Goal: Contribute content: Add original content to the website for others to see

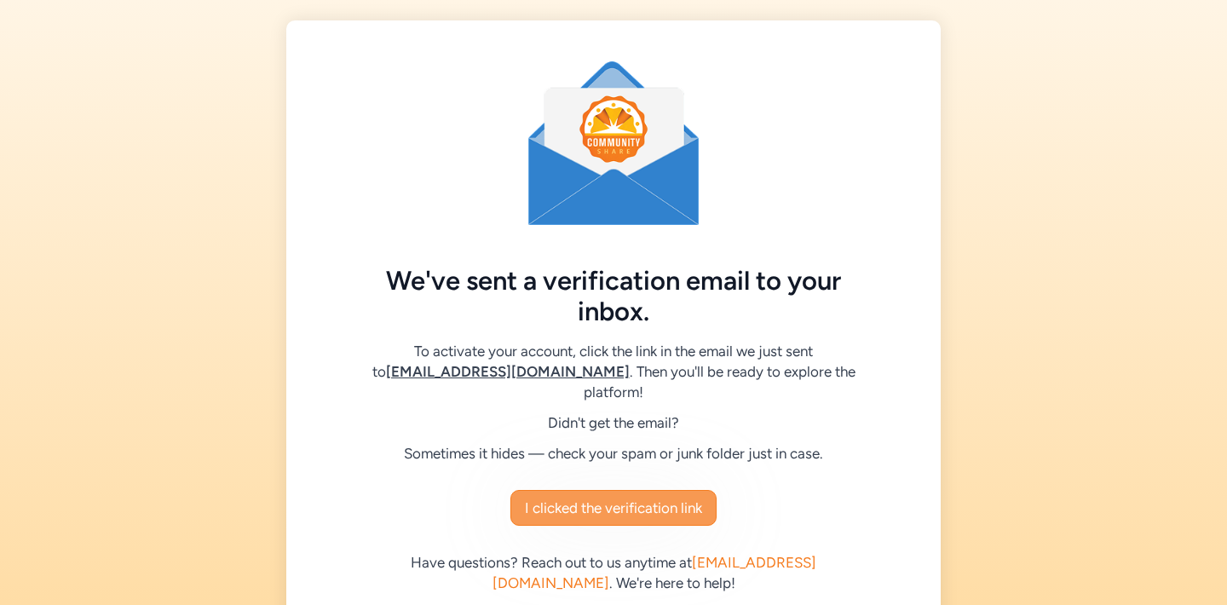
click at [623, 497] on span "I clicked the verification link" at bounding box center [613, 507] width 177 height 20
click at [615, 497] on span "I clicked the verification link" at bounding box center [613, 507] width 177 height 20
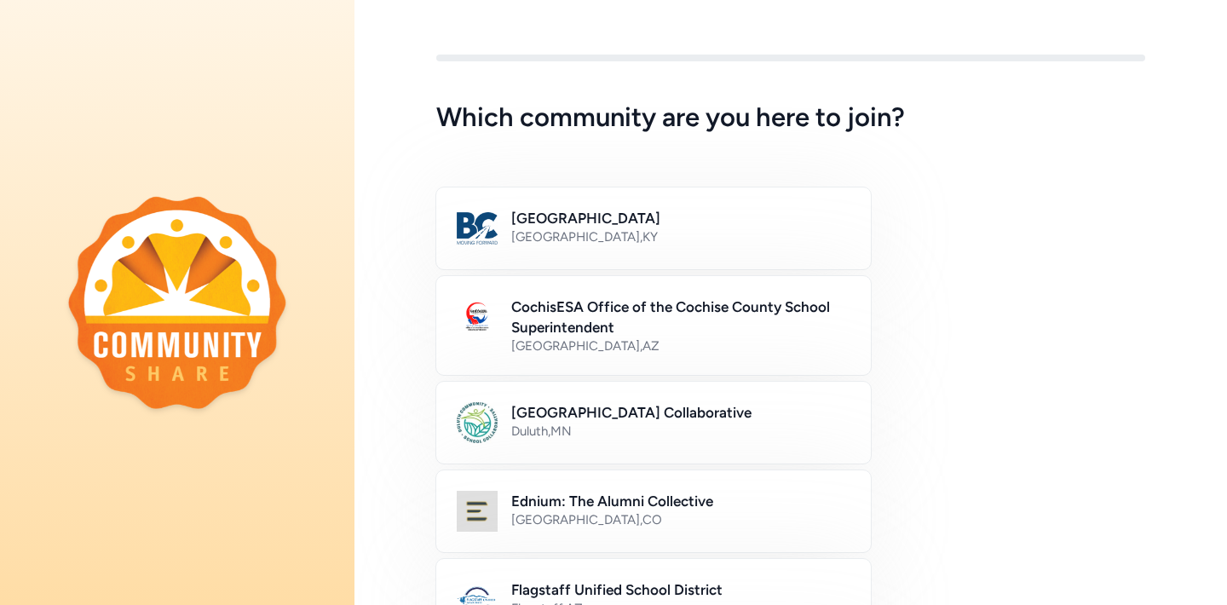
click at [938, 428] on div "Duluth Community School Collaborative Duluth , MN" at bounding box center [790, 423] width 709 height 82
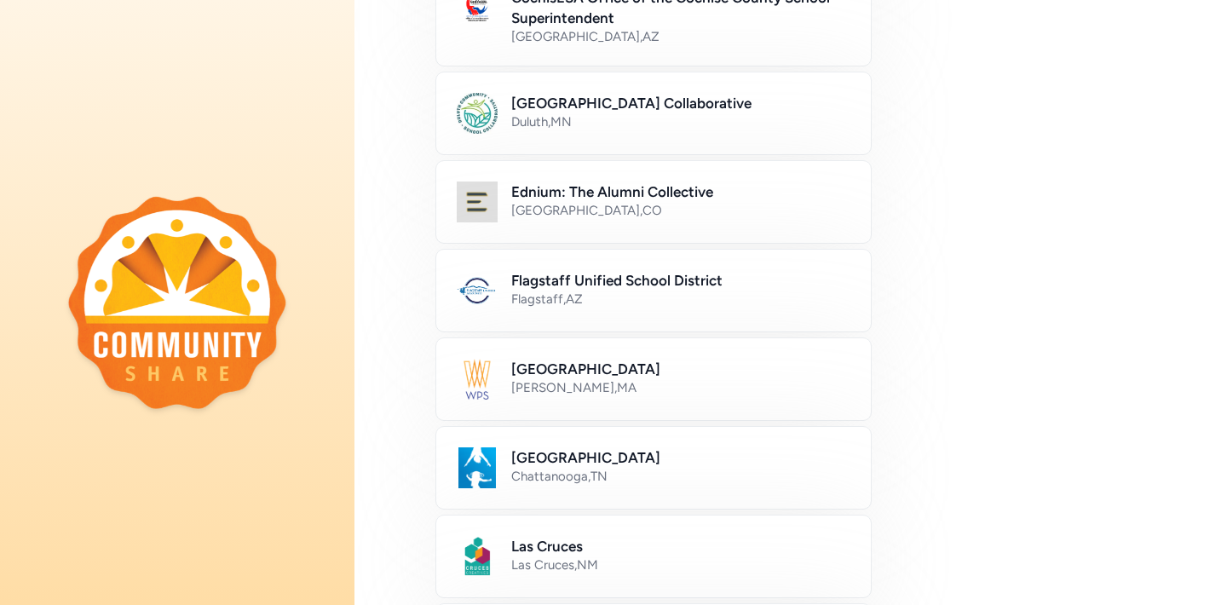
scroll to position [357, 0]
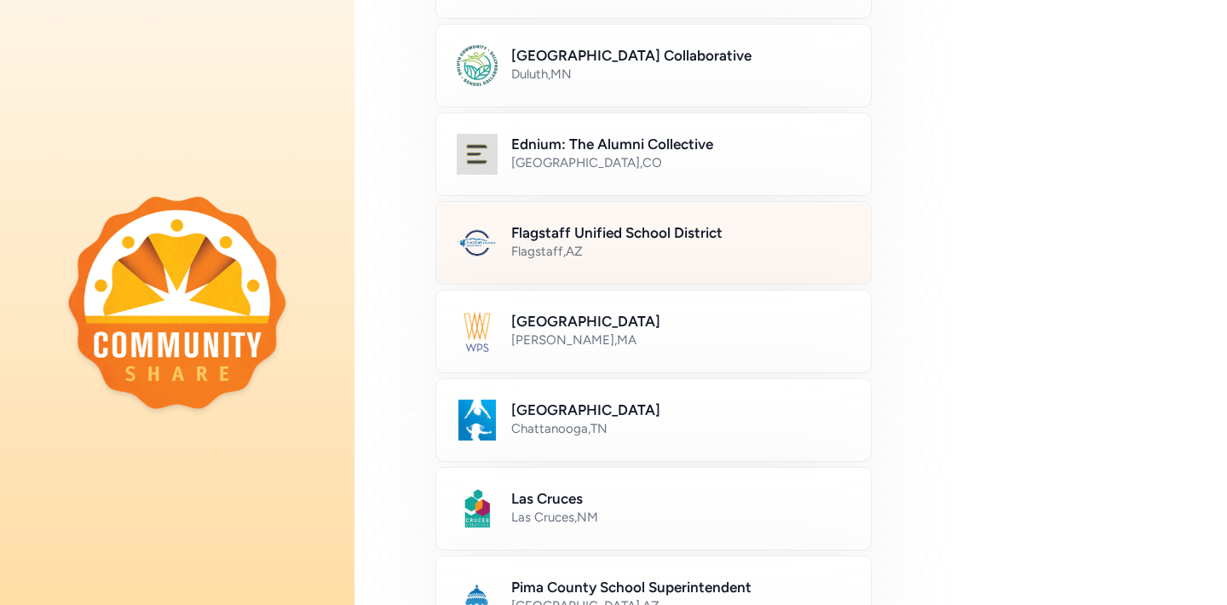
click at [542, 235] on h2 "Flagstaff Unified School District" at bounding box center [680, 232] width 339 height 20
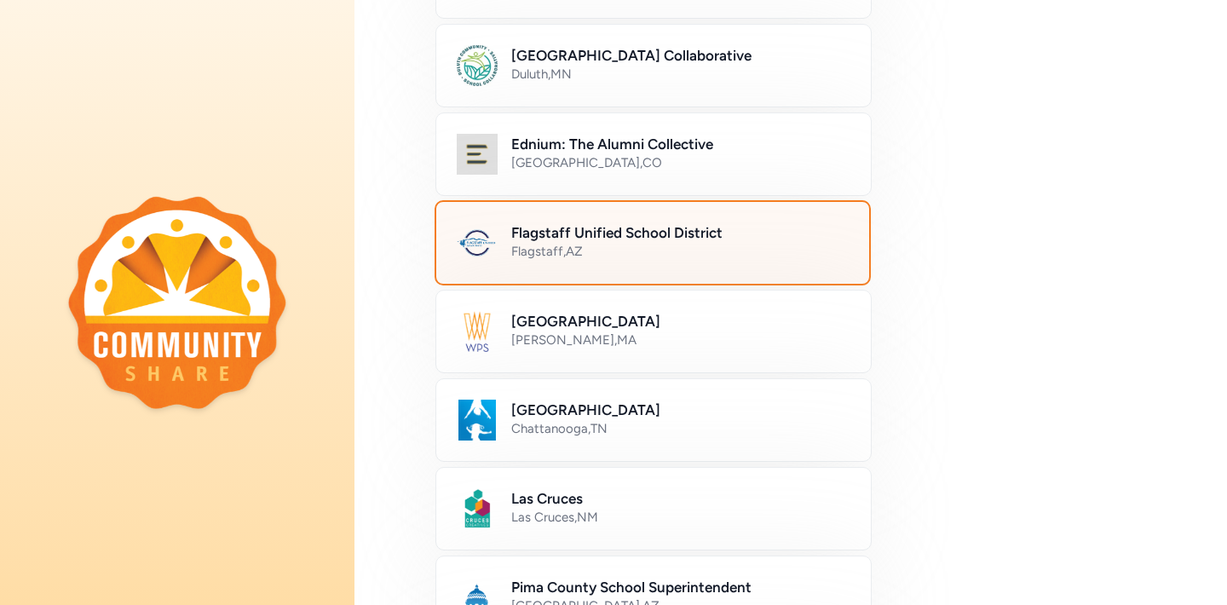
click at [482, 231] on img at bounding box center [477, 242] width 41 height 41
click at [528, 259] on div "Flagstaff , AZ" at bounding box center [679, 251] width 337 height 17
click at [1038, 322] on div "Greater Boston Newton , MA" at bounding box center [790, 331] width 709 height 82
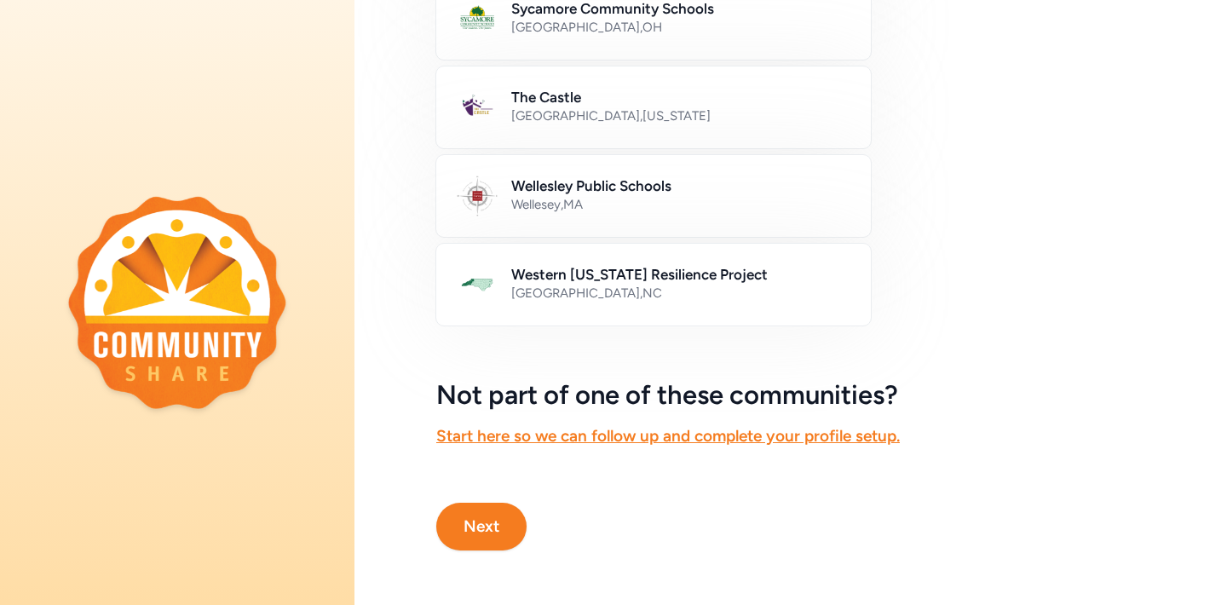
scroll to position [1024, 0]
click at [477, 516] on button "Next" at bounding box center [481, 527] width 90 height 48
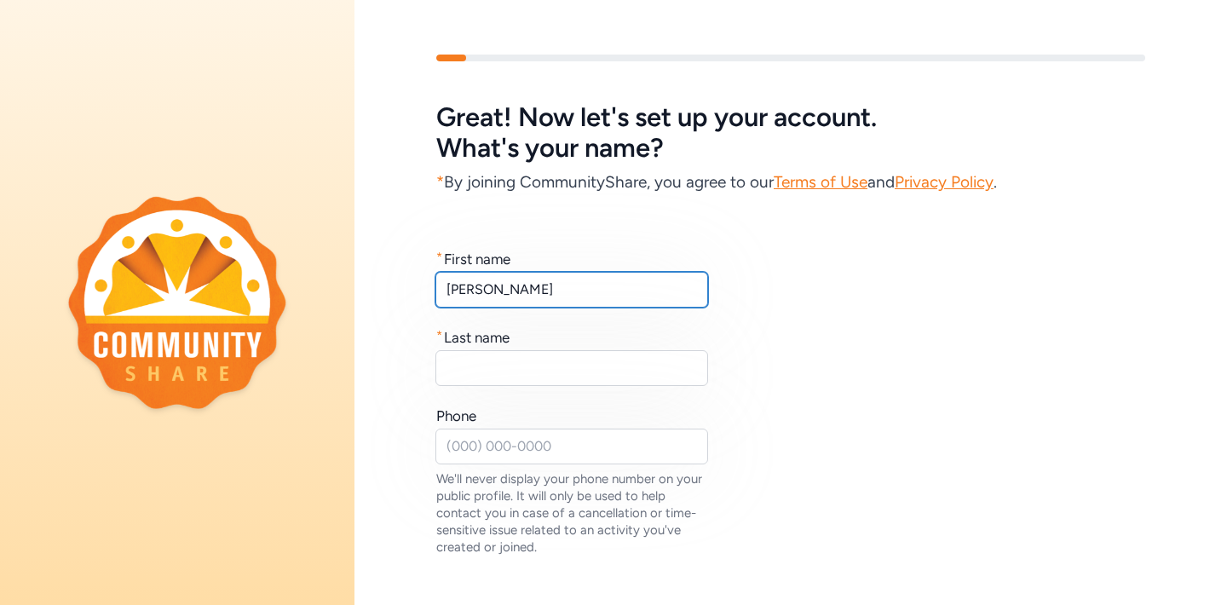
type input "James"
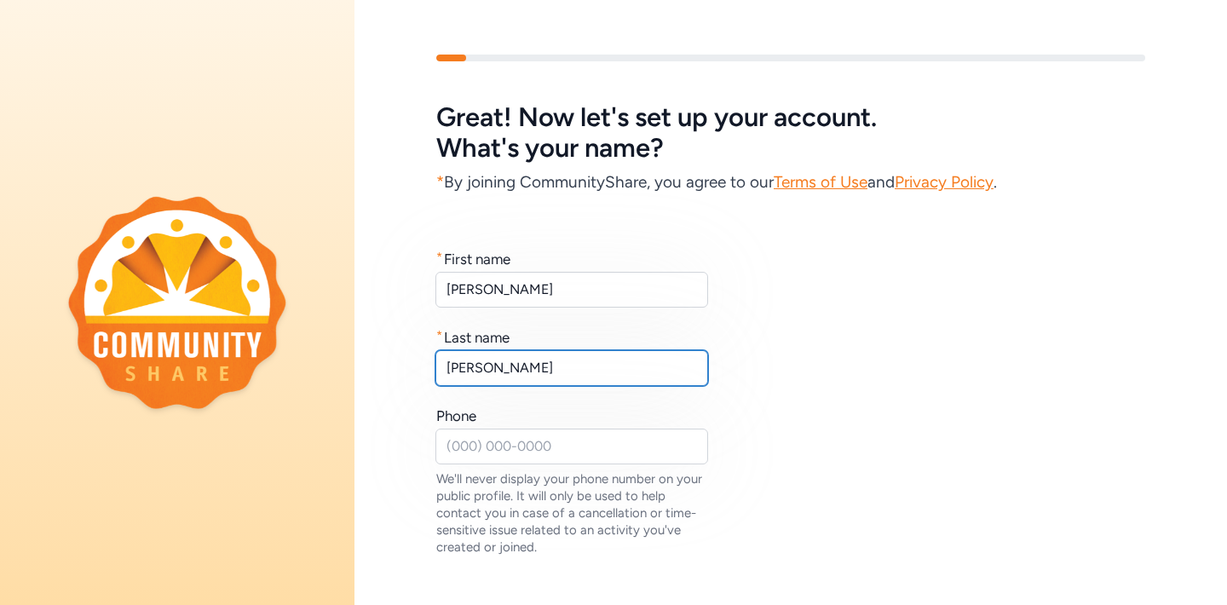
type input "Jones"
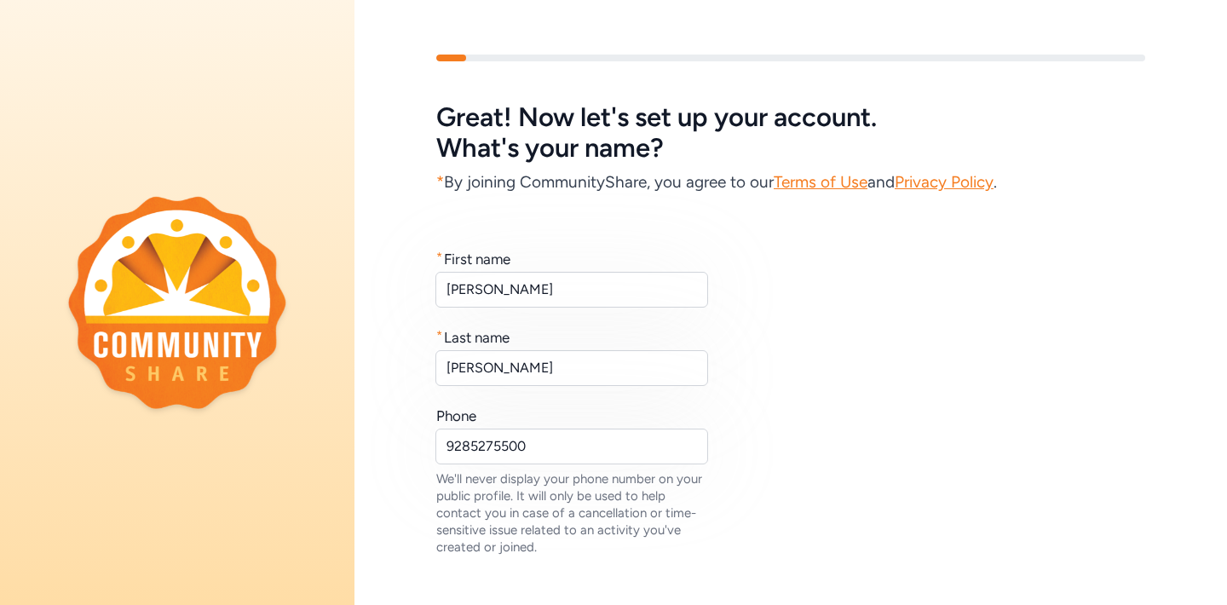
click at [820, 365] on div "* First name James * Last name Jones Phone 9285275500 We'll never display your …" at bounding box center [790, 402] width 709 height 307
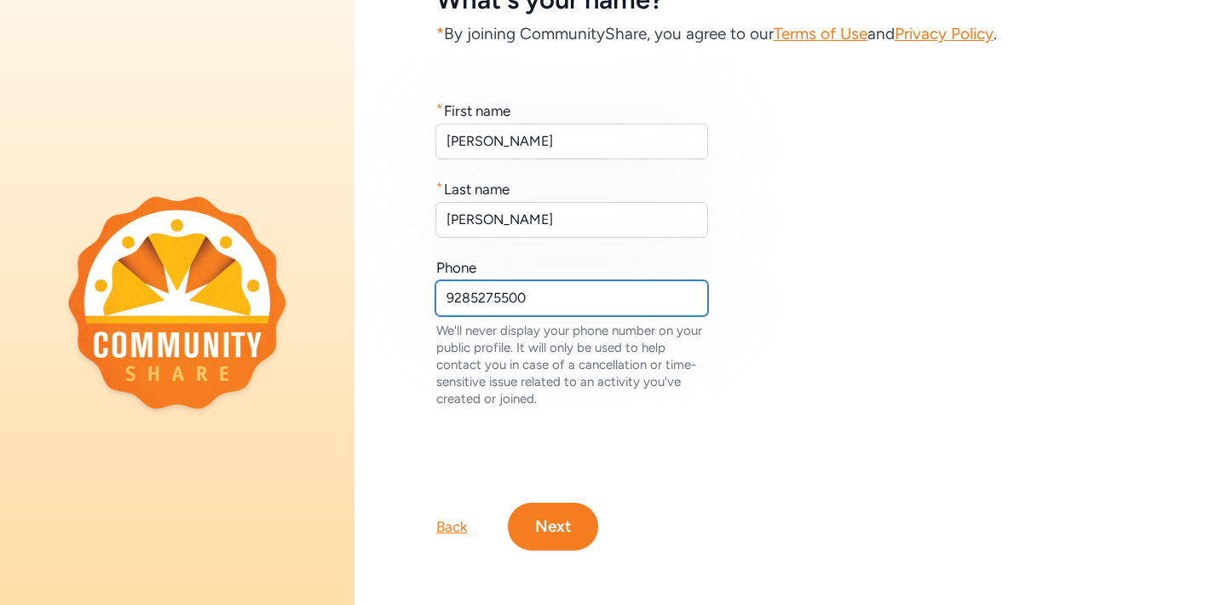
scroll to position [148, 0]
click at [543, 290] on input "9285275500" at bounding box center [571, 298] width 273 height 36
type input "9286865758"
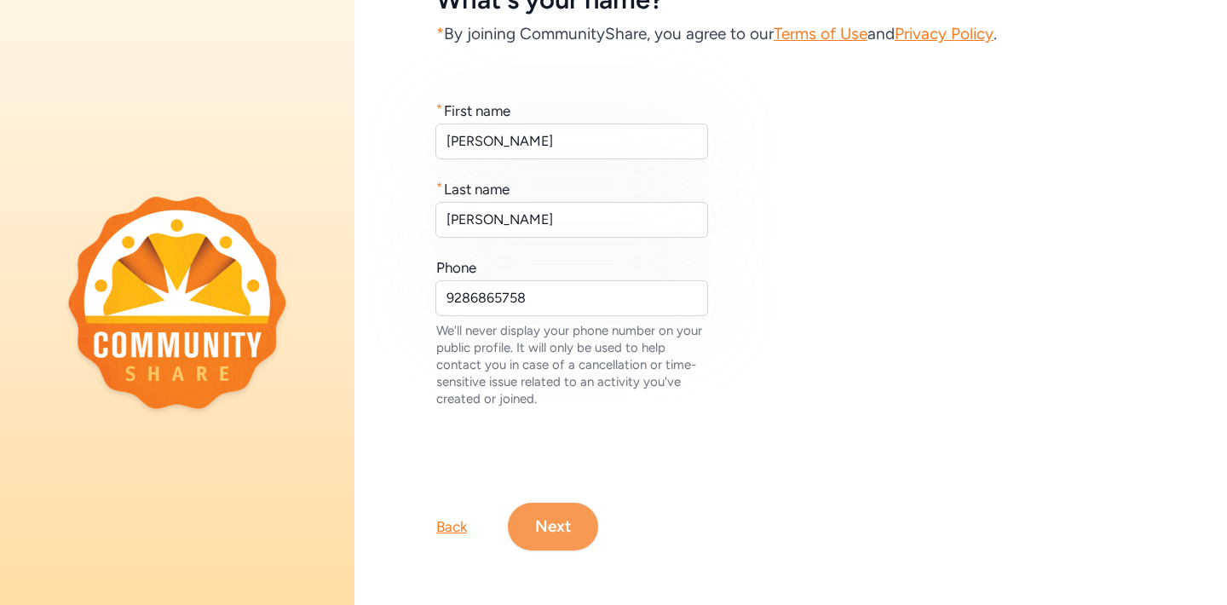
click at [556, 531] on button "Next" at bounding box center [553, 527] width 90 height 48
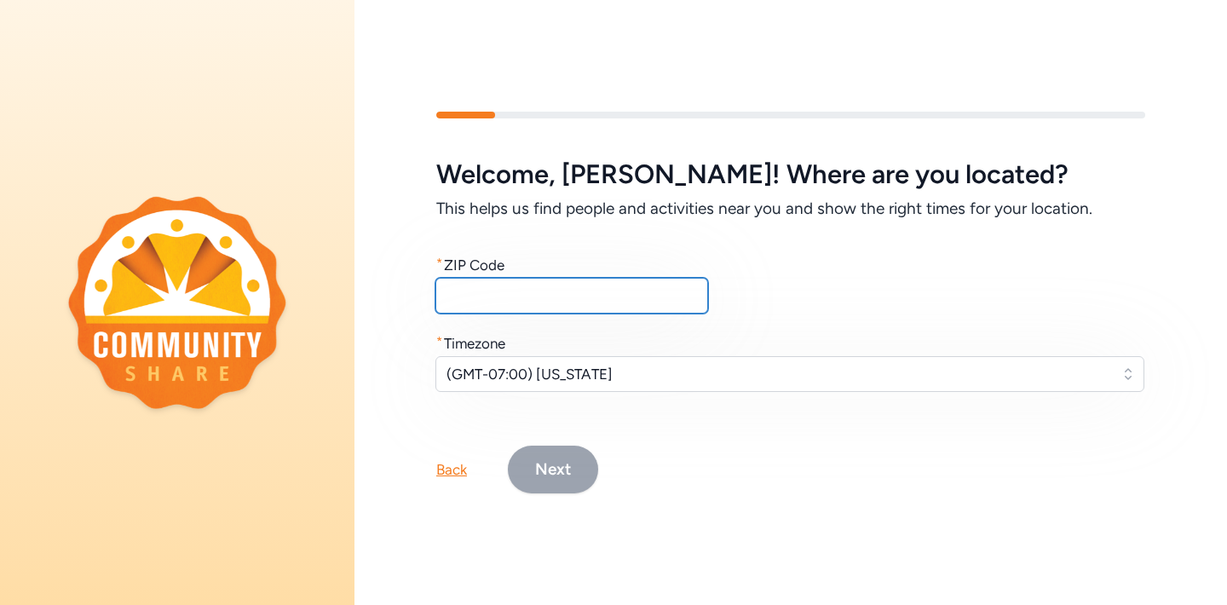
click at [485, 301] on input "text" at bounding box center [571, 296] width 273 height 36
type input "86004"
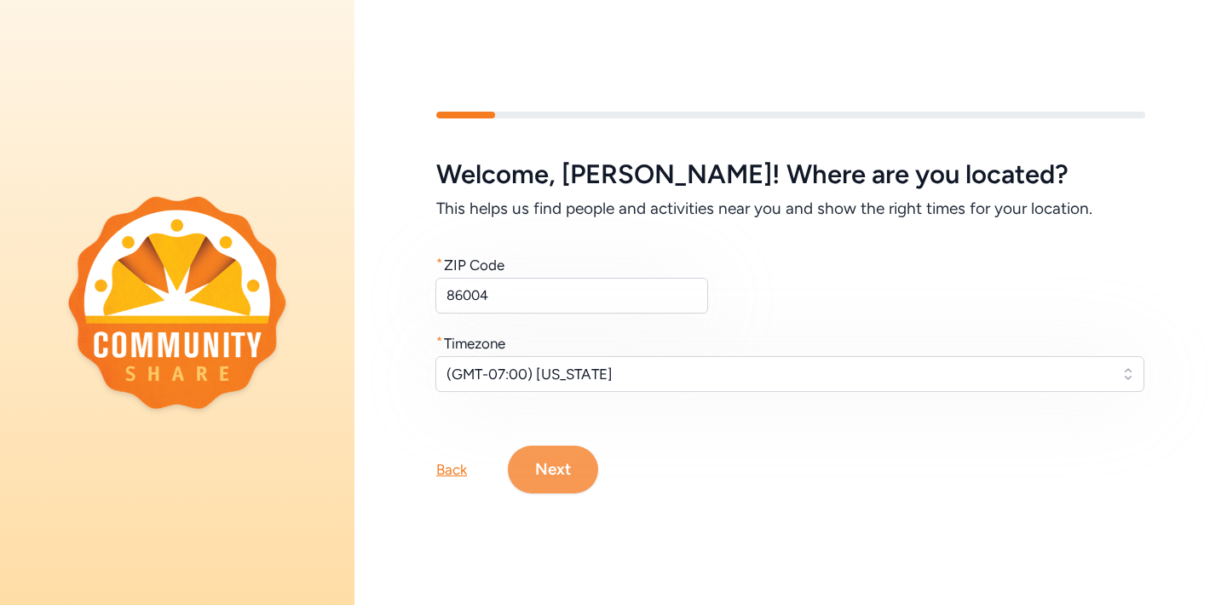
click at [555, 460] on button "Next" at bounding box center [553, 469] width 90 height 48
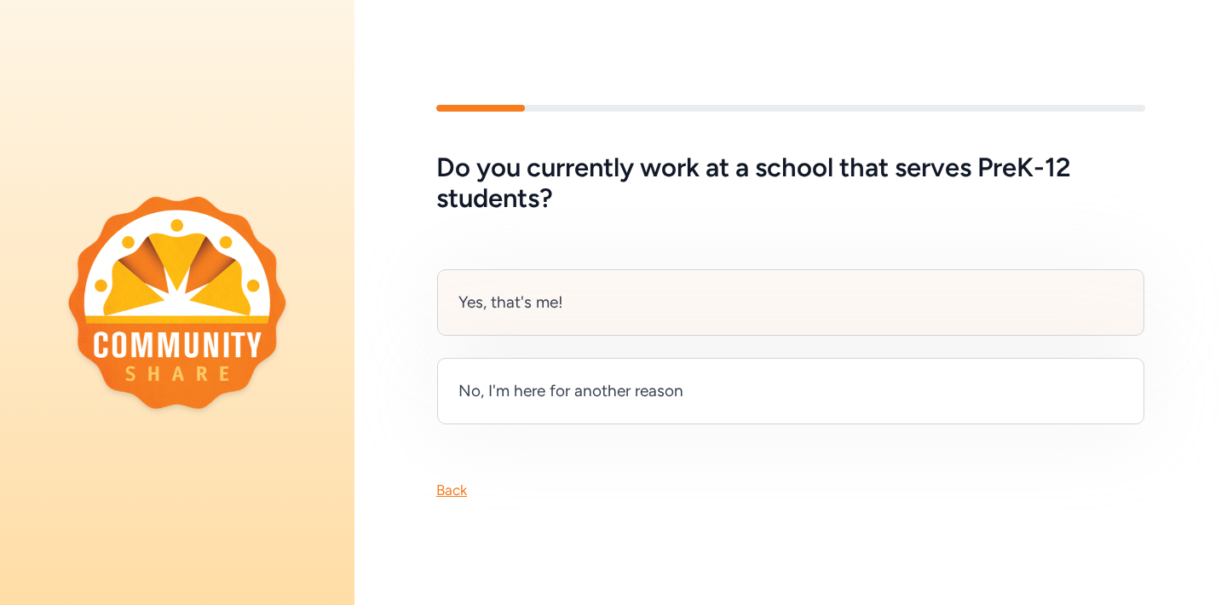
click at [559, 296] on div "Yes, that's me!" at bounding box center [510, 302] width 105 height 24
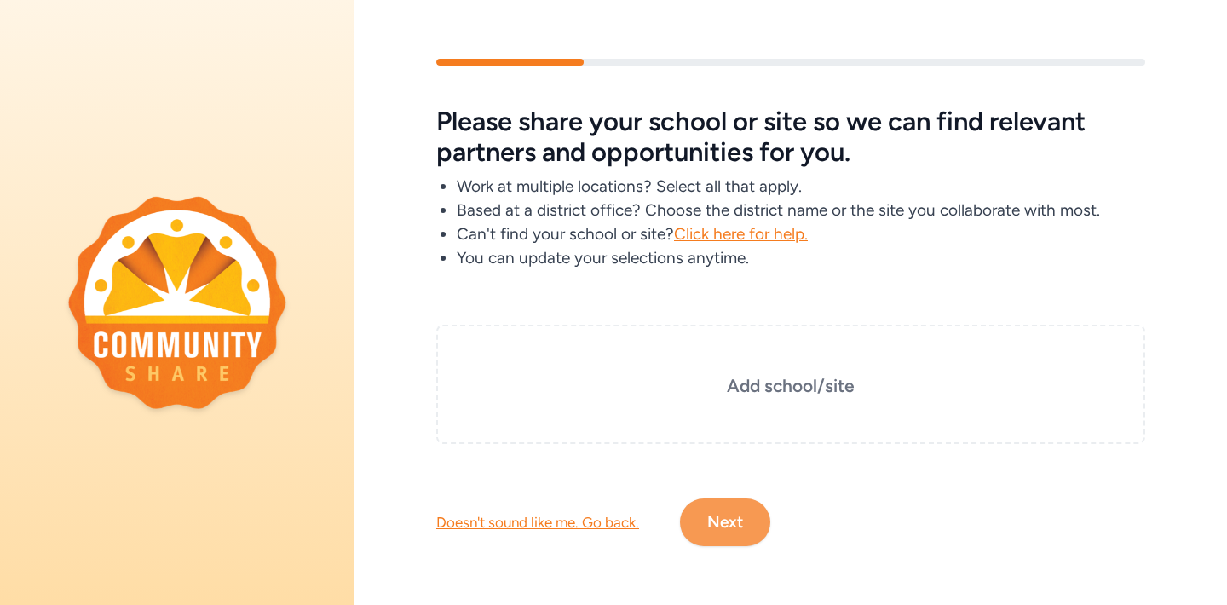
click at [712, 512] on button "Next" at bounding box center [725, 522] width 90 height 48
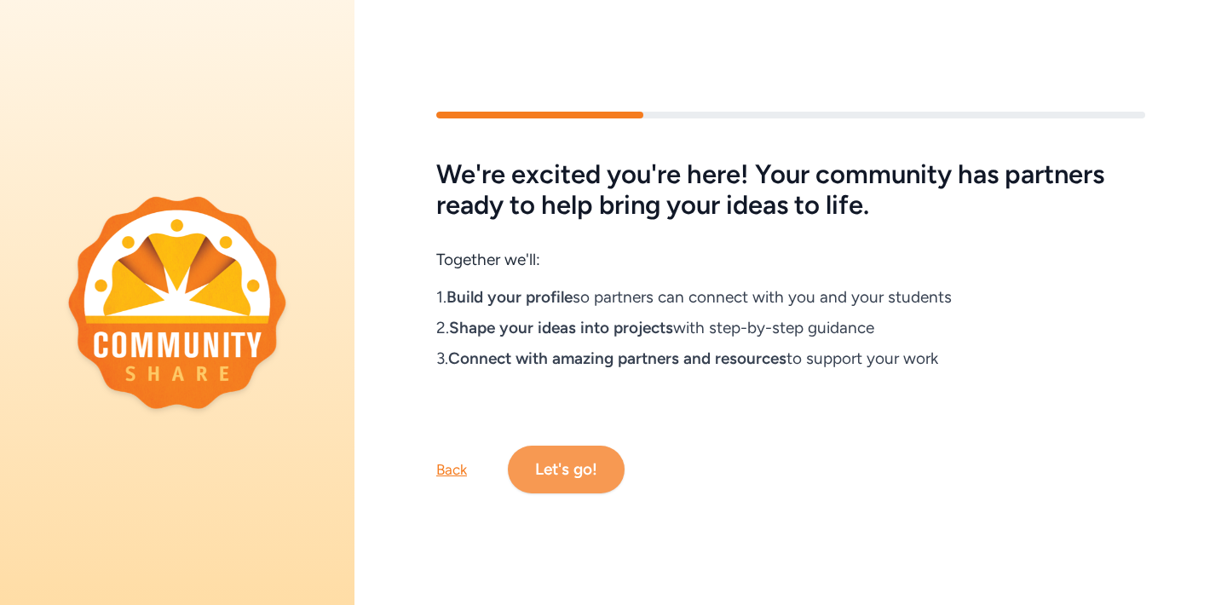
click at [542, 469] on button "Let's go!" at bounding box center [566, 469] width 117 height 48
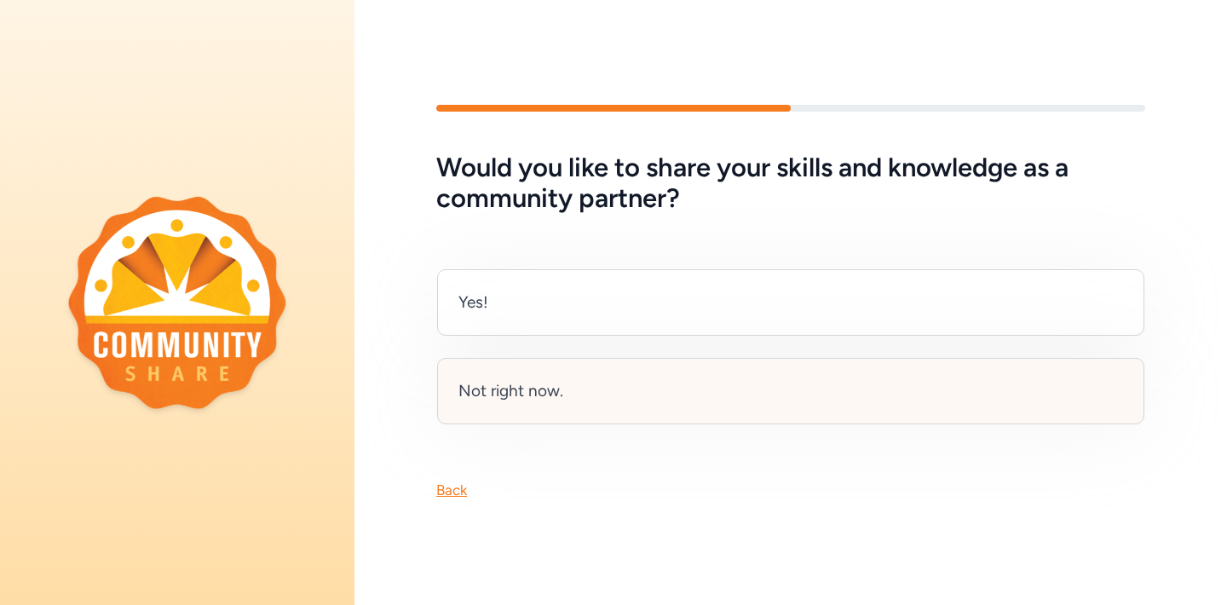
click at [517, 397] on div "Not right now." at bounding box center [510, 391] width 105 height 24
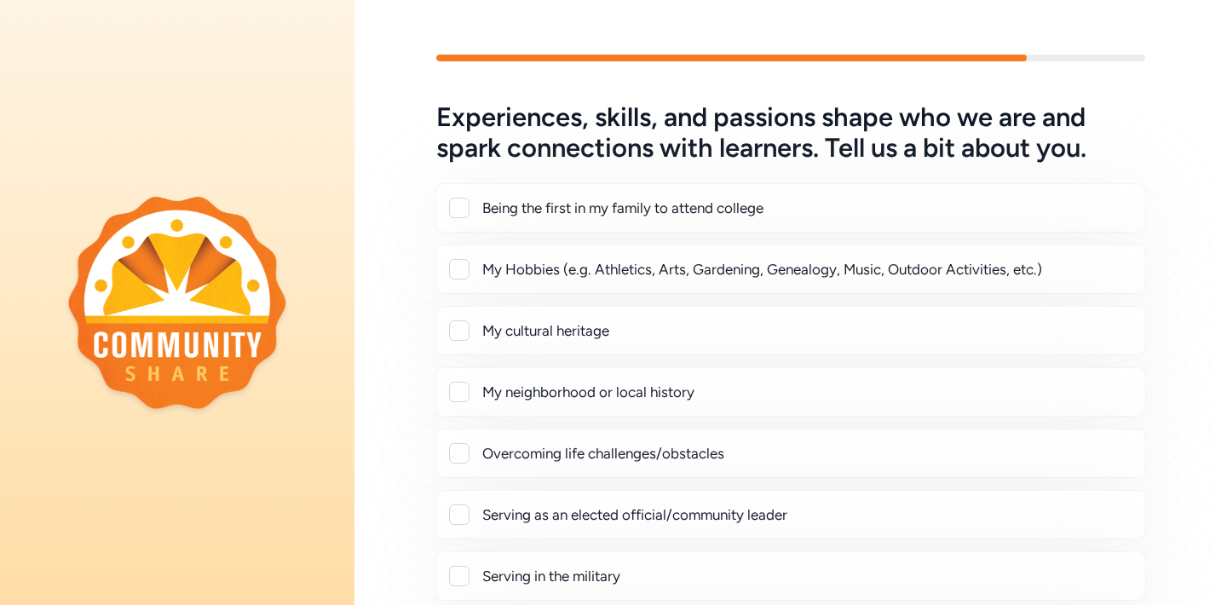
click at [457, 270] on div at bounding box center [459, 269] width 20 height 20
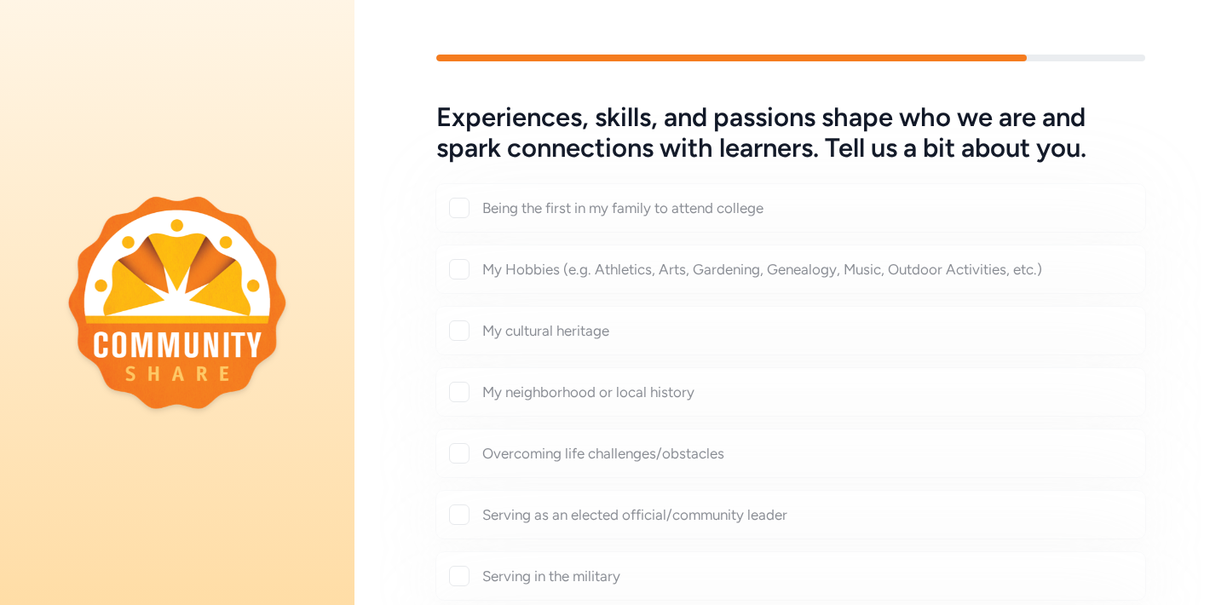
checkbox input "true"
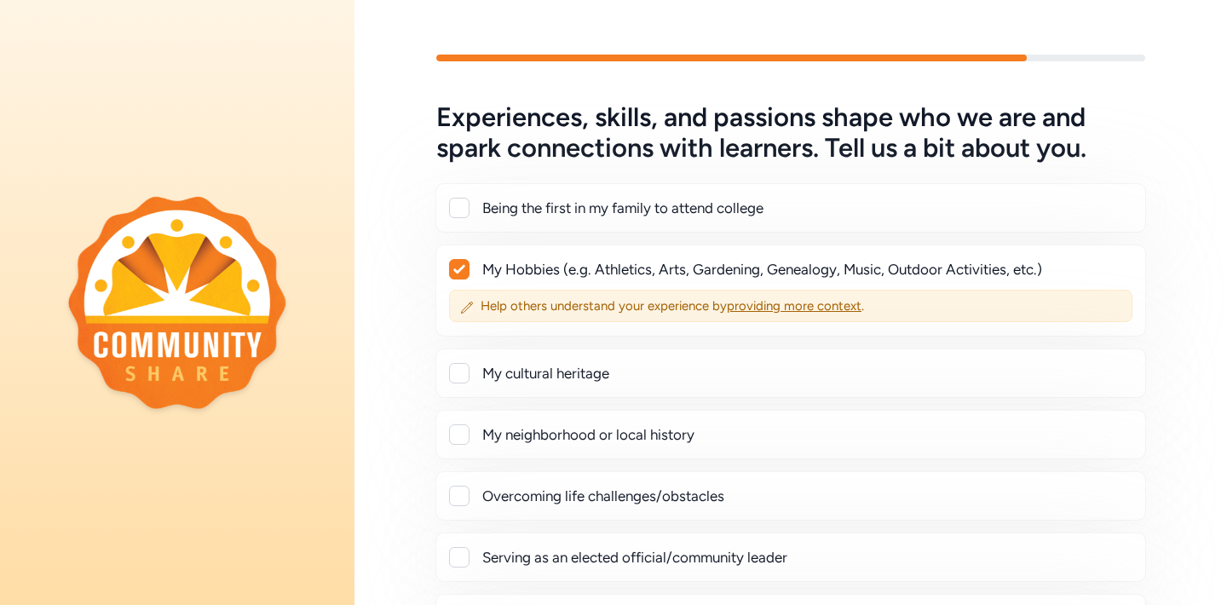
click at [462, 365] on div at bounding box center [459, 373] width 20 height 20
checkbox input "true"
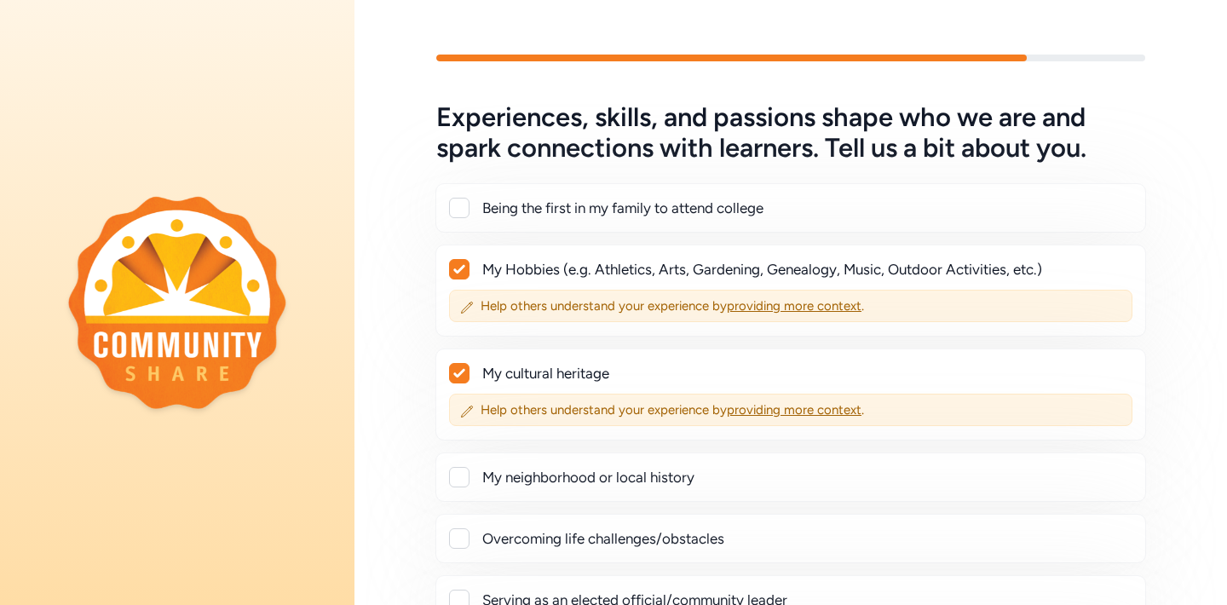
click at [400, 451] on div "Experiences, skills, and passions shape who we are and spark connections with l…" at bounding box center [790, 485] width 872 height 767
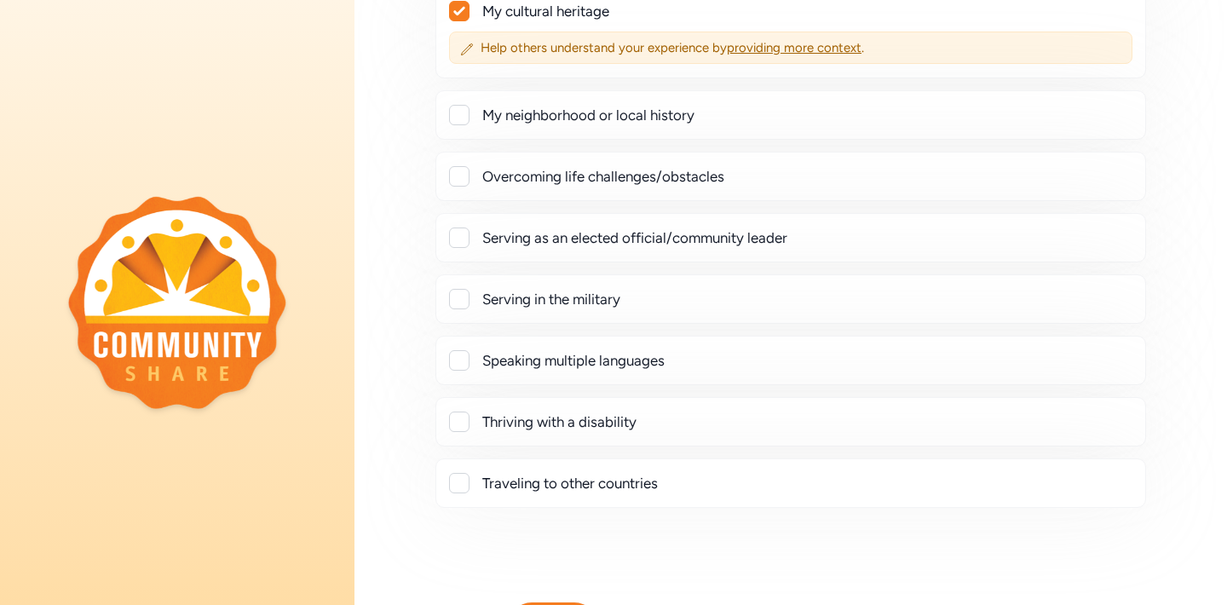
scroll to position [369, 0]
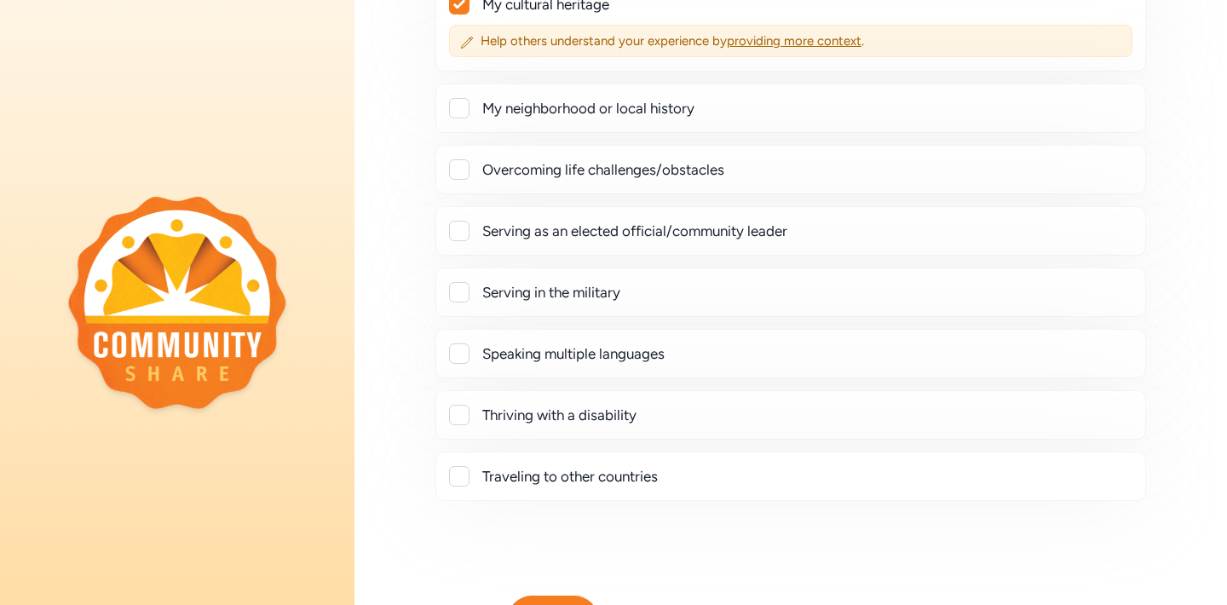
click at [459, 354] on div at bounding box center [459, 353] width 20 height 20
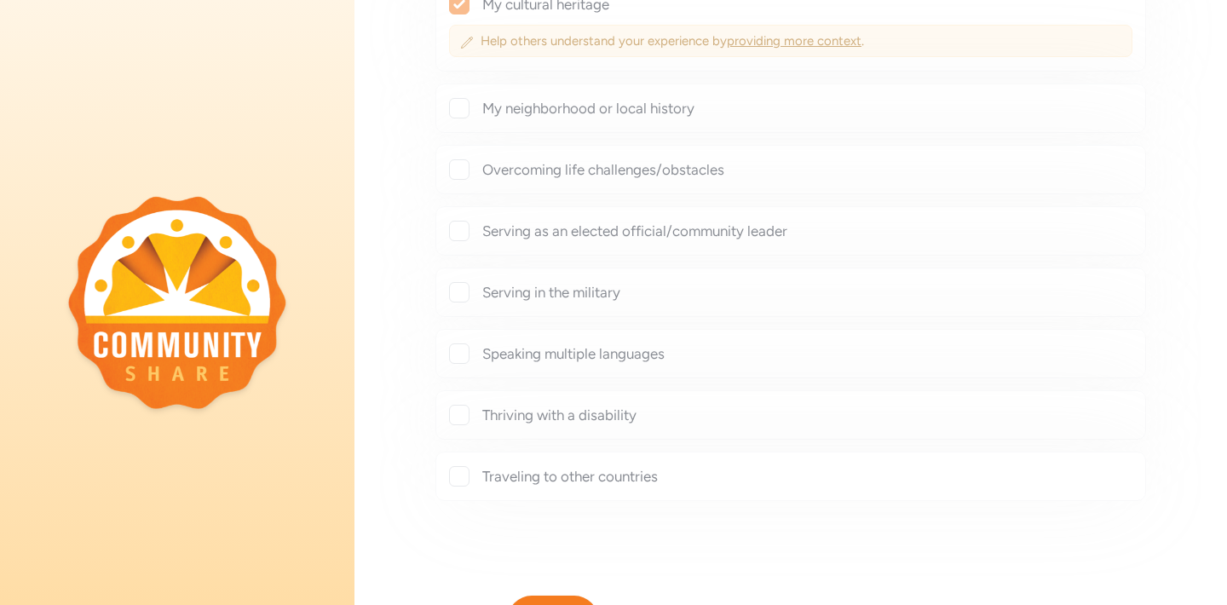
checkbox input "true"
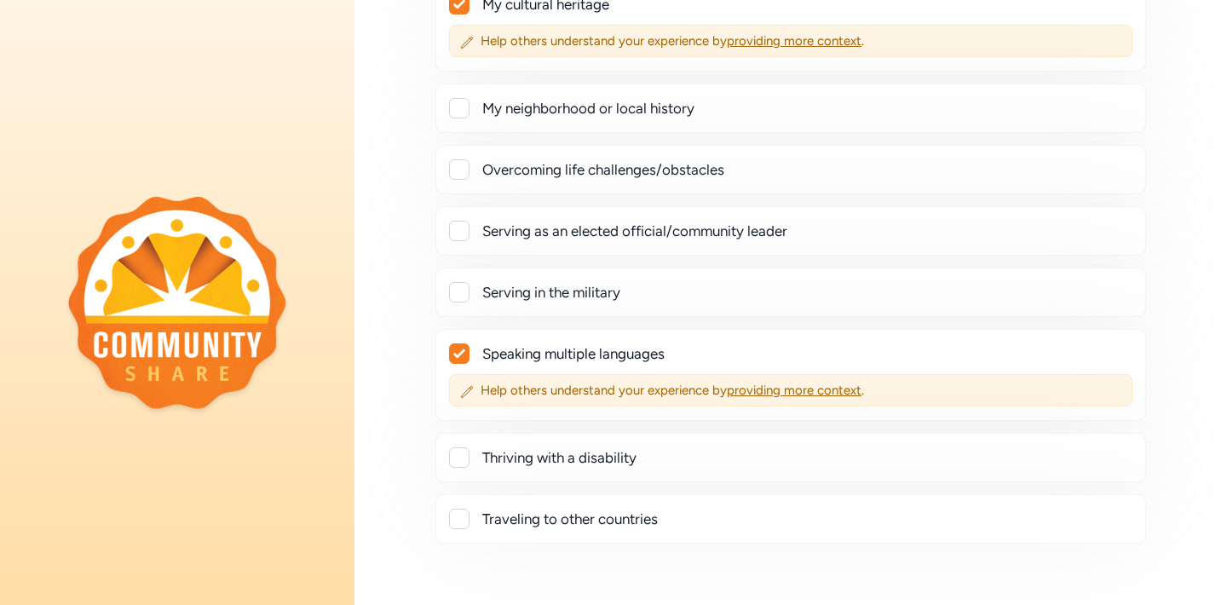
click at [411, 450] on div "Experiences, skills, and passions shape who we are and spark connections with l…" at bounding box center [790, 137] width 872 height 809
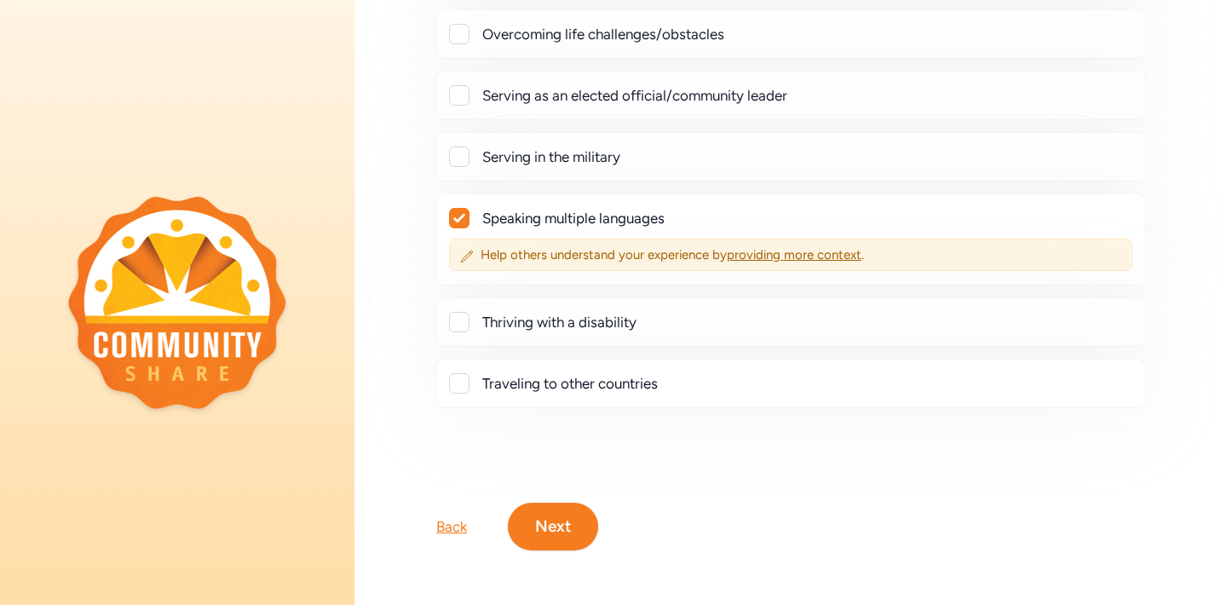
scroll to position [504, 0]
click at [544, 531] on button "Next" at bounding box center [553, 527] width 90 height 48
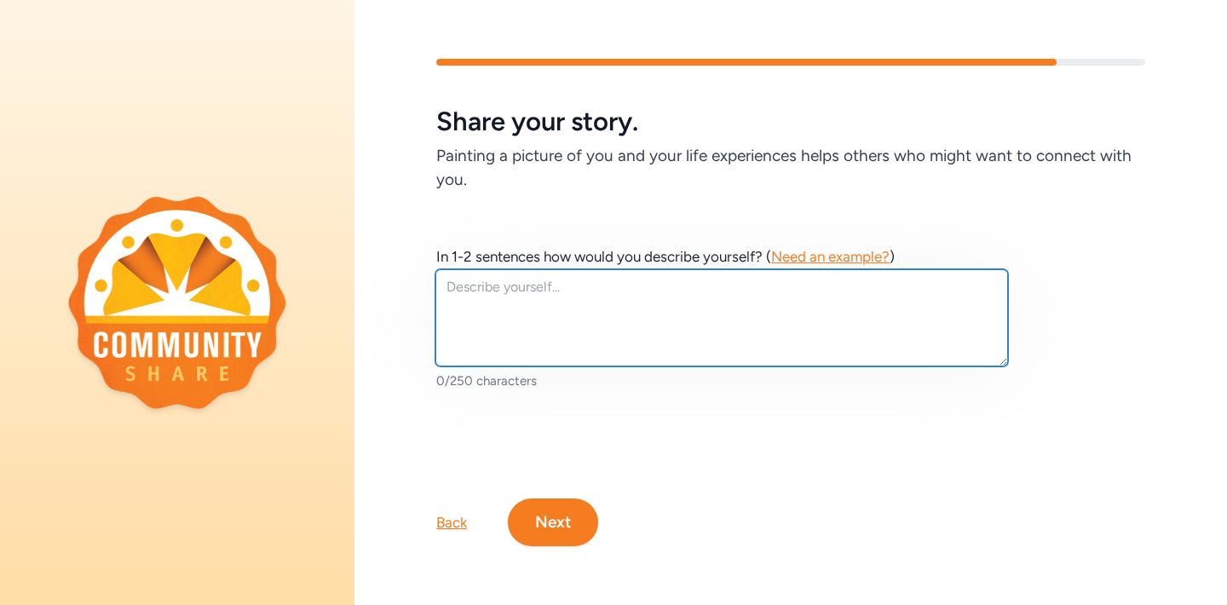
click at [441, 305] on textarea at bounding box center [721, 317] width 572 height 97
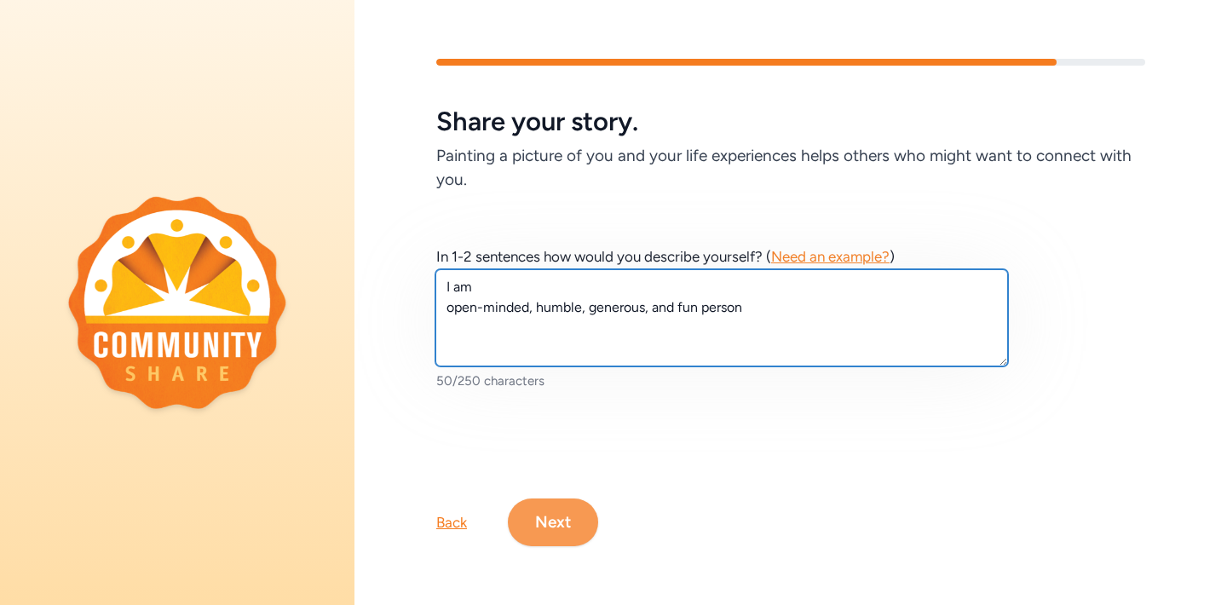
type textarea "I am open-minded, humble, generous, and fun person"
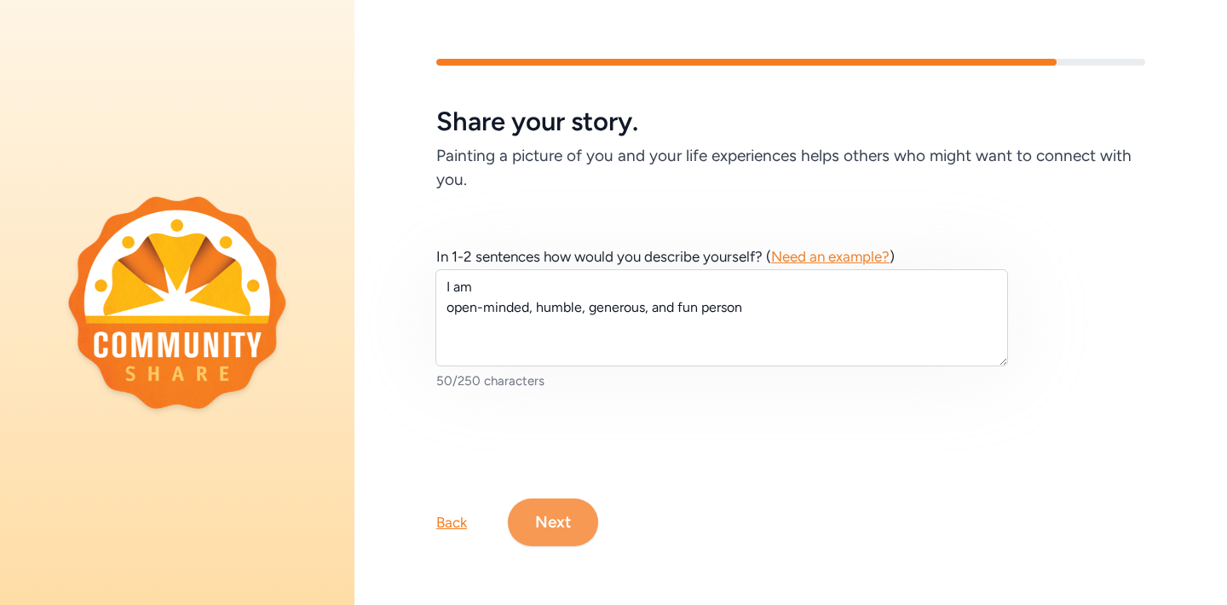
click at [562, 524] on button "Next" at bounding box center [553, 522] width 90 height 48
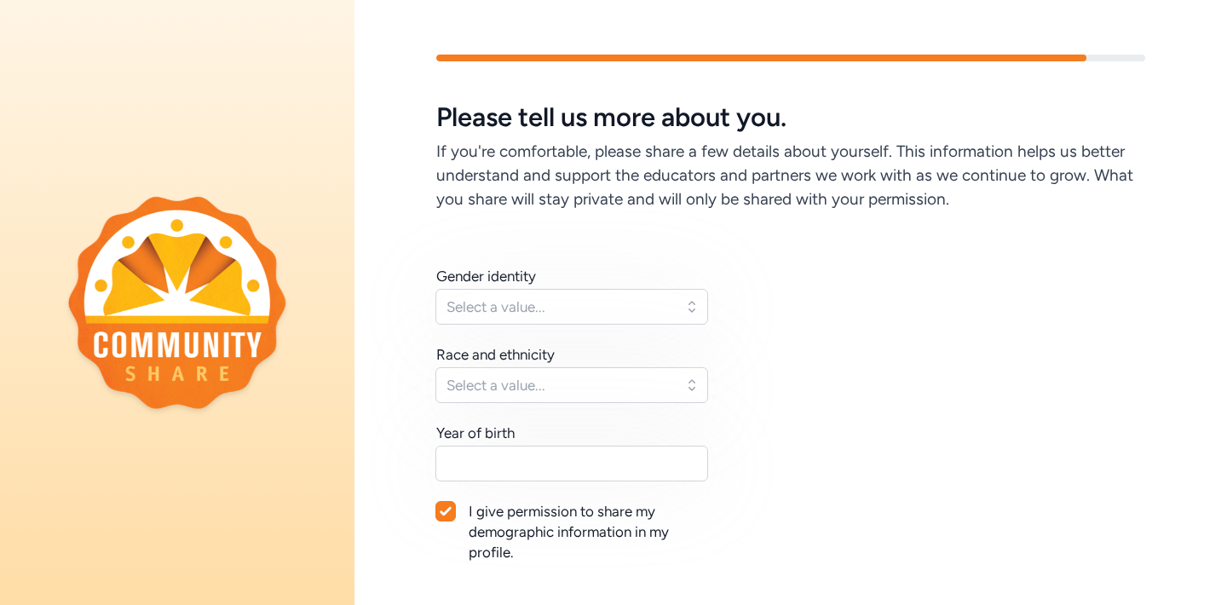
click at [692, 302] on button "Select a value..." at bounding box center [571, 307] width 273 height 36
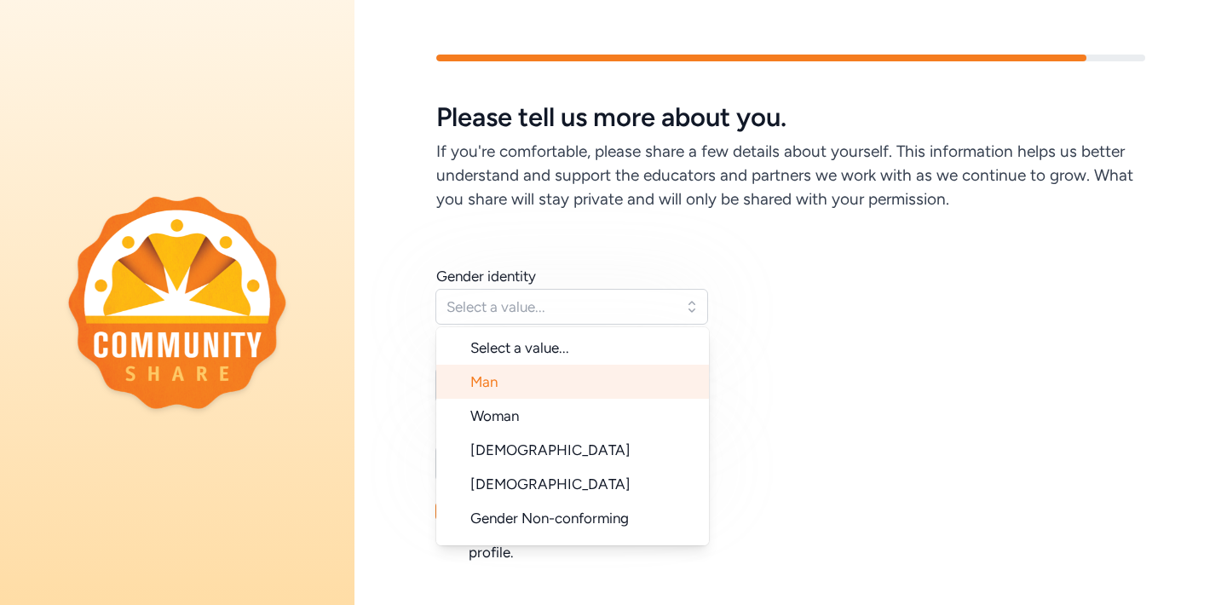
click at [656, 380] on li "Man" at bounding box center [572, 382] width 273 height 34
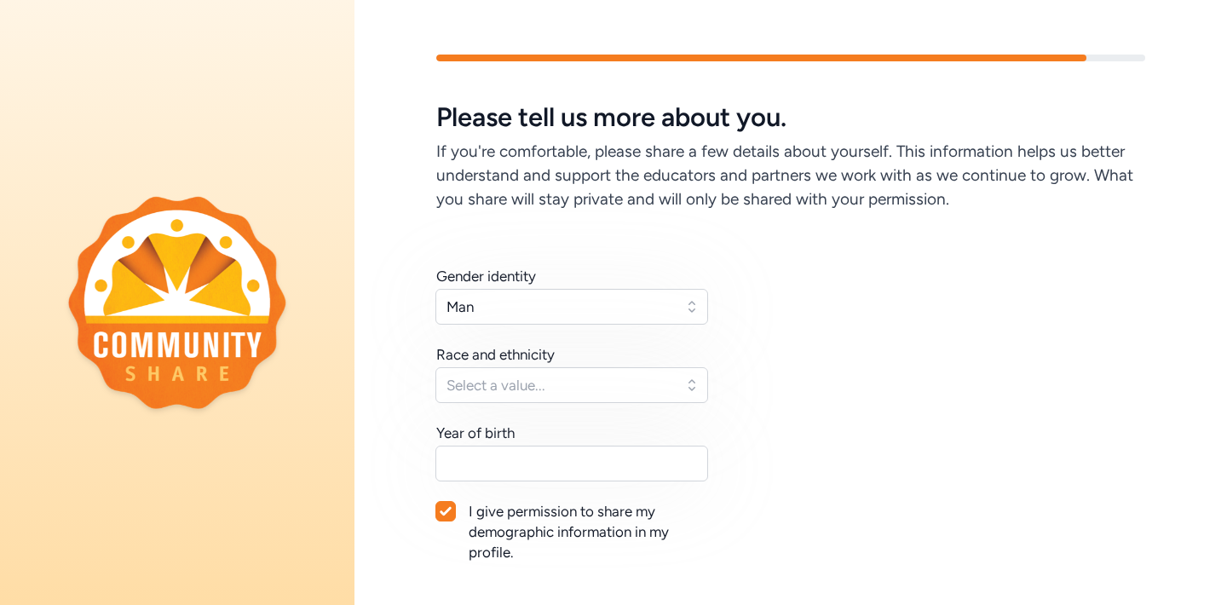
click at [691, 386] on button "Select a value..." at bounding box center [571, 385] width 273 height 36
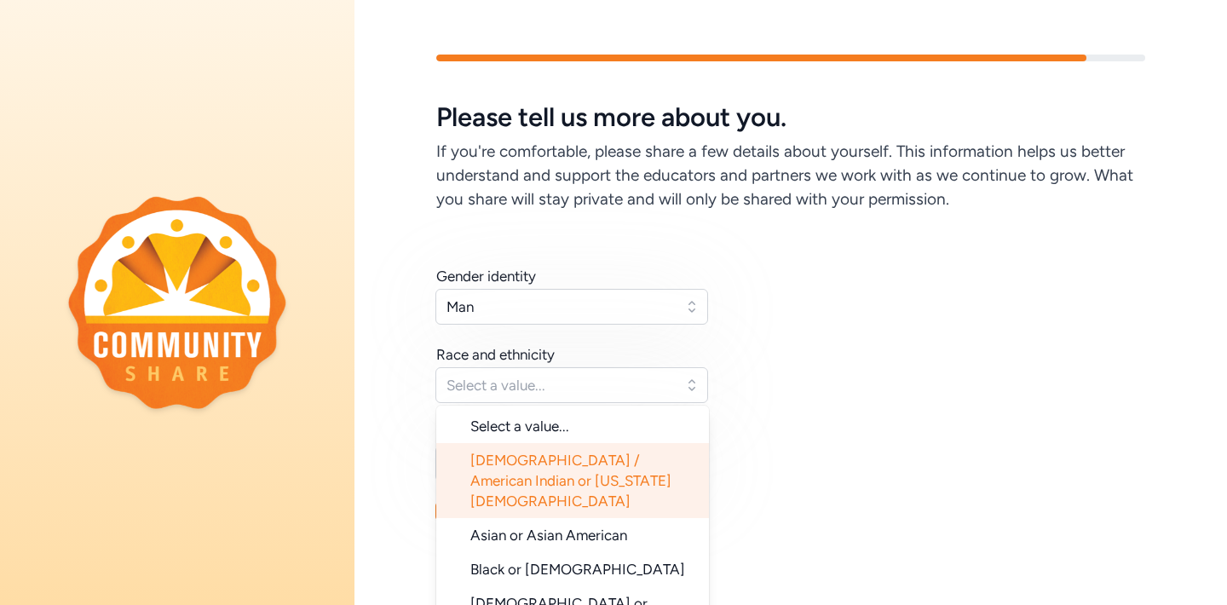
click at [628, 469] on li "Native American / American Indian or Alaska Native" at bounding box center [572, 480] width 273 height 75
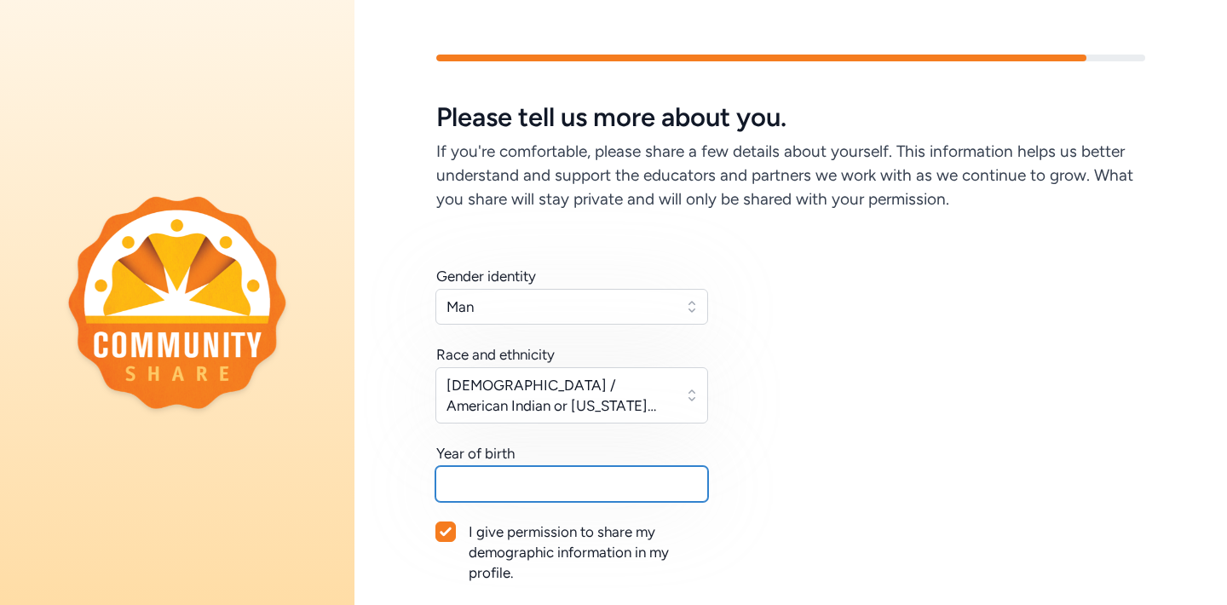
click at [582, 485] on input "text" at bounding box center [571, 484] width 273 height 36
type input "1970"
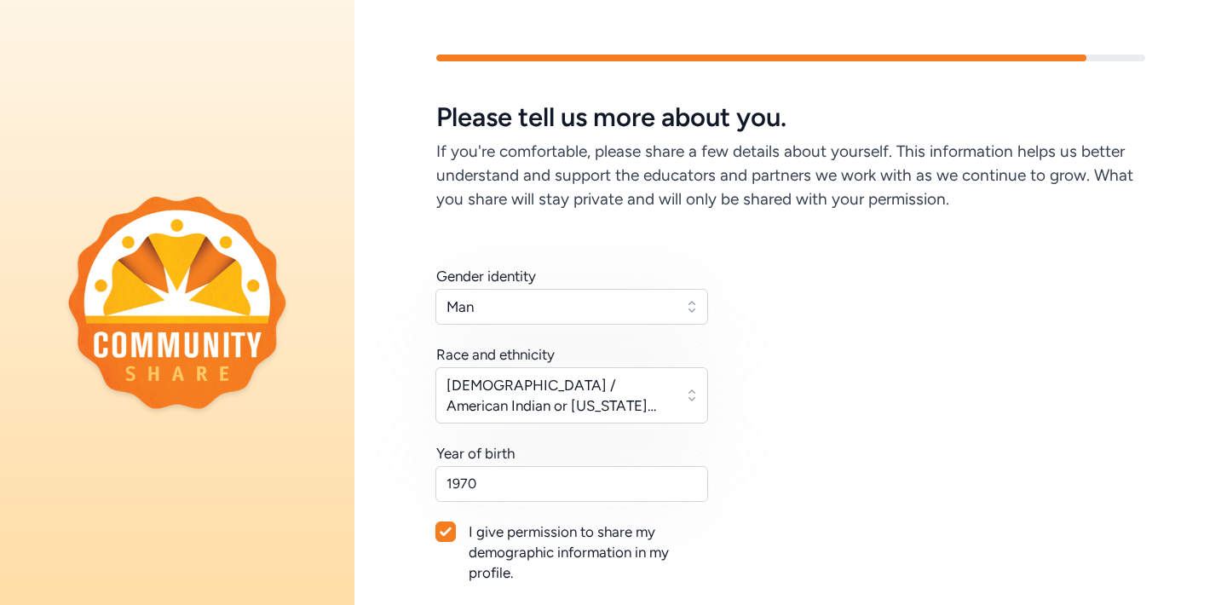
click at [882, 493] on div "Gender identity Man Race and ethnicity Native American / American Indian or Ala…" at bounding box center [790, 445] width 709 height 358
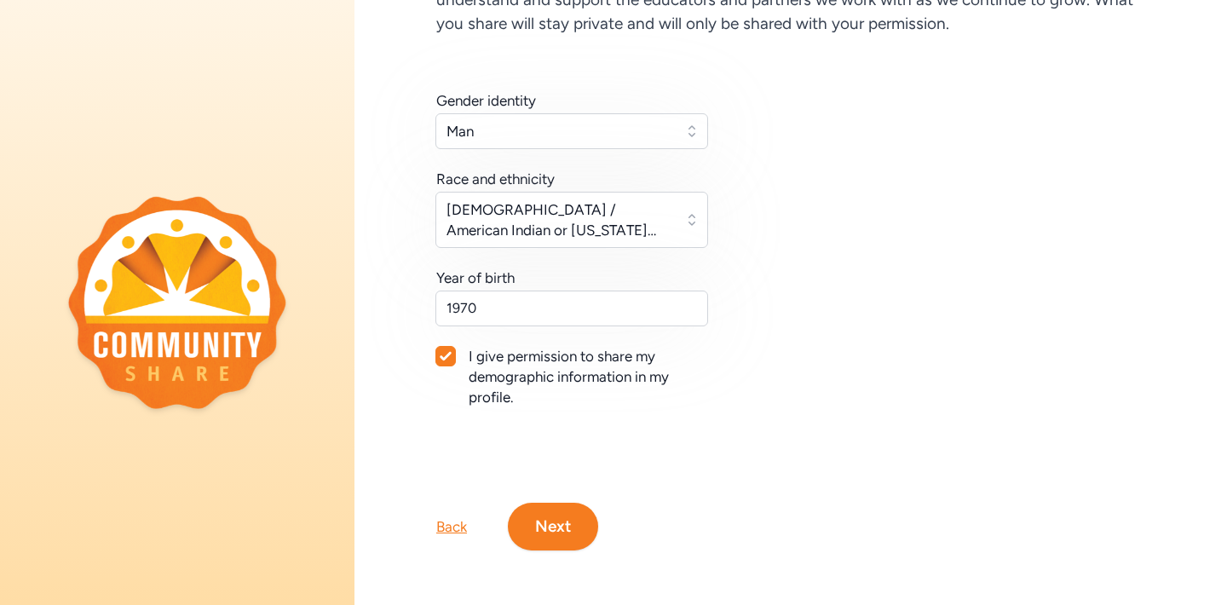
scroll to position [175, 0]
click at [533, 525] on button "Next" at bounding box center [553, 527] width 90 height 48
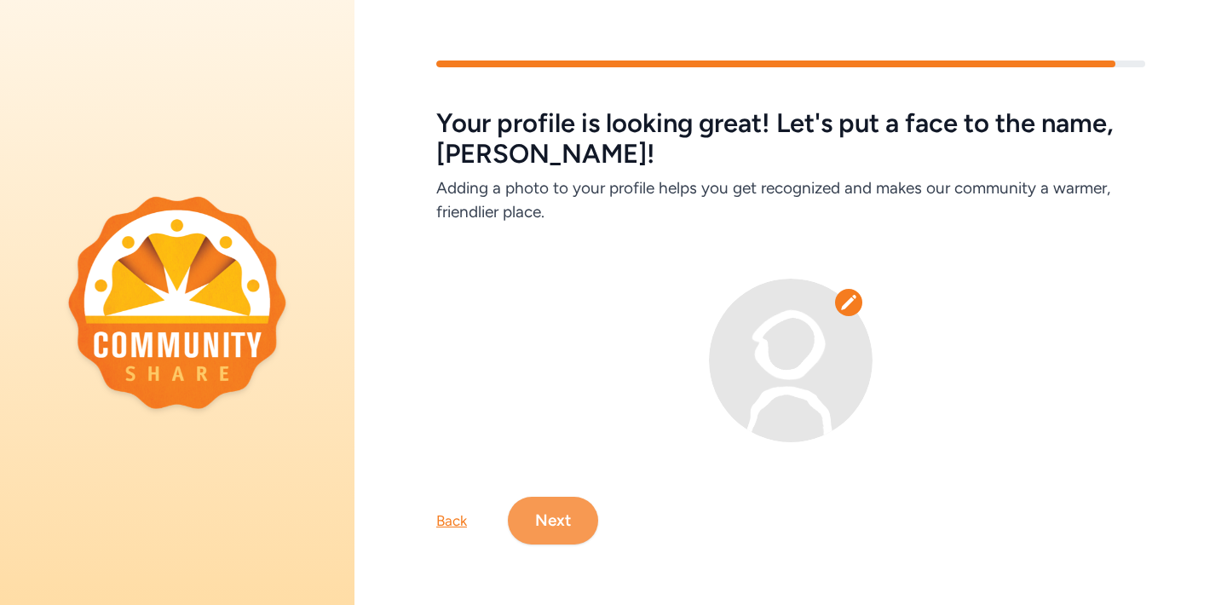
click at [557, 518] on button "Next" at bounding box center [553, 521] width 90 height 48
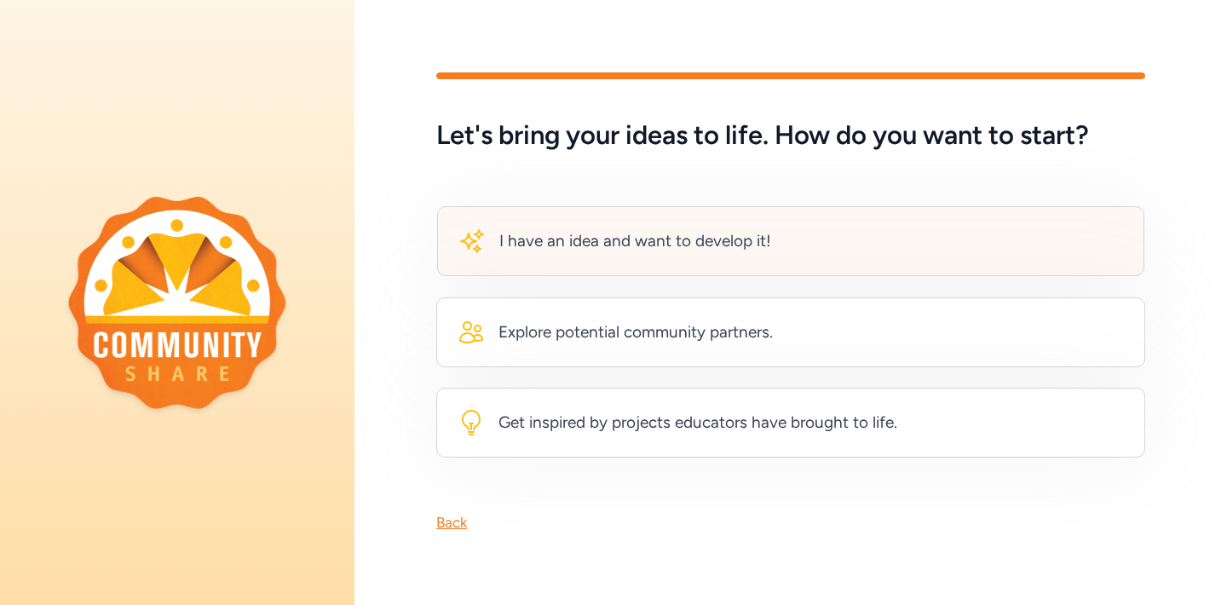
click at [479, 259] on div "I have an idea and want to develop it!" at bounding box center [790, 241] width 707 height 70
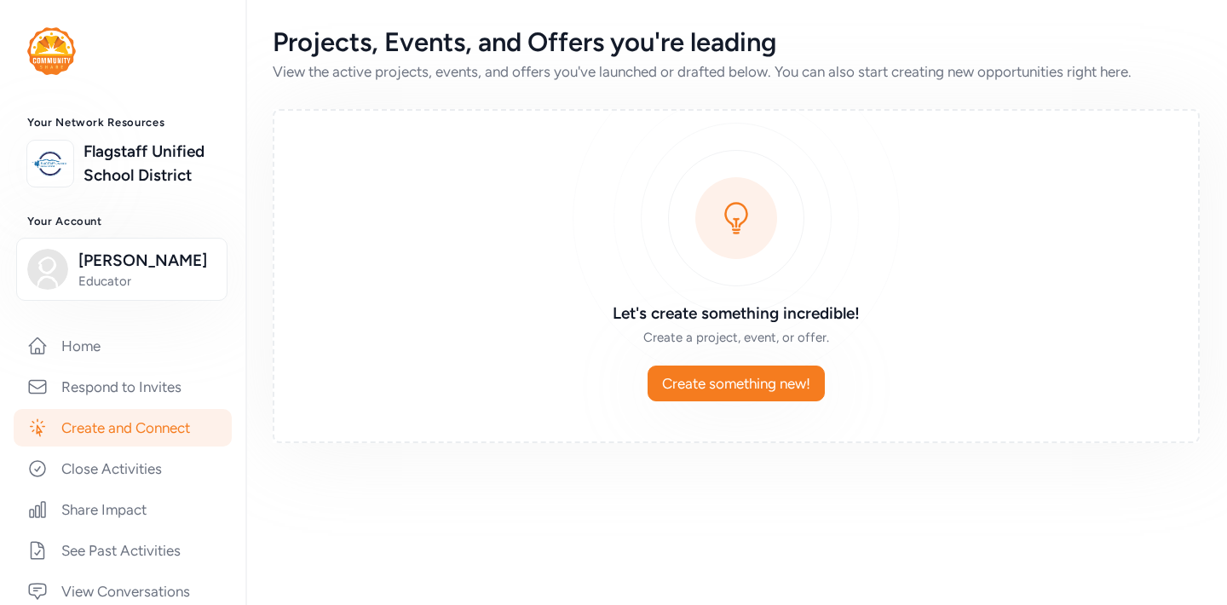
click at [546, 319] on h3 "Let's create something incredible!" at bounding box center [736, 314] width 491 height 24
click at [588, 388] on div "Create something new!" at bounding box center [736, 383] width 842 height 34
drag, startPoint x: 231, startPoint y: 319, endPoint x: 244, endPoint y: 307, distance: 17.5
click at [232, 318] on div "Your Network Resources Flagstaff Unified School District Your Account James Jon…" at bounding box center [122, 566] width 245 height 901
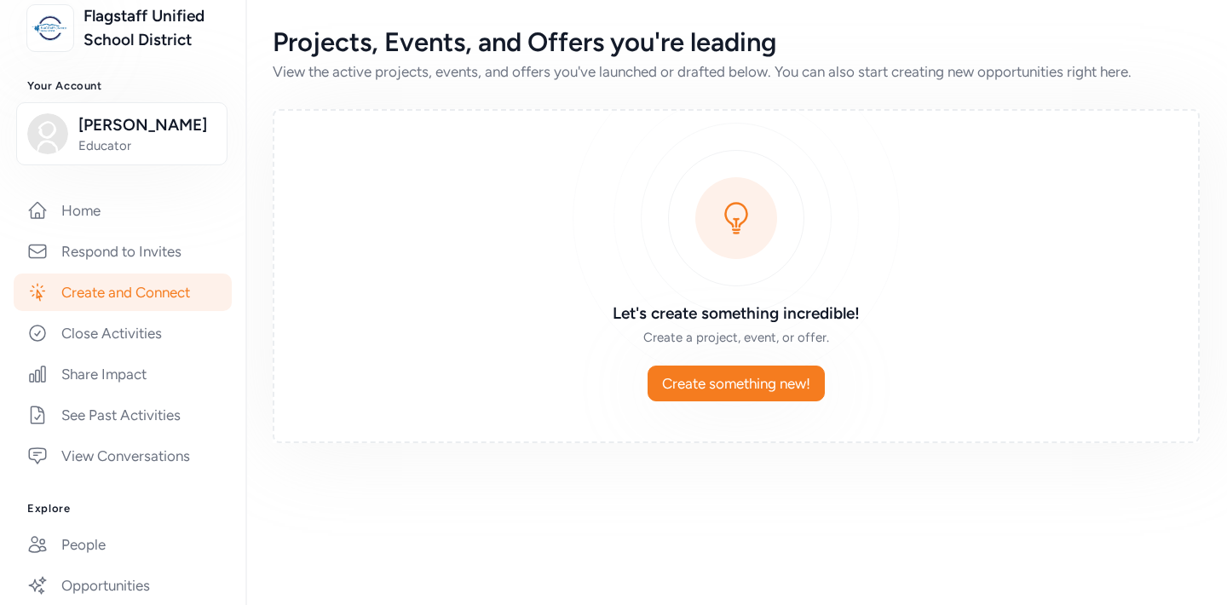
scroll to position [185, 0]
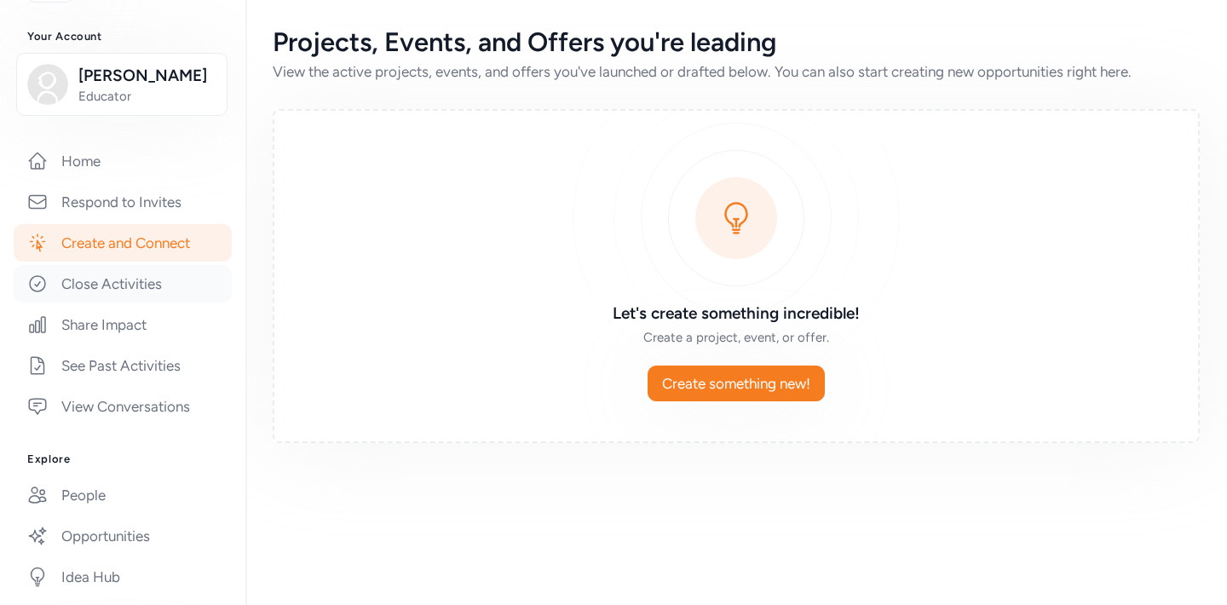
click at [129, 283] on link "Close Activities" at bounding box center [123, 283] width 218 height 37
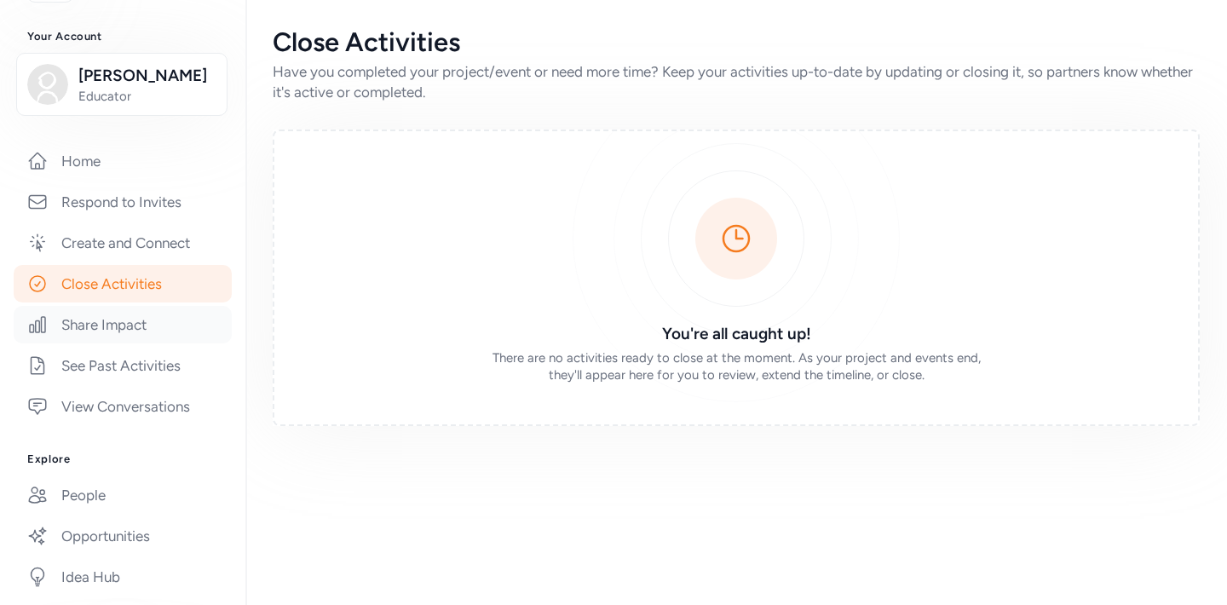
click at [104, 315] on link "Share Impact" at bounding box center [123, 324] width 218 height 37
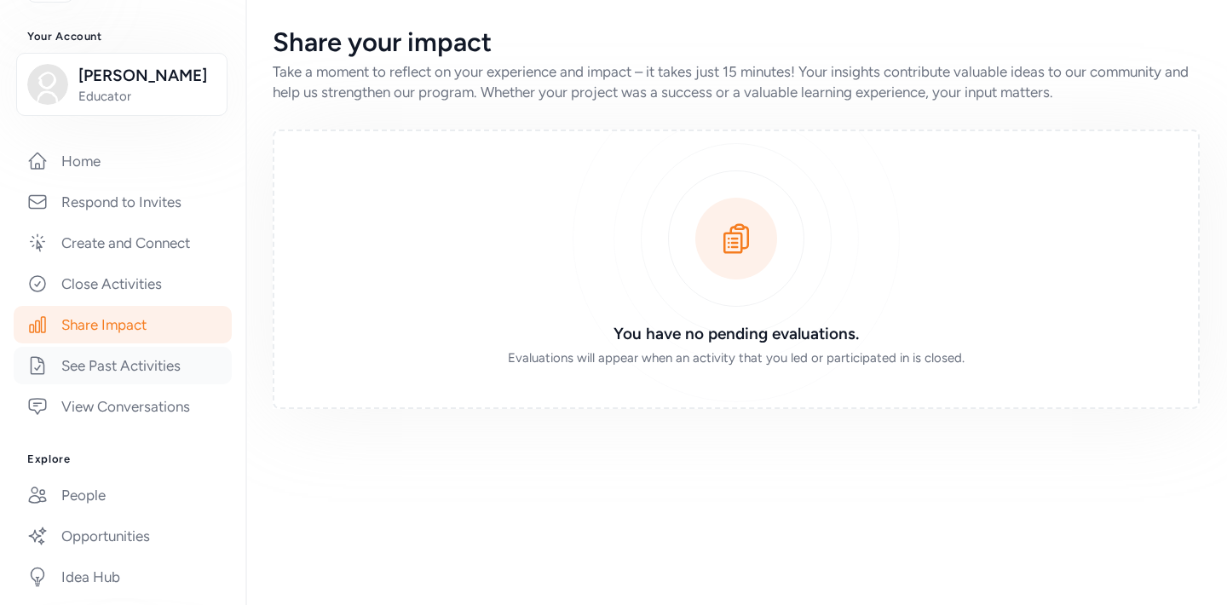
click at [82, 371] on link "See Past Activities" at bounding box center [123, 365] width 218 height 37
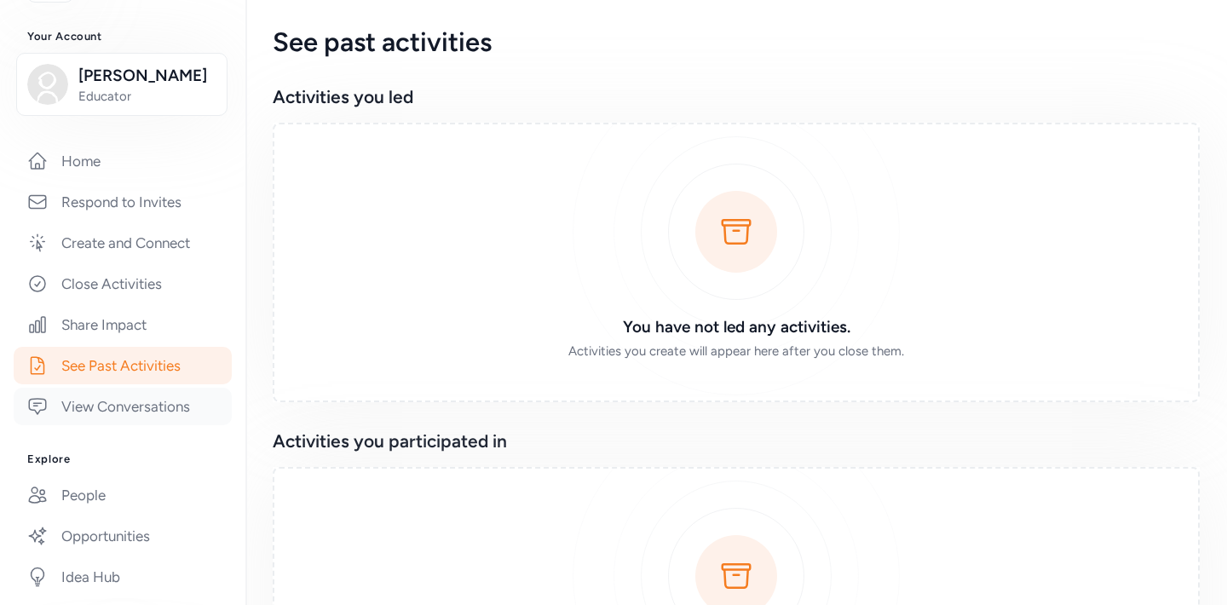
click at [75, 410] on link "View Conversations" at bounding box center [123, 406] width 218 height 37
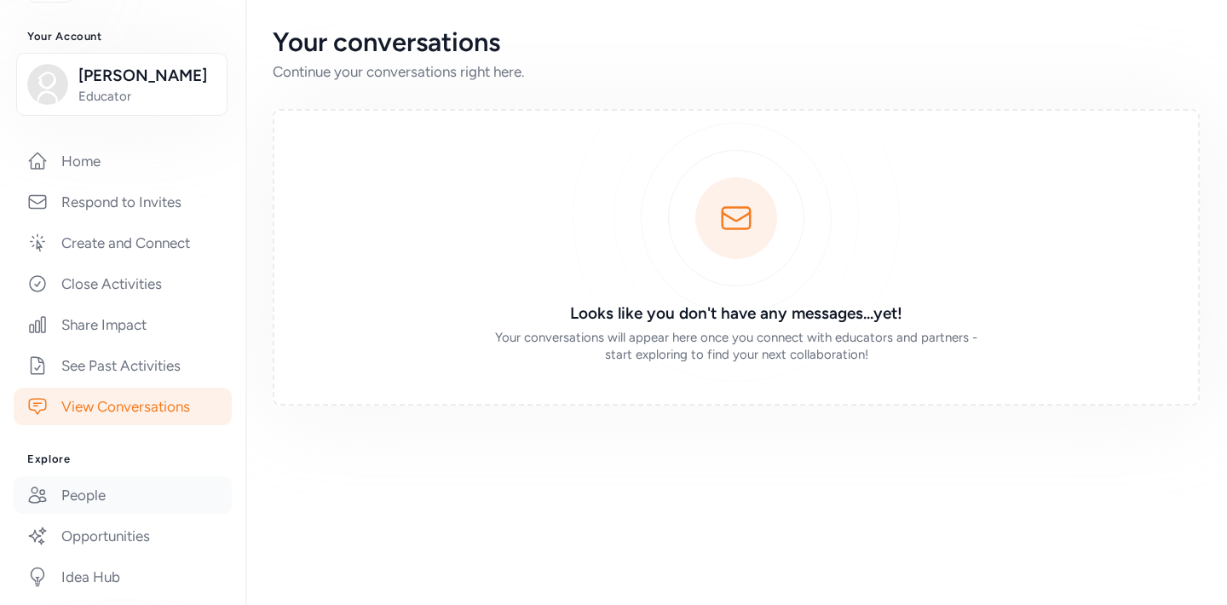
click at [123, 493] on link "People" at bounding box center [123, 494] width 218 height 37
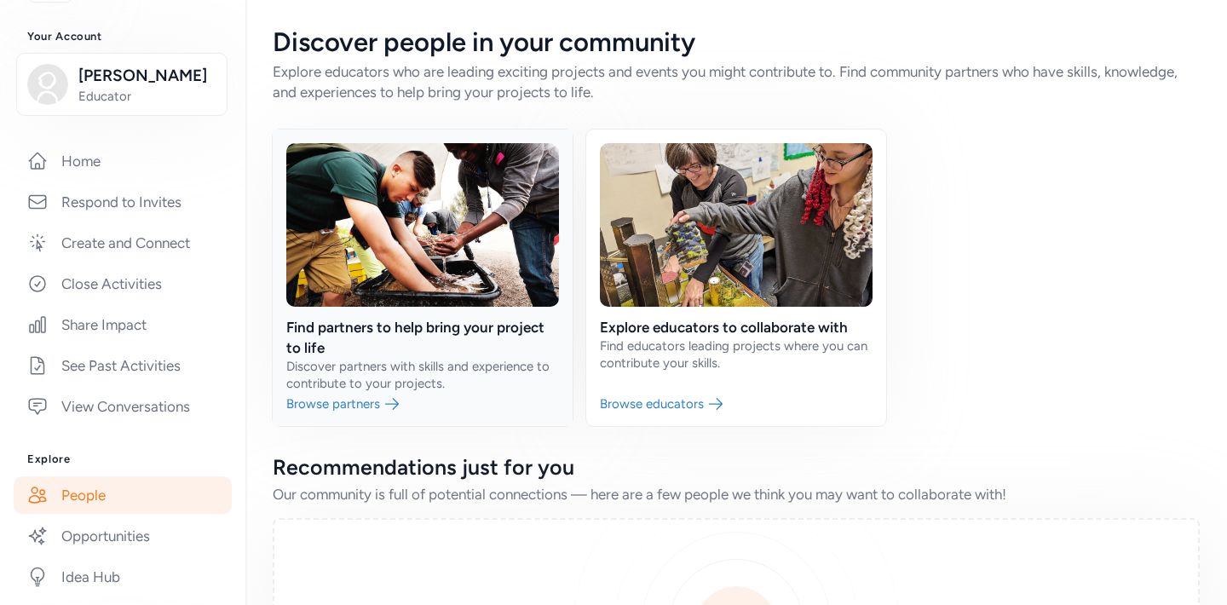
click at [337, 405] on link at bounding box center [423, 277] width 300 height 296
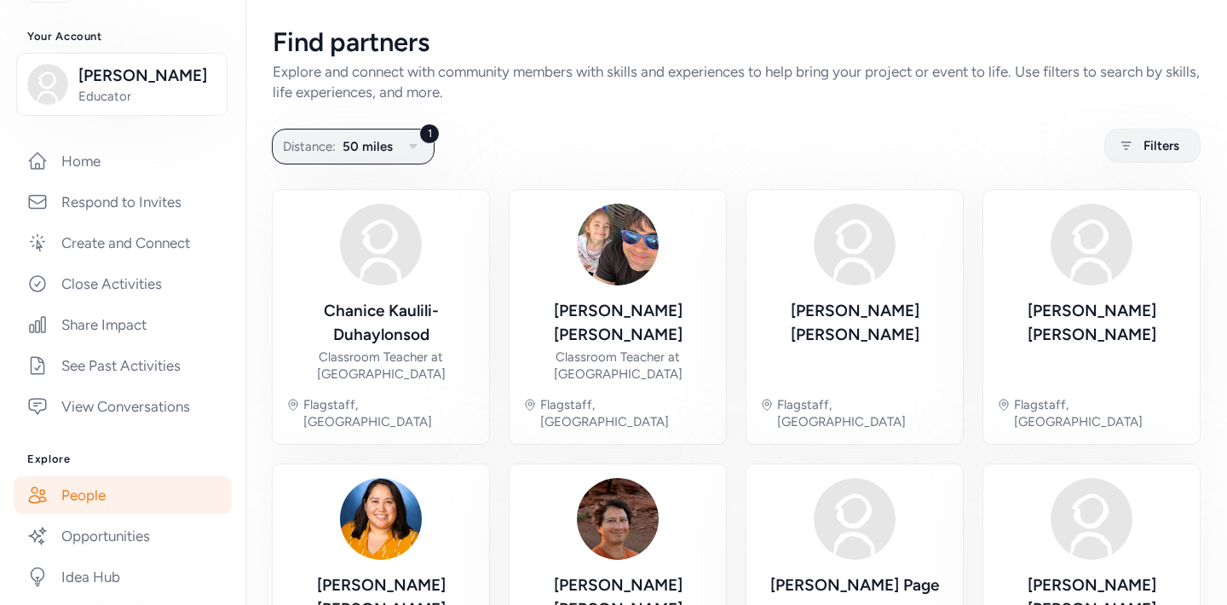
drag, startPoint x: 845, startPoint y: 101, endPoint x: 876, endPoint y: 20, distance: 87.6
click at [845, 98] on div "Explore and connect with community members with skills and experiences to help …" at bounding box center [736, 81] width 927 height 41
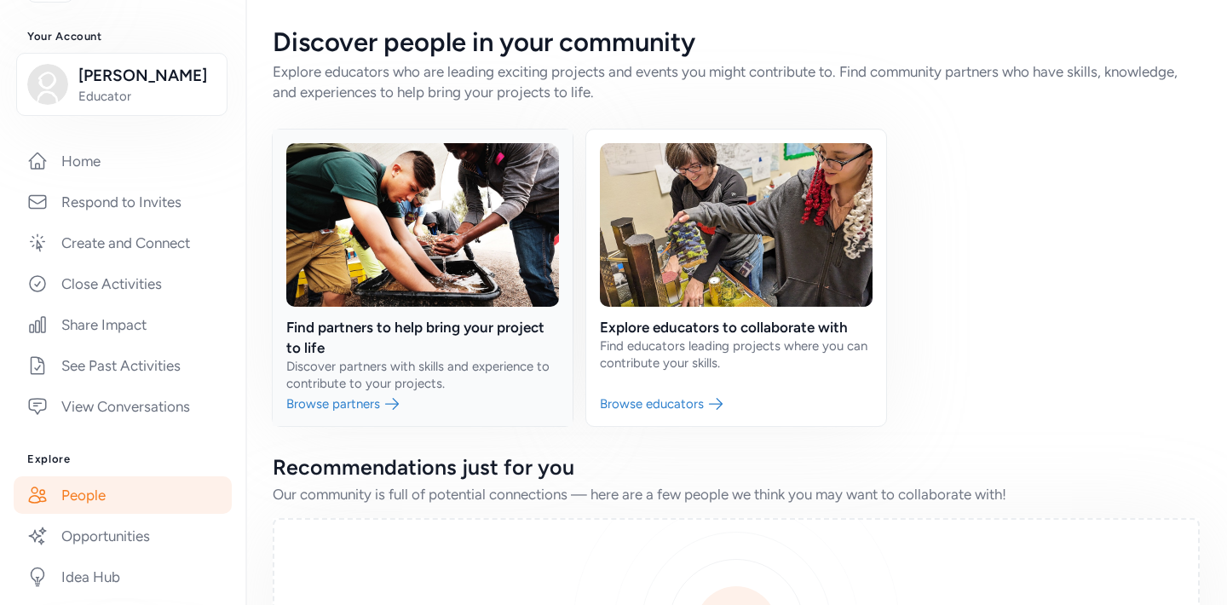
click at [424, 324] on link at bounding box center [423, 277] width 300 height 296
click at [683, 346] on link at bounding box center [736, 277] width 300 height 296
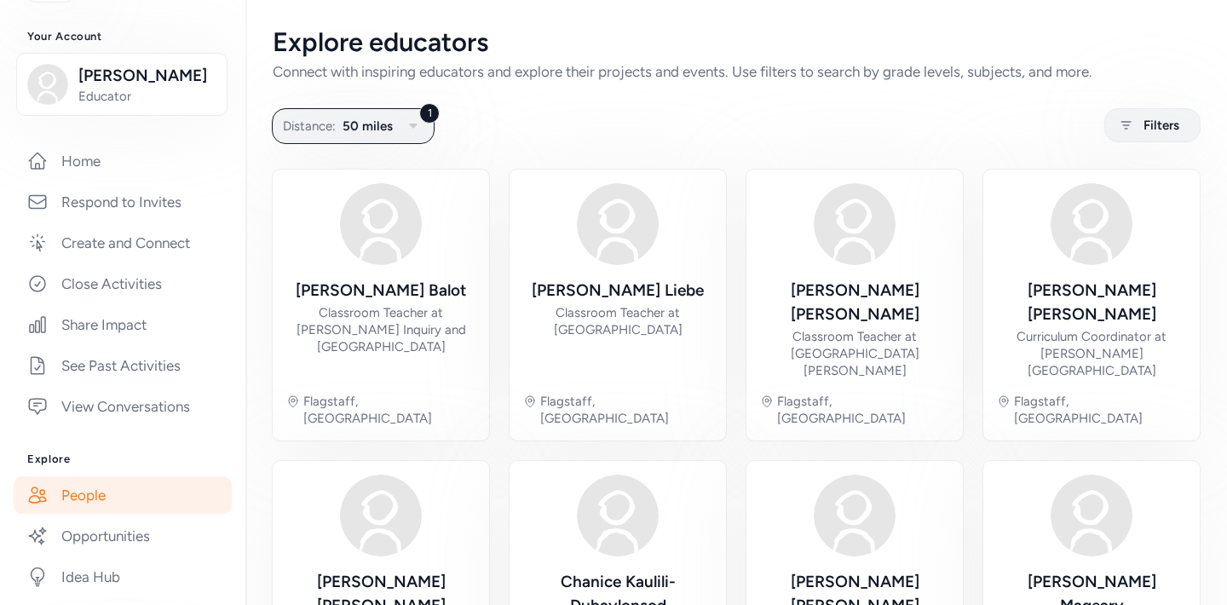
click at [698, 122] on div "1 Distance: 50 miles Filters" at bounding box center [736, 125] width 927 height 33
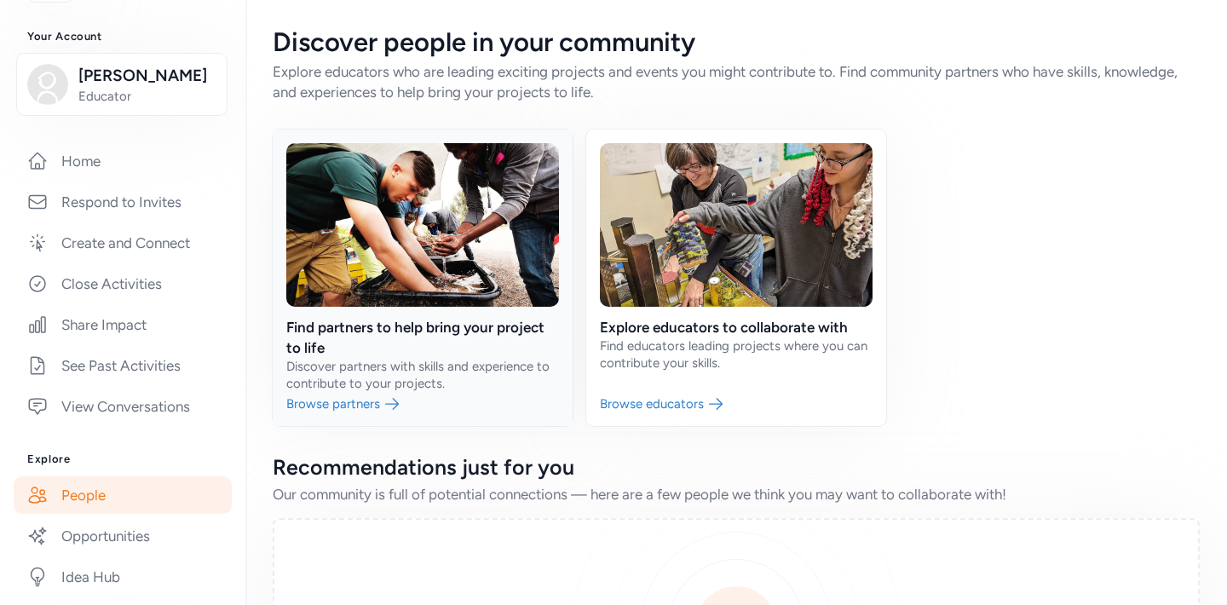
drag, startPoint x: 261, startPoint y: 430, endPoint x: 293, endPoint y: 299, distance: 135.1
click at [261, 430] on div "Discover people in your community Explore educators who are leading exciting pr…" at bounding box center [735, 468] width 981 height 937
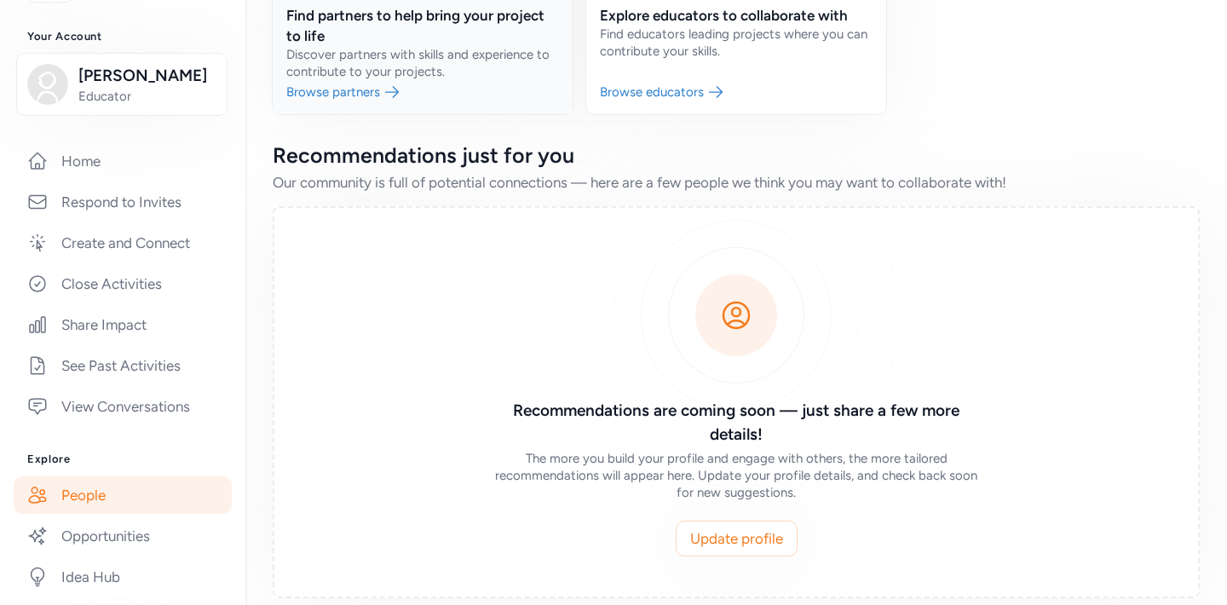
scroll to position [336, 0]
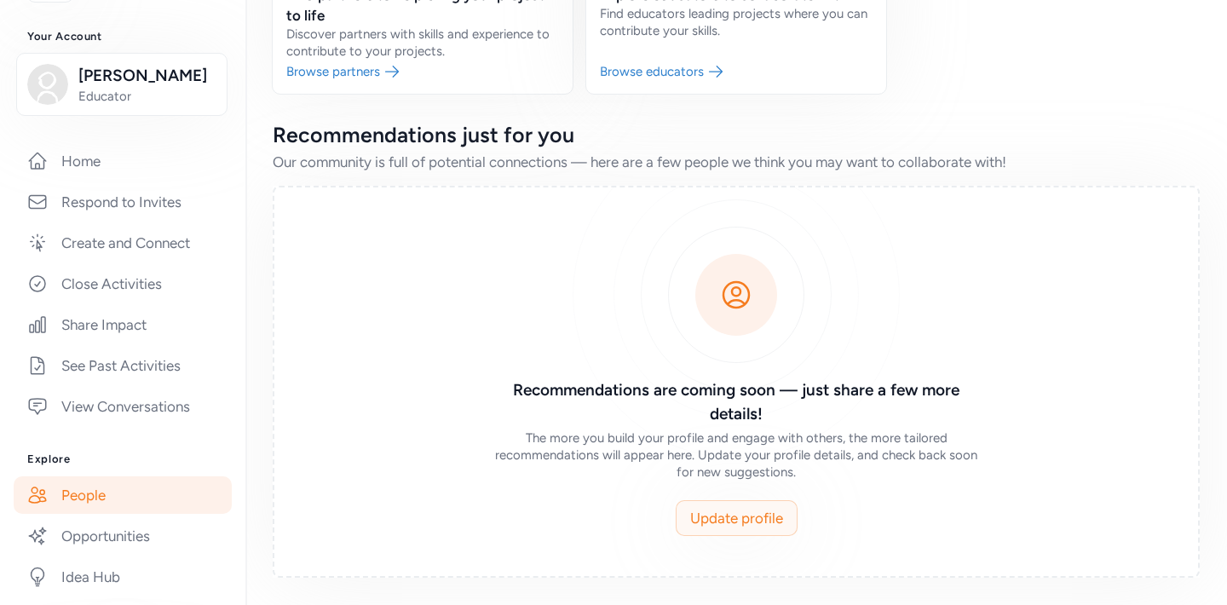
click at [718, 514] on span "Update profile" at bounding box center [736, 518] width 93 height 20
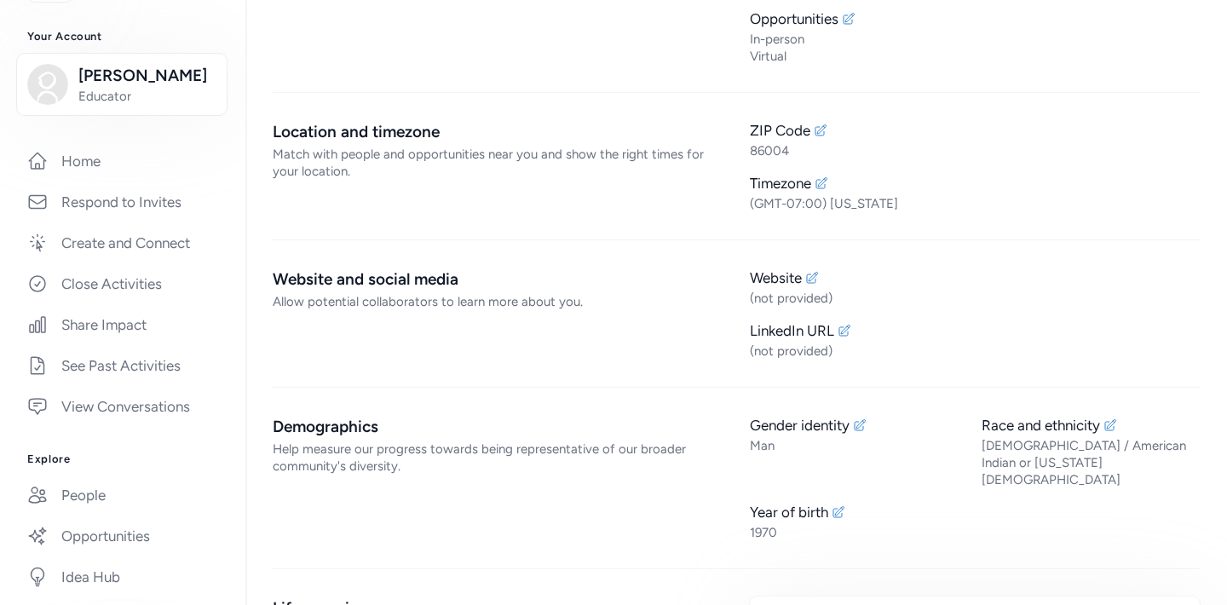
scroll to position [332, 0]
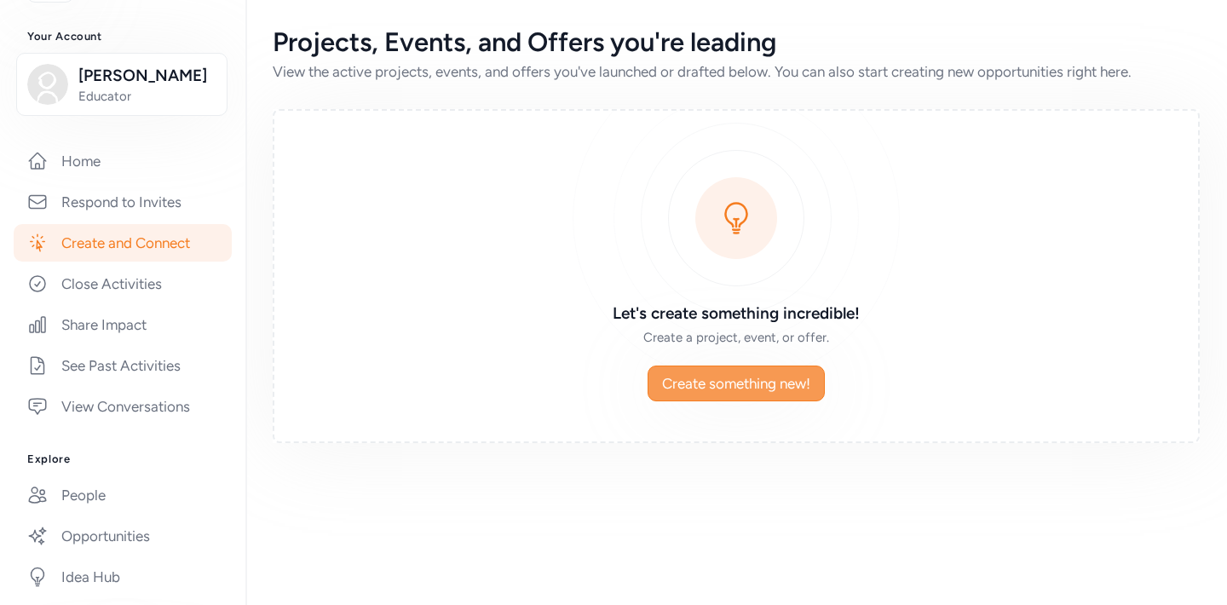
click at [734, 377] on span "Create something new!" at bounding box center [736, 383] width 148 height 20
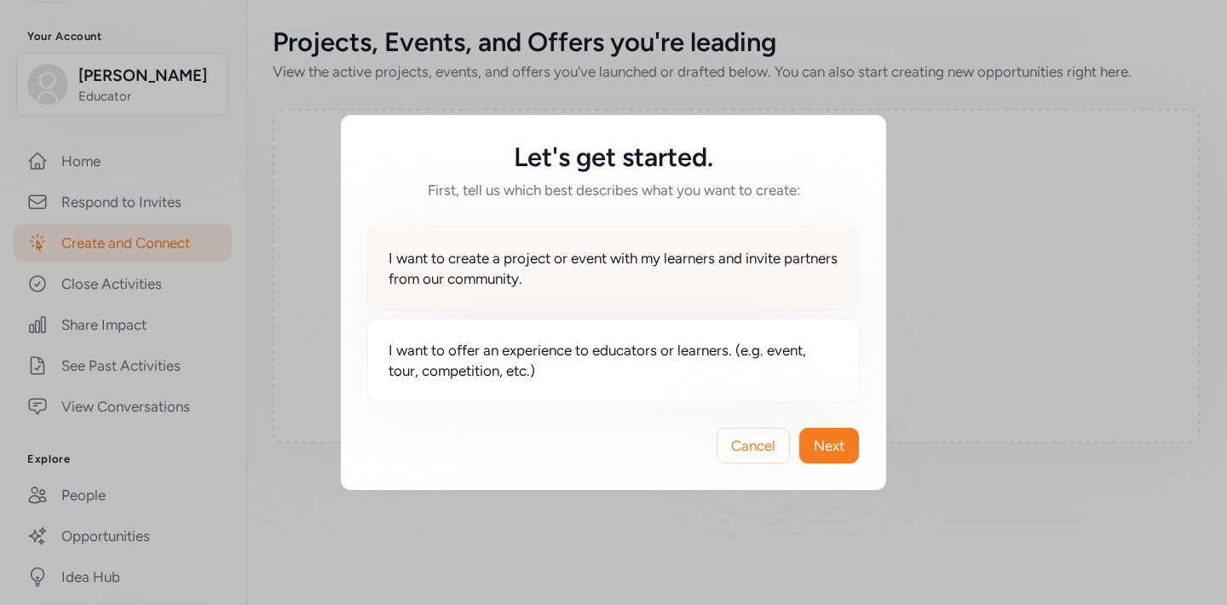
click at [664, 275] on span "I want to create a project or event with my learners and invite partners from o…" at bounding box center [613, 268] width 450 height 41
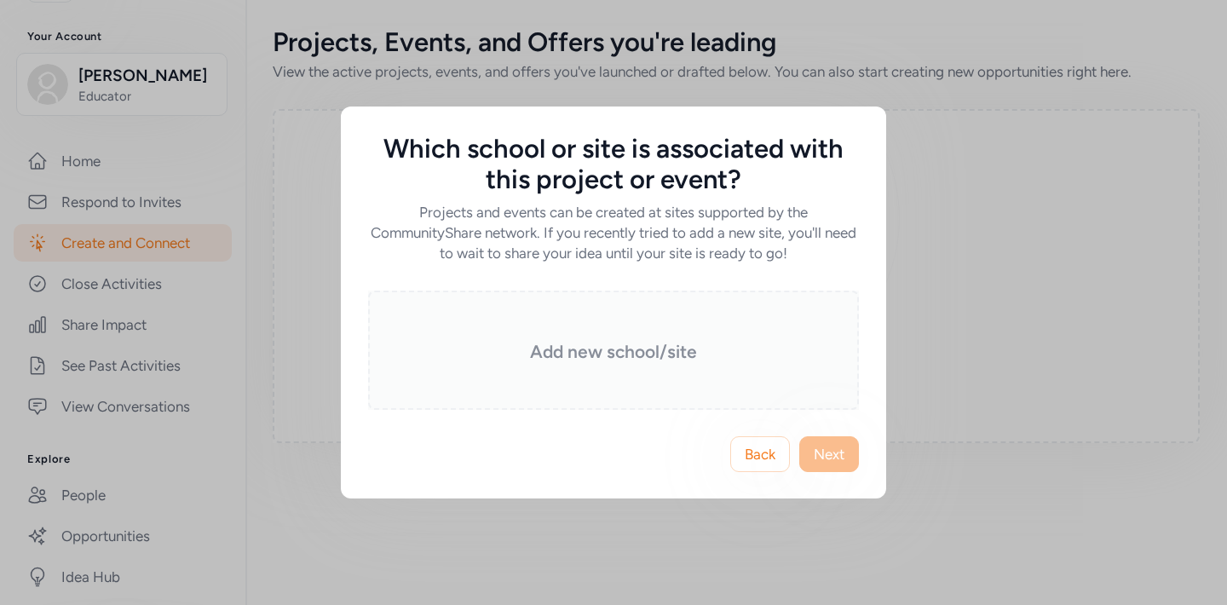
click at [685, 362] on h3 "Add new school/site" at bounding box center [613, 352] width 405 height 24
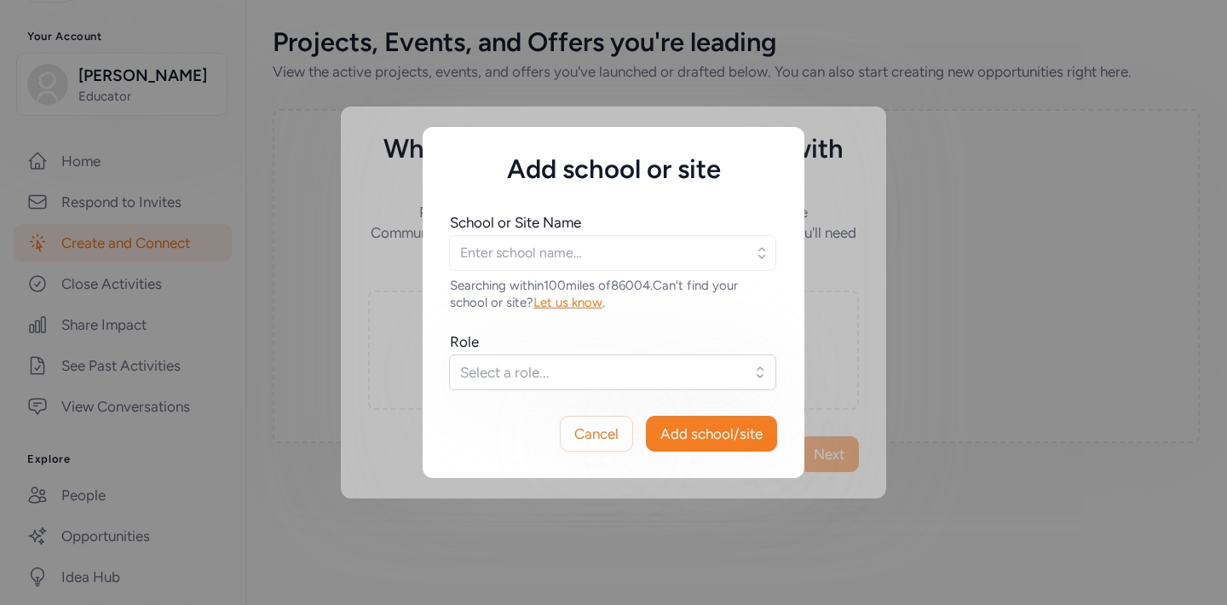
click at [760, 251] on icon "button" at bounding box center [761, 252] width 17 height 17
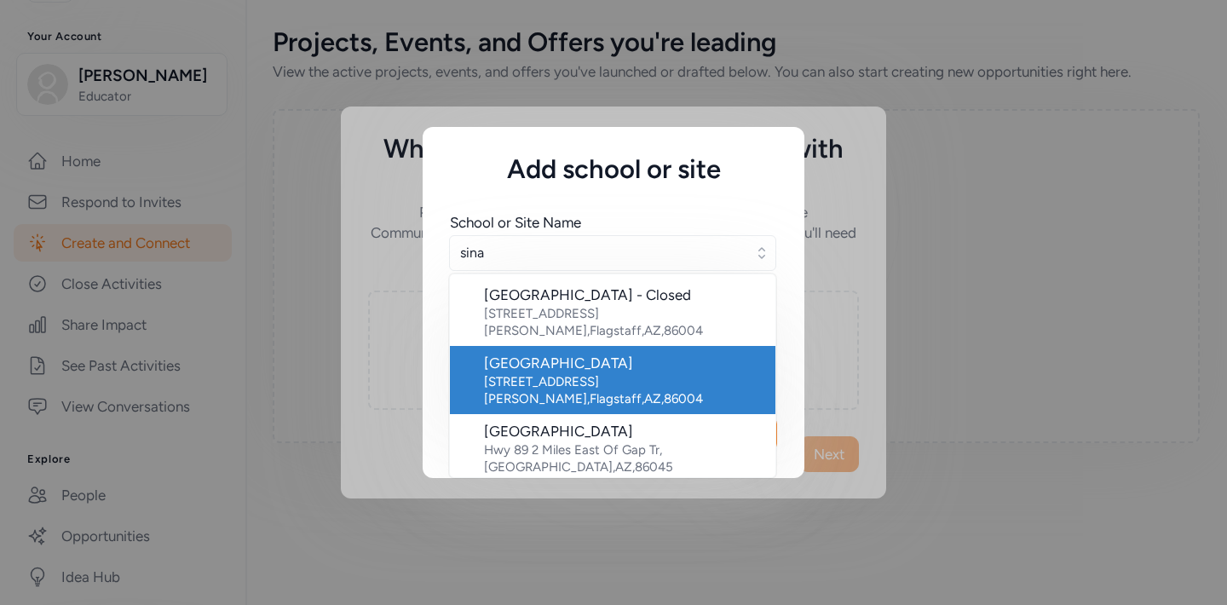
click at [555, 373] on div "3950 E Butler Ave , Flagstaff , AZ , 86004" at bounding box center [623, 390] width 278 height 34
type input "Sinagua Middle School"
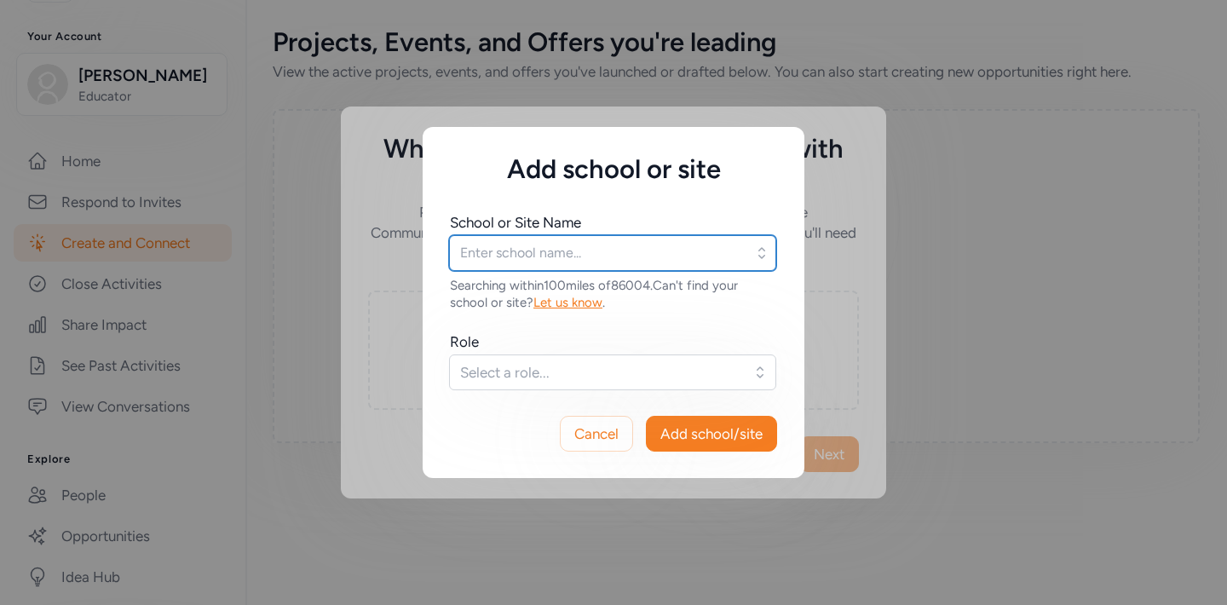
type input "Sinagua Middle School"
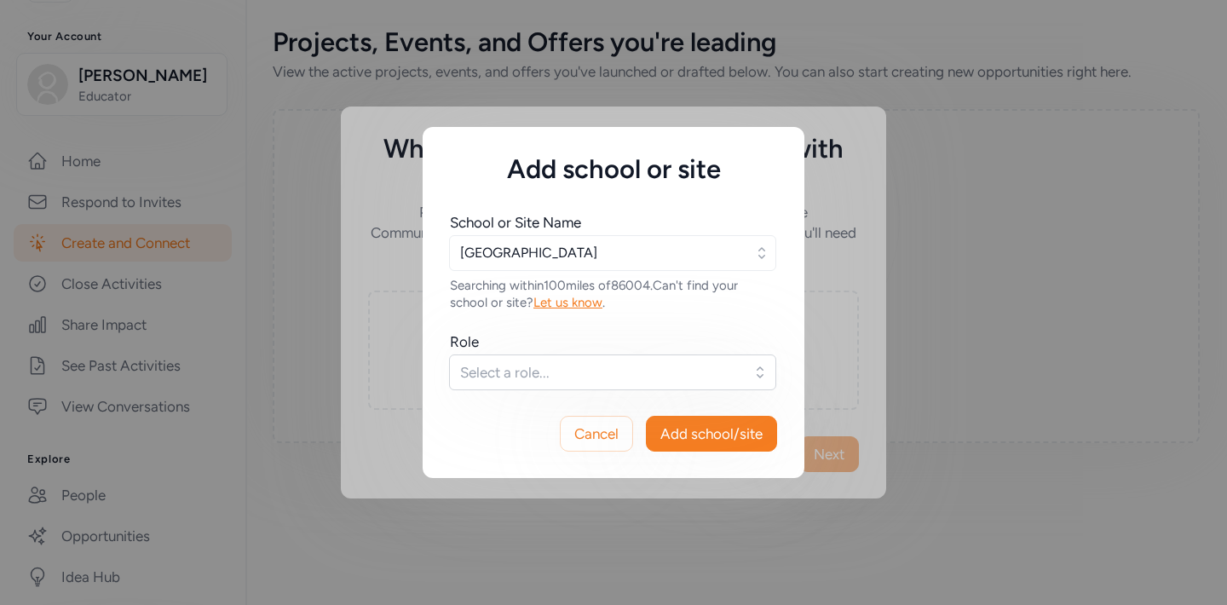
click at [583, 371] on span "Select a role..." at bounding box center [600, 372] width 281 height 20
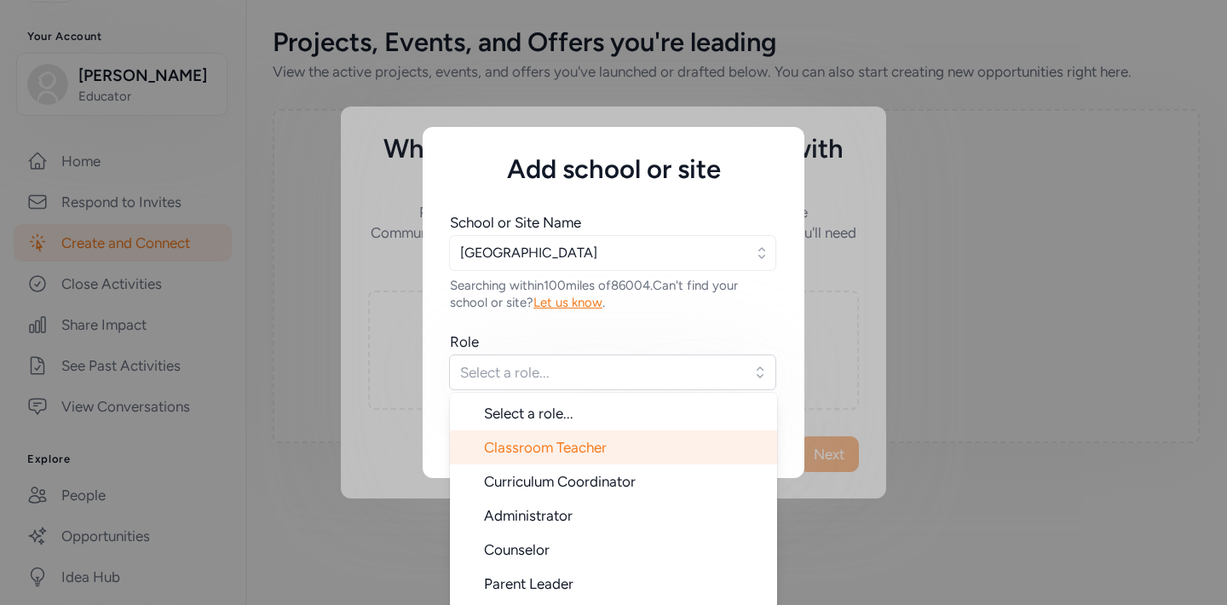
click at [573, 442] on span "Classroom Teacher" at bounding box center [545, 447] width 123 height 17
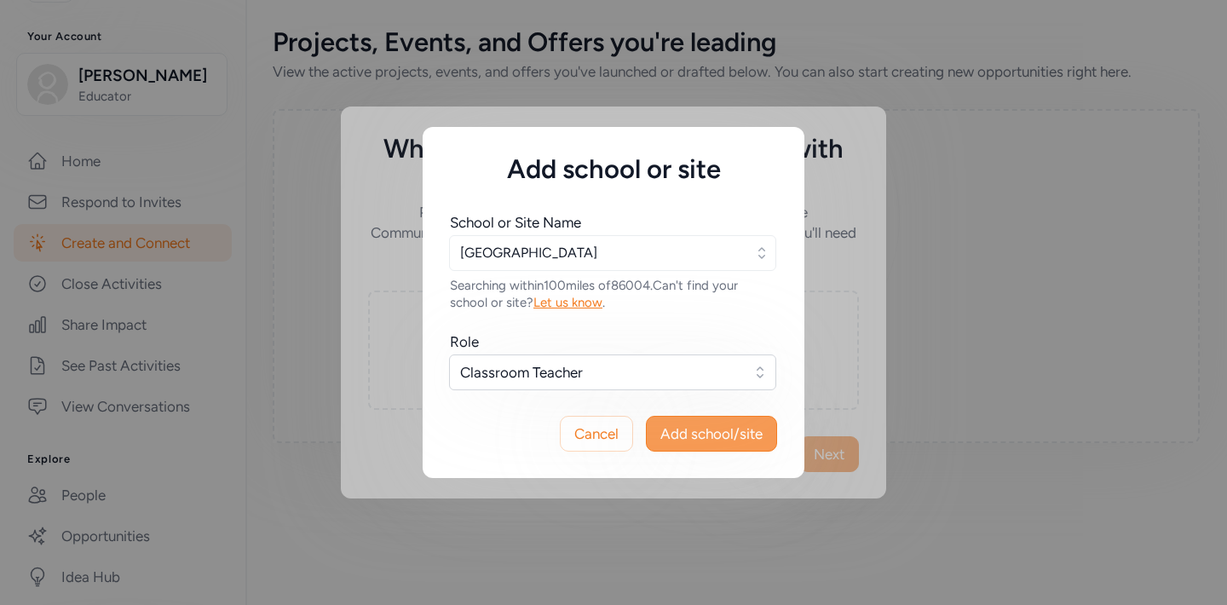
click at [695, 432] on span "Add school/site" at bounding box center [711, 433] width 102 height 20
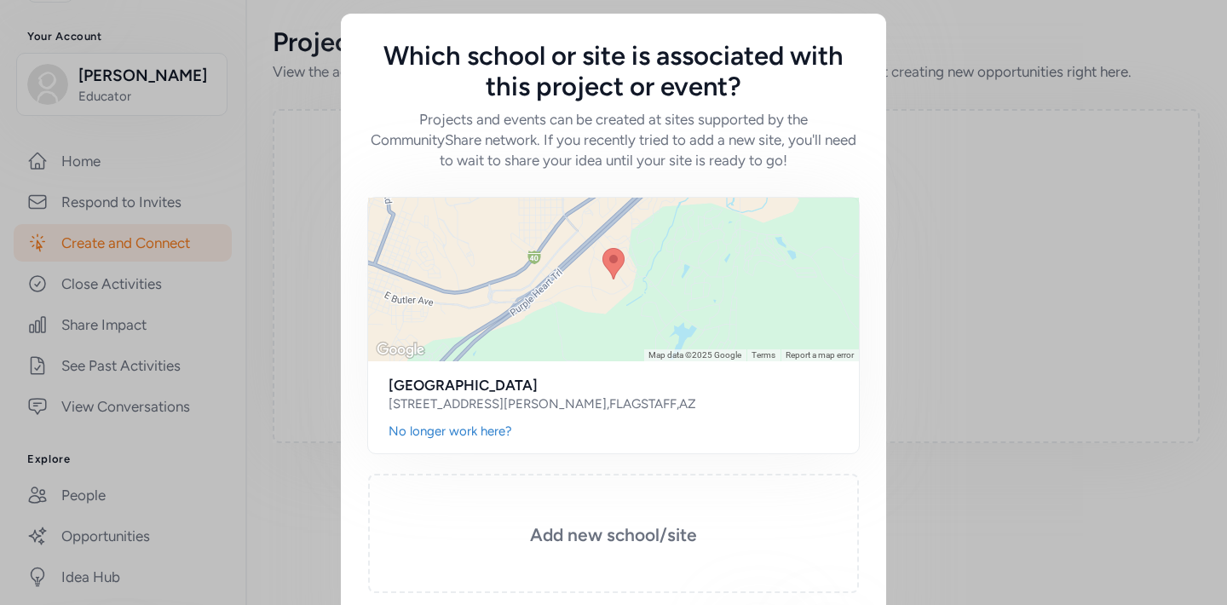
click at [870, 429] on div "Keyboard shortcuts Map Data Map data ©2025 Google Map data ©2025 Google 1 km Cl…" at bounding box center [613, 381] width 545 height 422
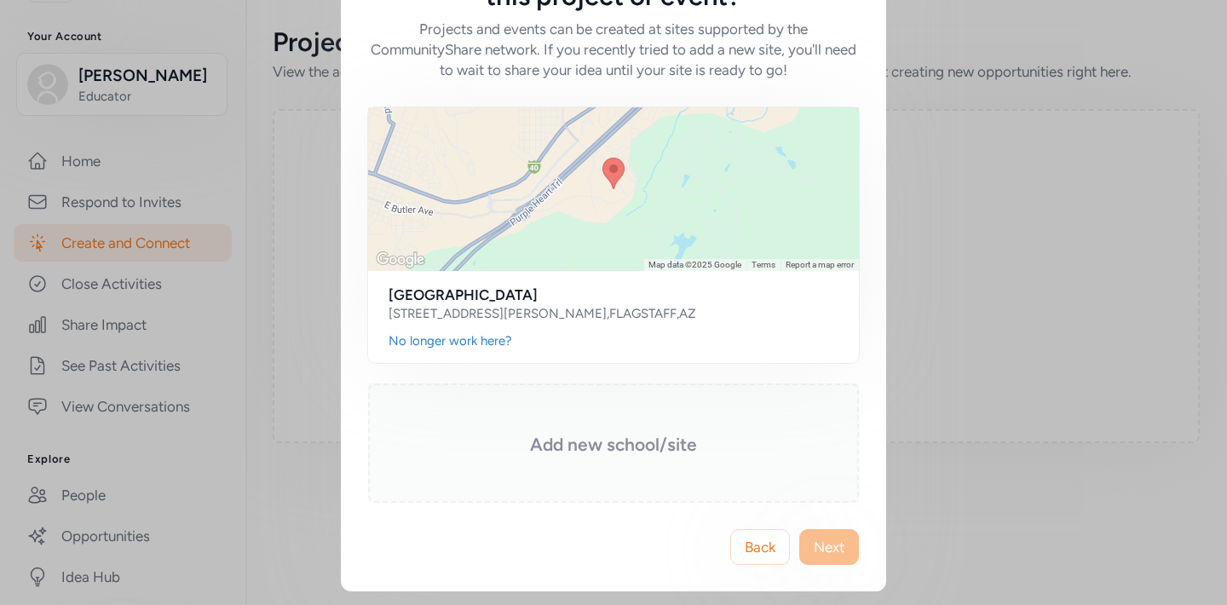
scroll to position [90, 0]
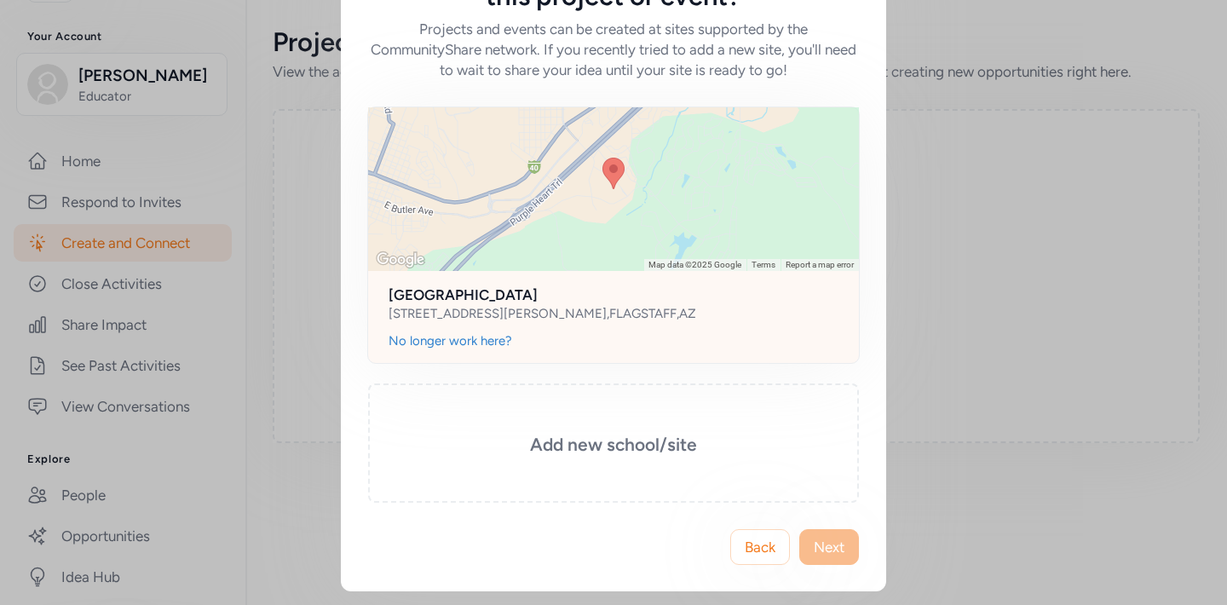
click at [640, 311] on div "3950 E BUTLER AVE , FLAGSTAFF , AZ" at bounding box center [613, 313] width 450 height 17
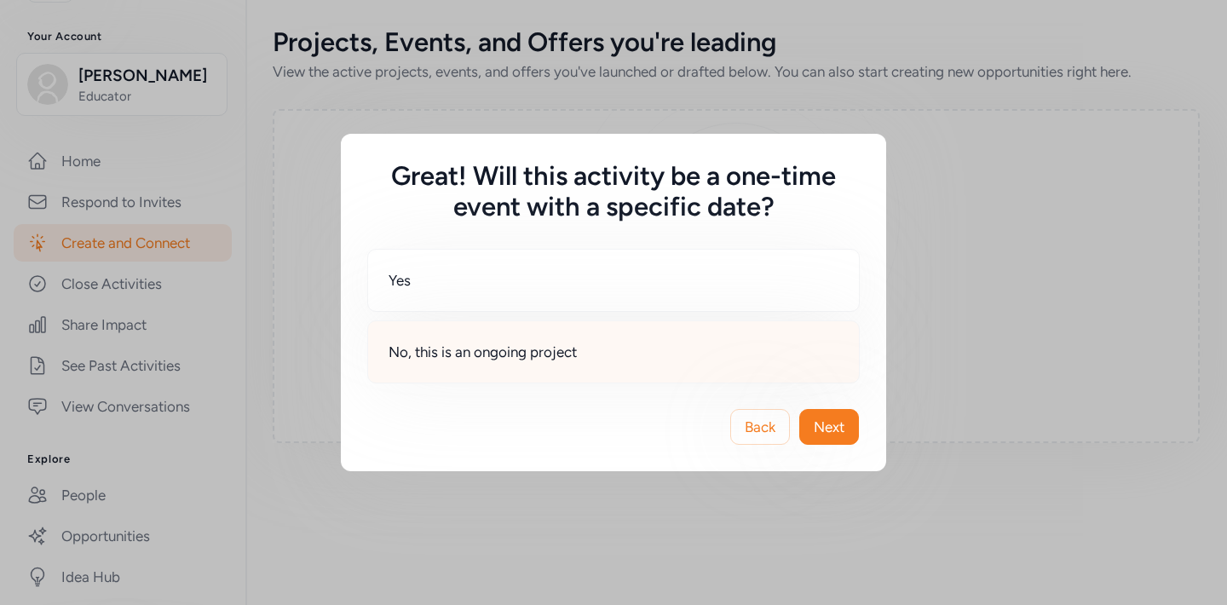
click at [595, 342] on div "No, this is an ongoing project" at bounding box center [613, 351] width 492 height 63
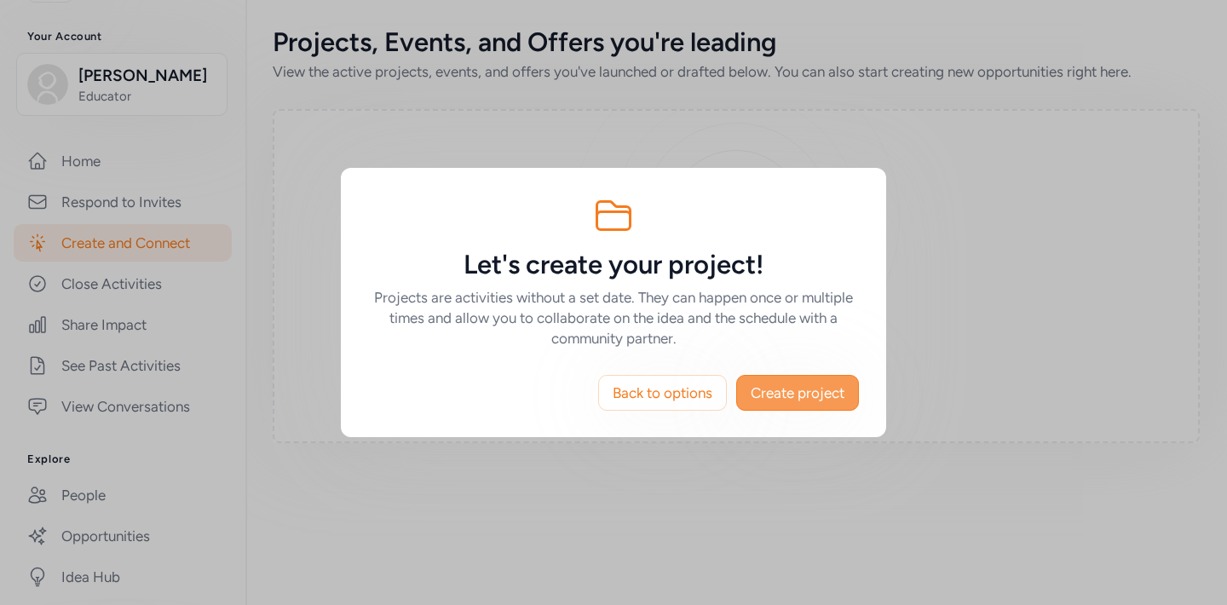
click at [832, 388] on span "Create project" at bounding box center [797, 392] width 94 height 20
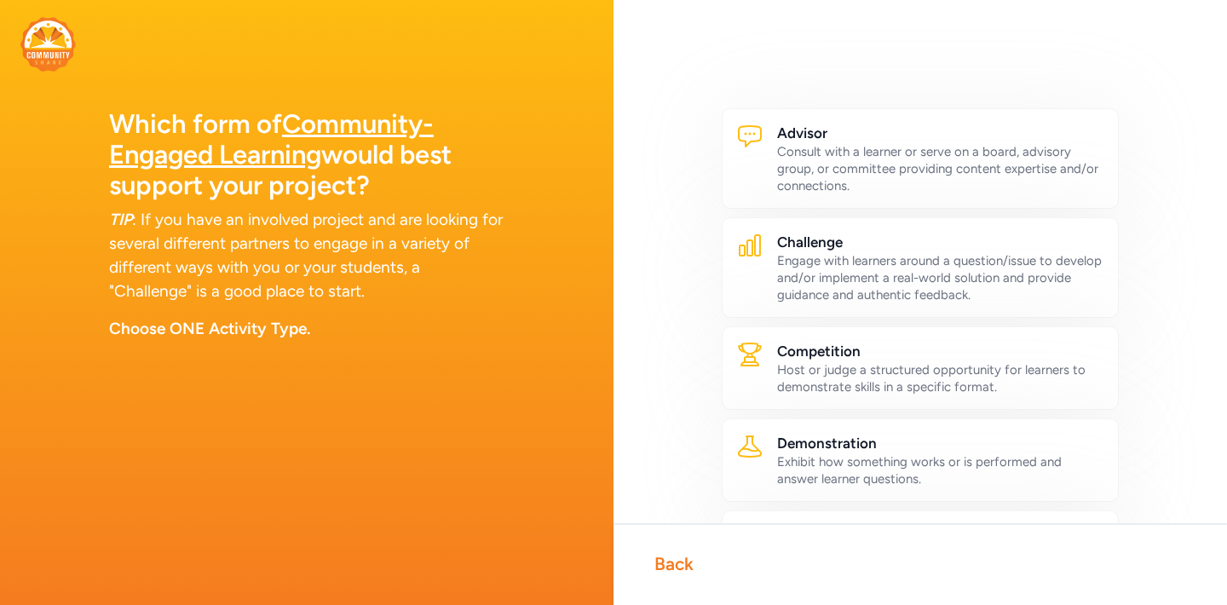
click at [429, 474] on div "Which form of Community-Engaged Learning would best support your project? TIP :…" at bounding box center [306, 302] width 613 height 605
drag, startPoint x: 667, startPoint y: 153, endPoint x: 685, endPoint y: 97, distance: 59.0
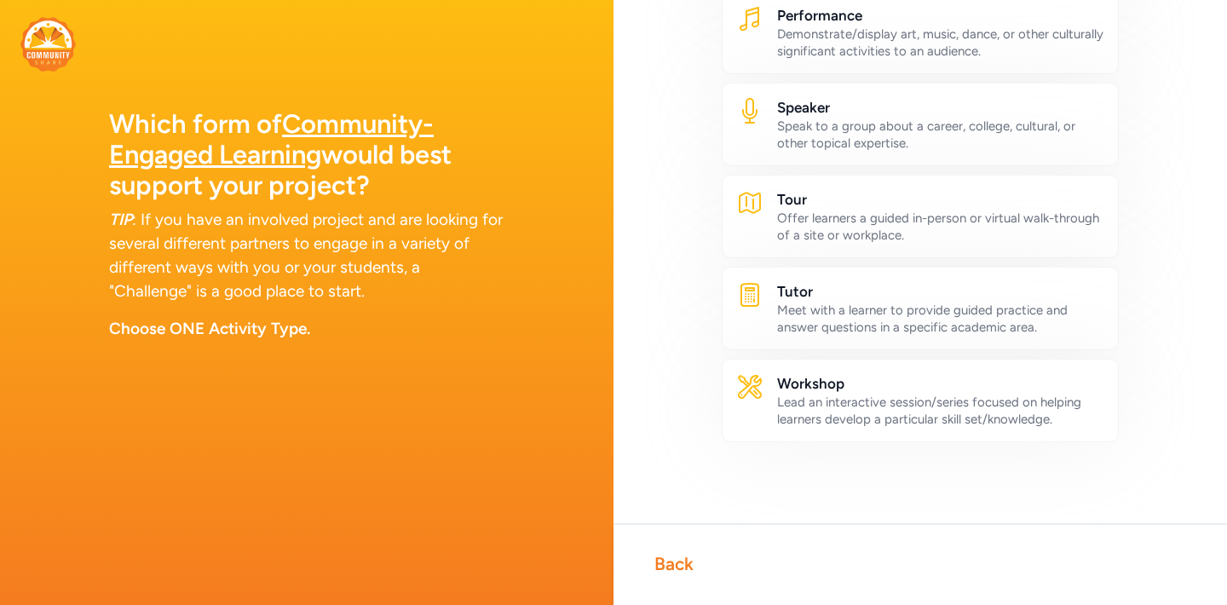
scroll to position [997, 0]
drag, startPoint x: 378, startPoint y: 426, endPoint x: 421, endPoint y: 316, distance: 117.8
click at [378, 422] on div "Which form of Community-Engaged Learning would best support your project? TIP :…" at bounding box center [306, 302] width 613 height 605
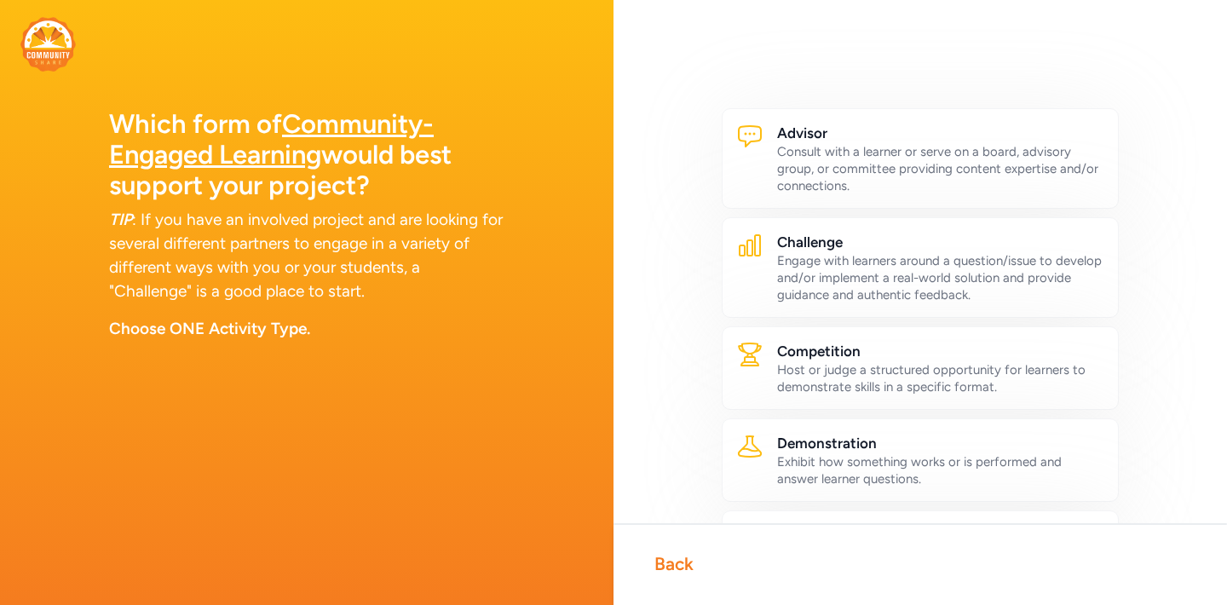
scroll to position [0, 0]
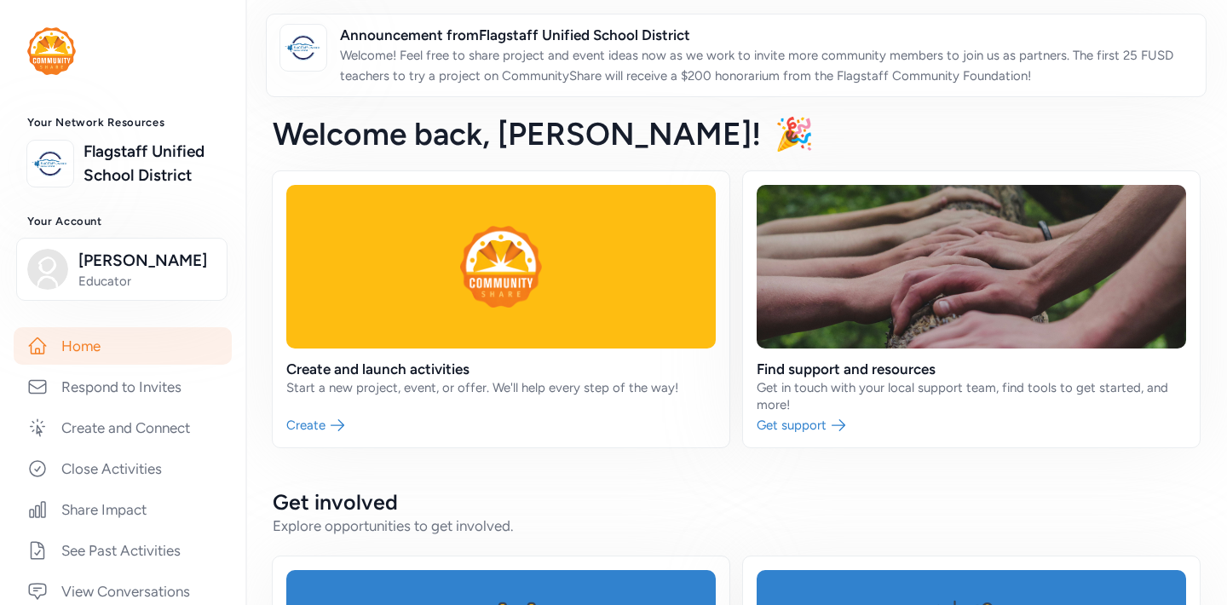
click at [767, 143] on div "Welcome back , [PERSON_NAME]! 🎉" at bounding box center [735, 133] width 981 height 75
click at [216, 72] on link at bounding box center [122, 51] width 191 height 48
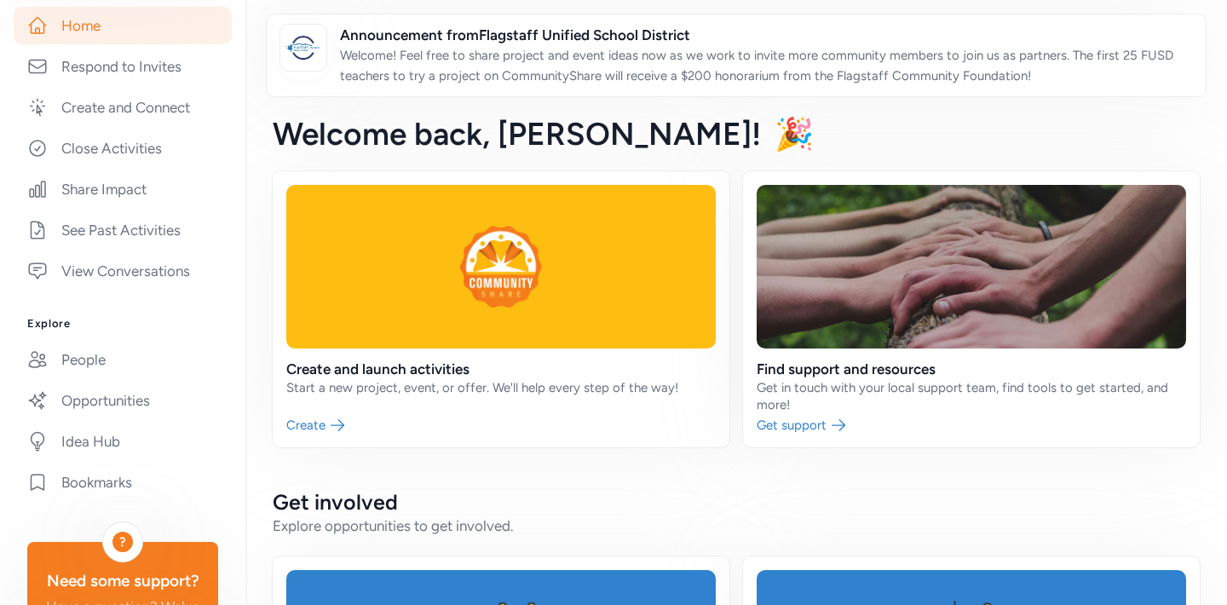
scroll to position [420, 0]
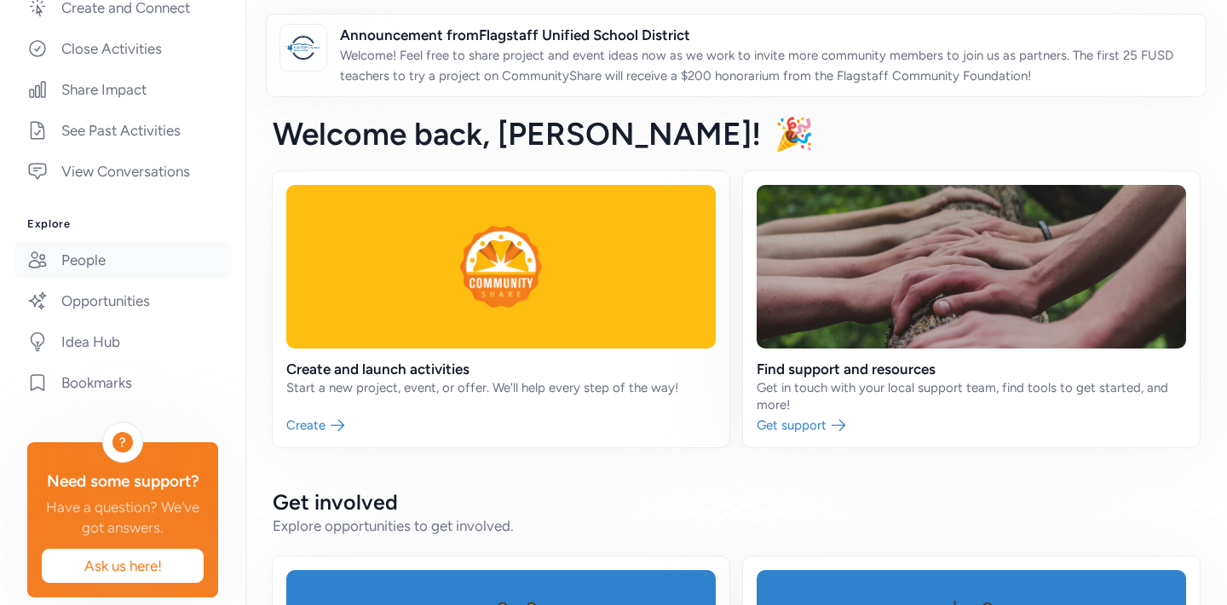
click at [95, 264] on link "People" at bounding box center [123, 259] width 218 height 37
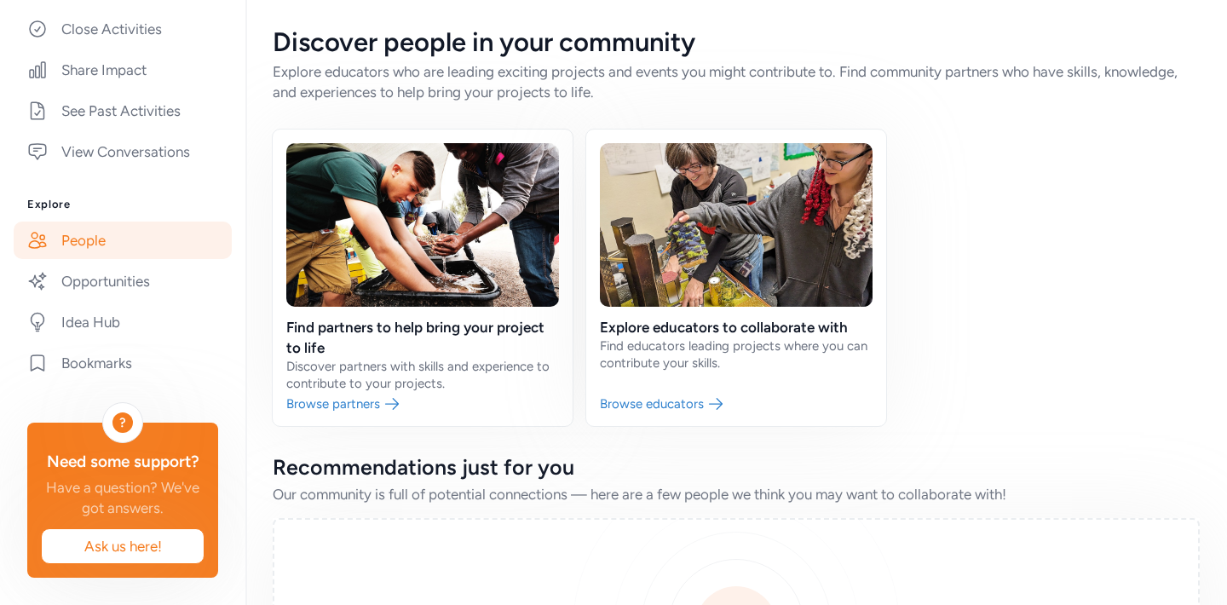
scroll to position [439, 0]
click at [1126, 312] on div "Find partners to help bring your project to life Discover partners with skills …" at bounding box center [736, 277] width 927 height 296
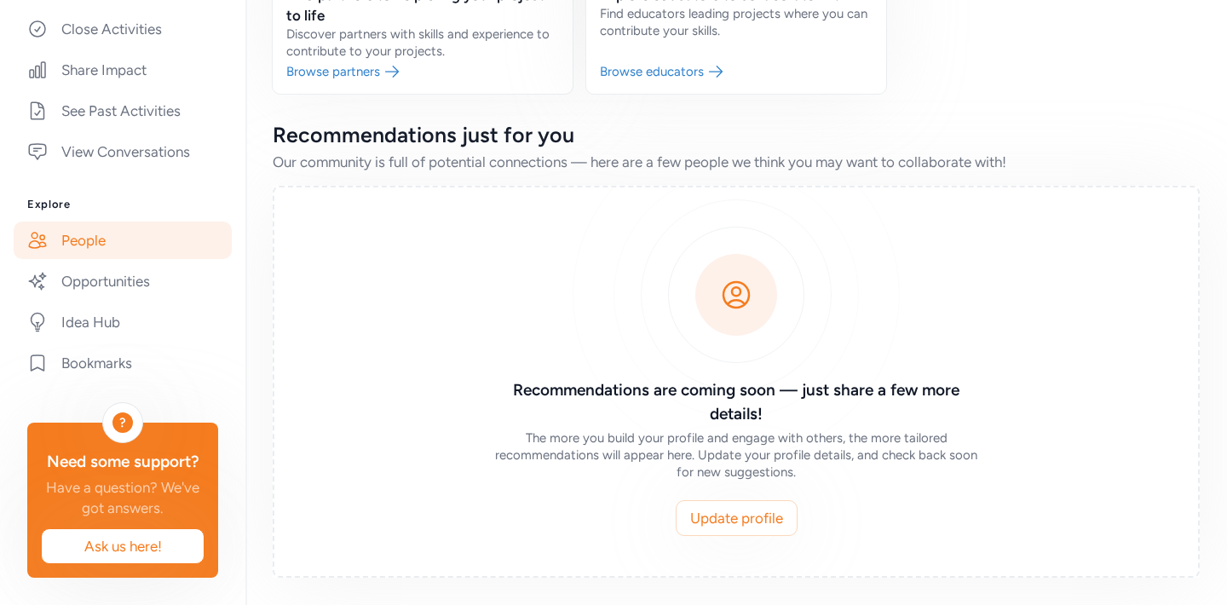
scroll to position [332, 0]
click at [86, 282] on link "Opportunities" at bounding box center [123, 280] width 218 height 37
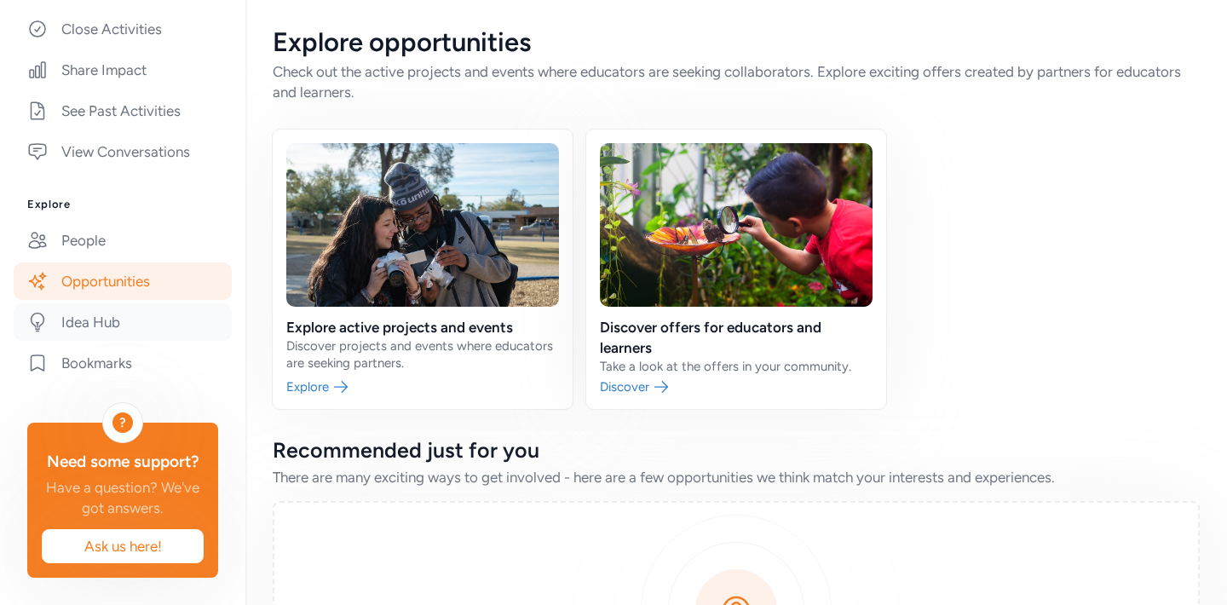
click at [75, 326] on link "Idea Hub" at bounding box center [123, 321] width 218 height 37
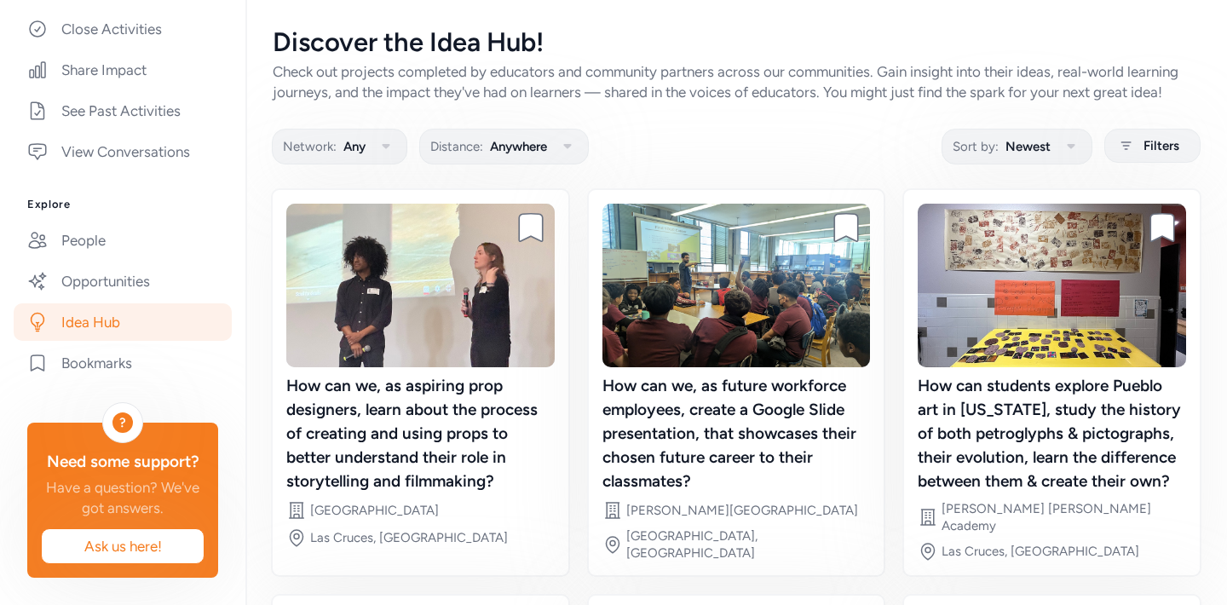
click at [722, 154] on div "Network: Any Distance: Anywhere Sort by: Newest Filters" at bounding box center [736, 145] width 927 height 33
click at [231, 188] on div "Your Network Resources Flagstaff Unified School District Your Account James Jon…" at bounding box center [122, 126] width 245 height 901
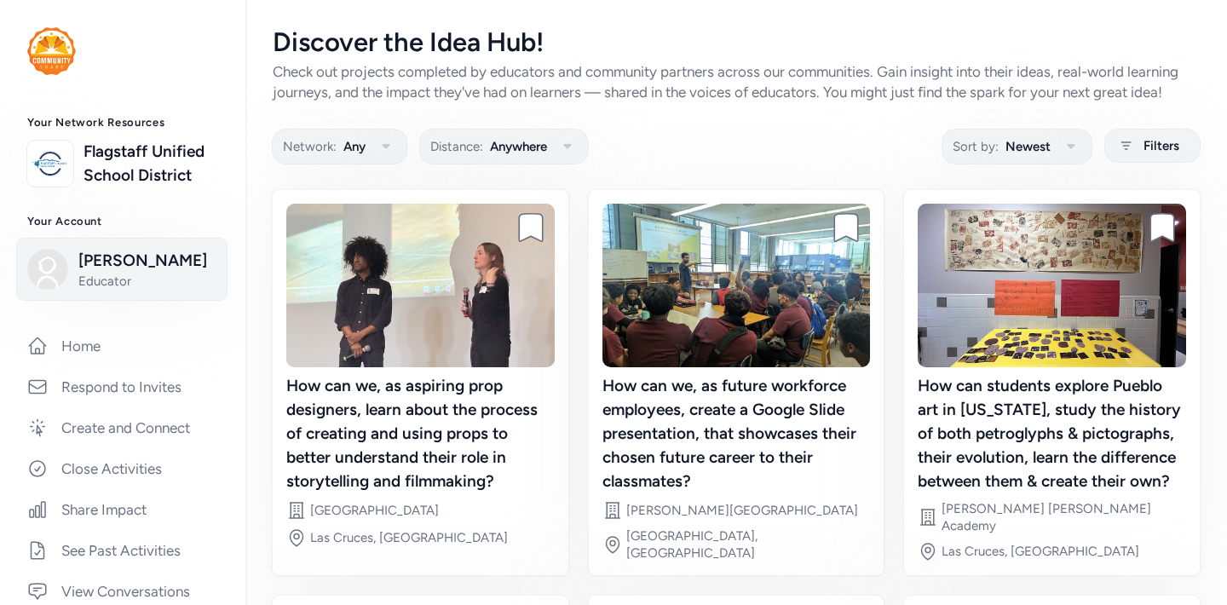
click at [118, 262] on span "James Jones" at bounding box center [147, 261] width 138 height 24
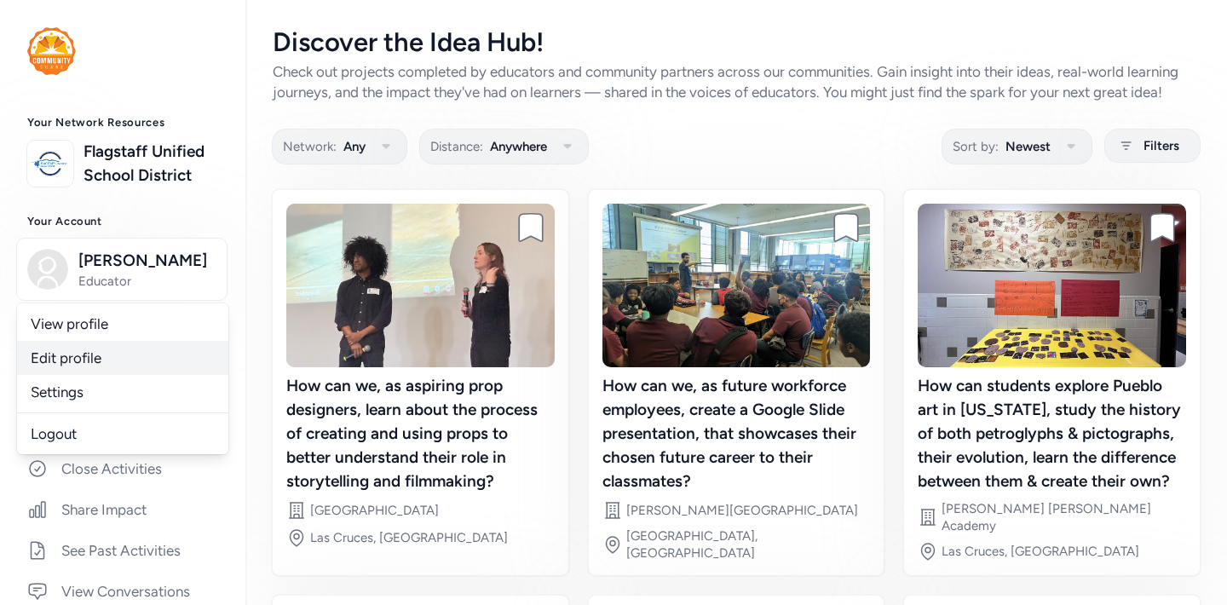
click at [72, 358] on link "Edit profile" at bounding box center [122, 358] width 211 height 34
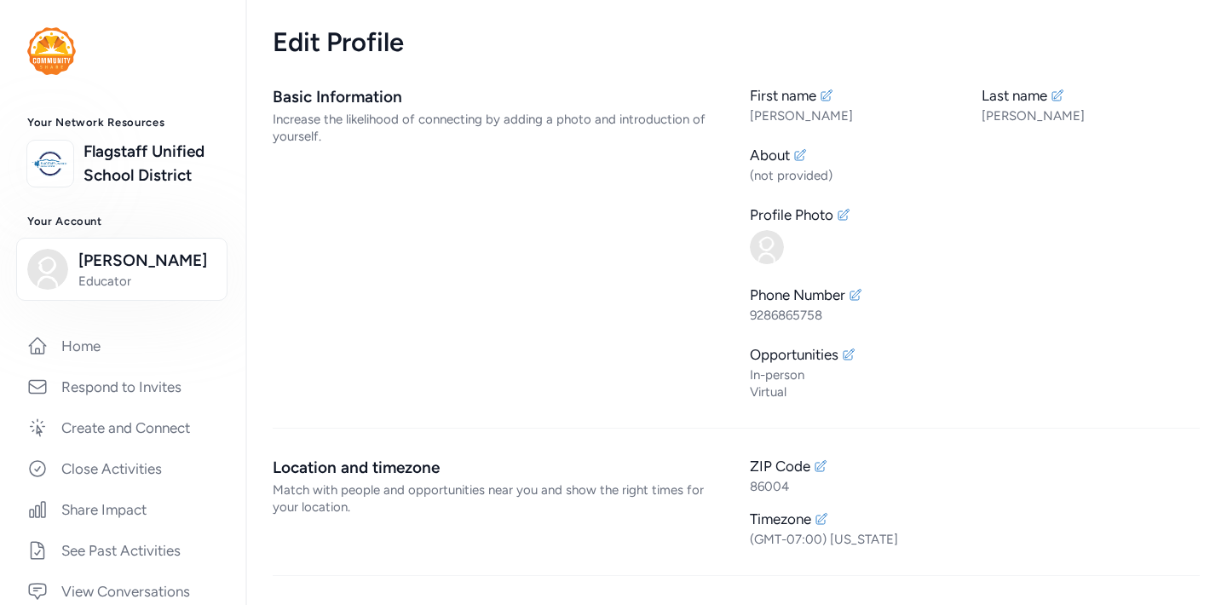
click at [495, 252] on div "Basic Information Increase the likelihood of connecting by adding a photo and i…" at bounding box center [498, 242] width 450 height 315
click at [769, 246] on img at bounding box center [767, 247] width 34 height 34
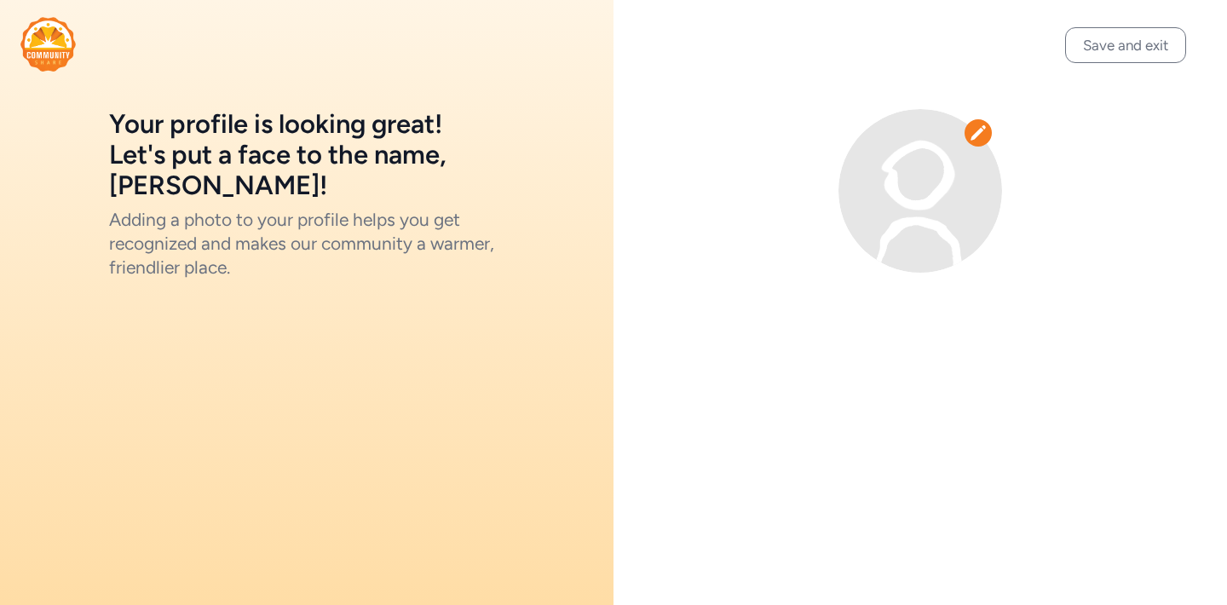
click at [752, 219] on div at bounding box center [919, 191] width 395 height 164
click at [978, 136] on icon at bounding box center [977, 132] width 17 height 17
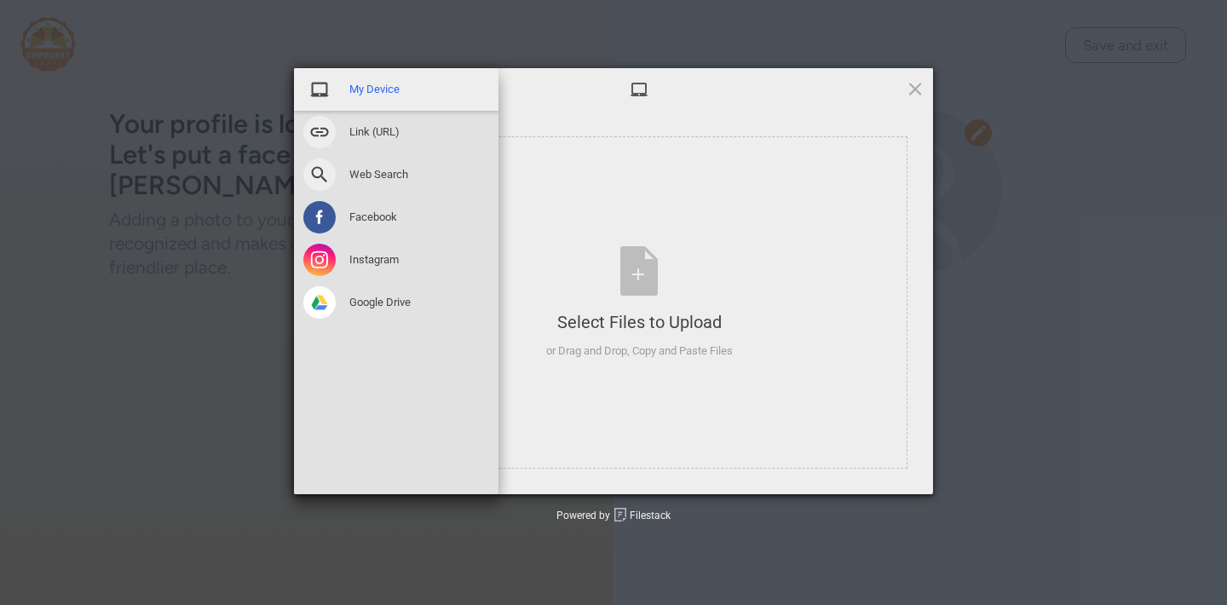
click at [362, 89] on span "My Device" at bounding box center [374, 89] width 50 height 15
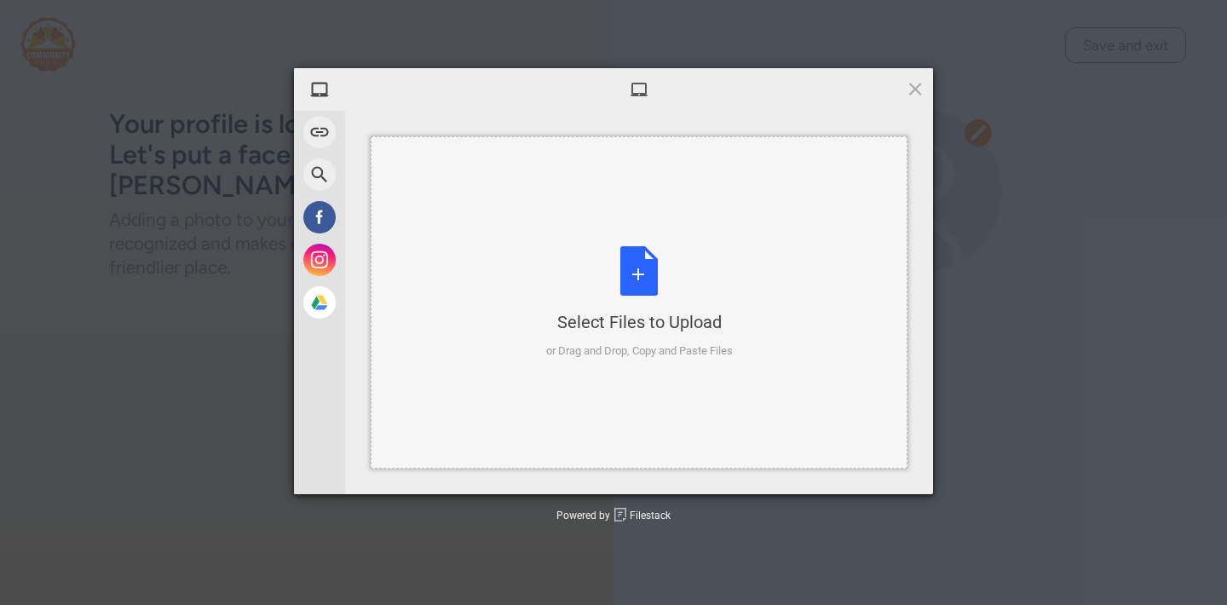
click at [610, 186] on div "Select Files to Upload or Drag and Drop, Copy and Paste Files" at bounding box center [639, 302] width 537 height 332
click at [532, 382] on div "Select Files to Upload or Drag and Drop, Copy and Paste Files" at bounding box center [639, 302] width 537 height 332
click at [911, 86] on span at bounding box center [914, 88] width 19 height 19
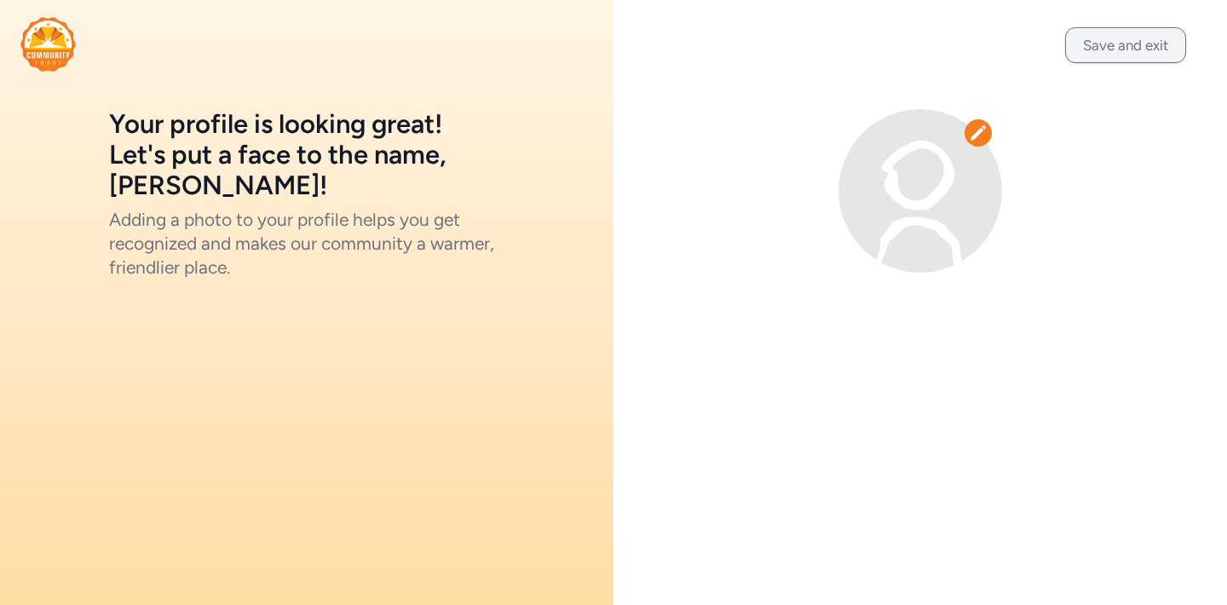
click at [1103, 42] on button "Save and exit" at bounding box center [1125, 45] width 121 height 36
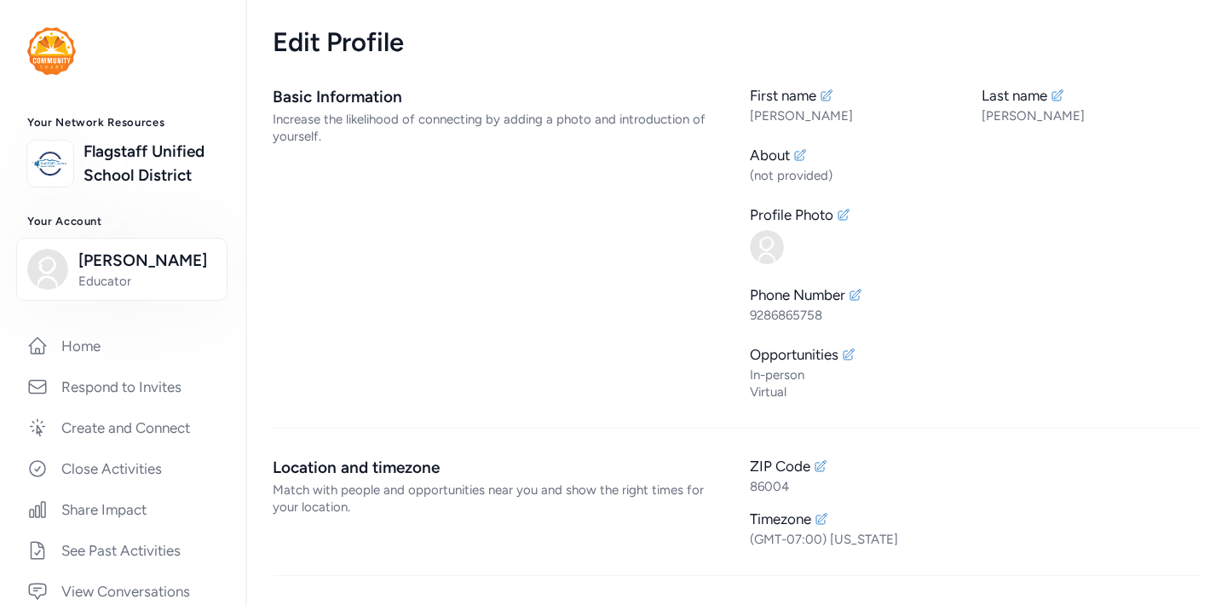
click at [384, 539] on div "Location and timezone Match with people and opportunities near you and show the…" at bounding box center [498, 502] width 450 height 92
click at [376, 214] on div "Basic Information Increase the likelihood of connecting by adding a photo and i…" at bounding box center [498, 242] width 450 height 315
click at [964, 329] on div "First name James Last name Jones About (not provided) Profile Photo Phone Numbe…" at bounding box center [975, 242] width 450 height 315
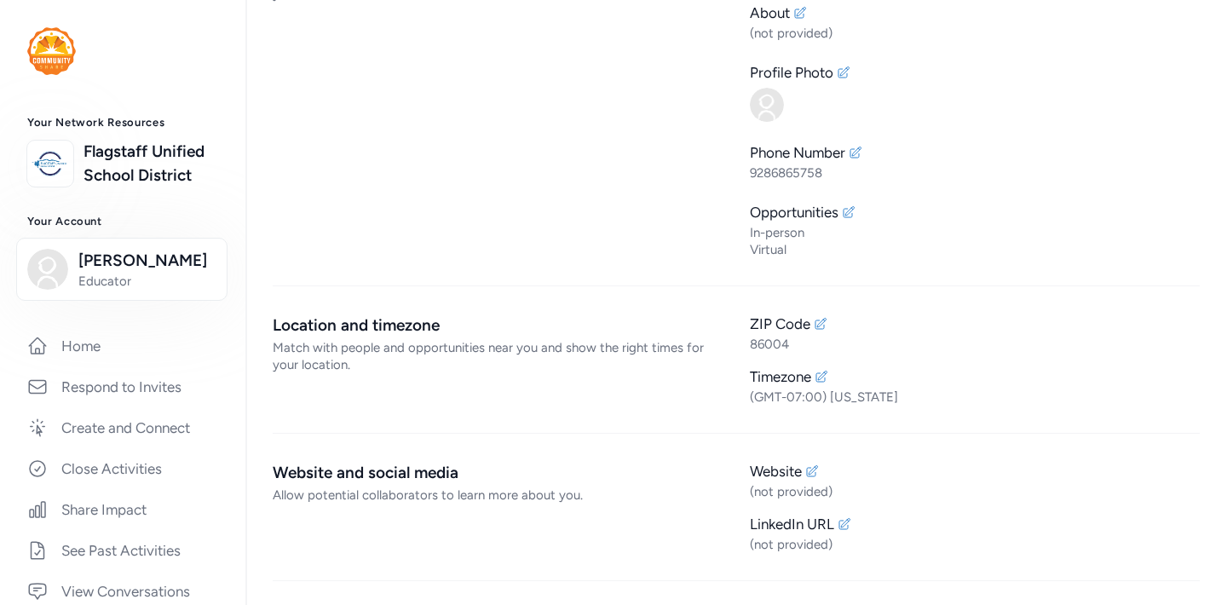
scroll to position [139, 0]
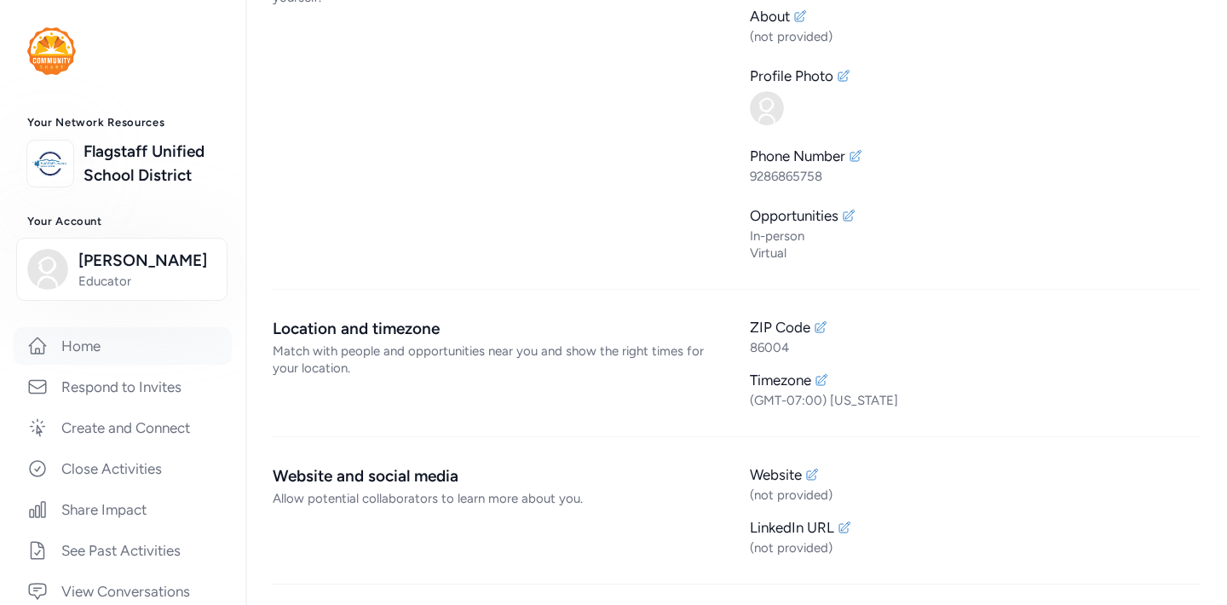
click at [78, 342] on link "Home" at bounding box center [123, 345] width 218 height 37
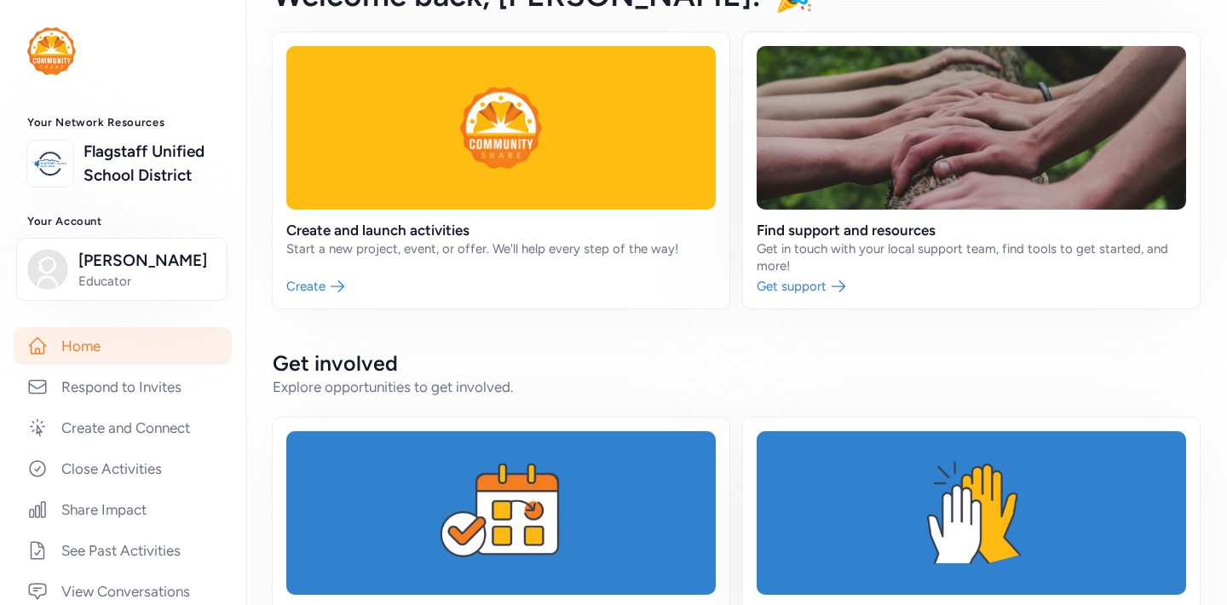
click at [715, 358] on h2 "Get involved" at bounding box center [736, 362] width 927 height 27
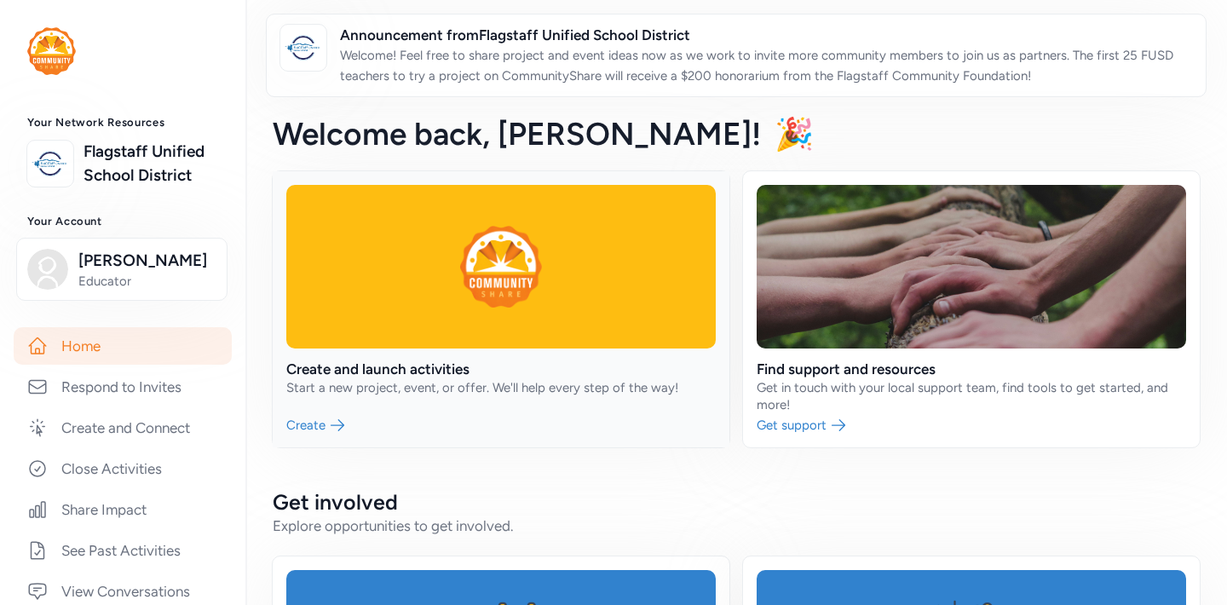
click at [359, 377] on link at bounding box center [501, 309] width 457 height 276
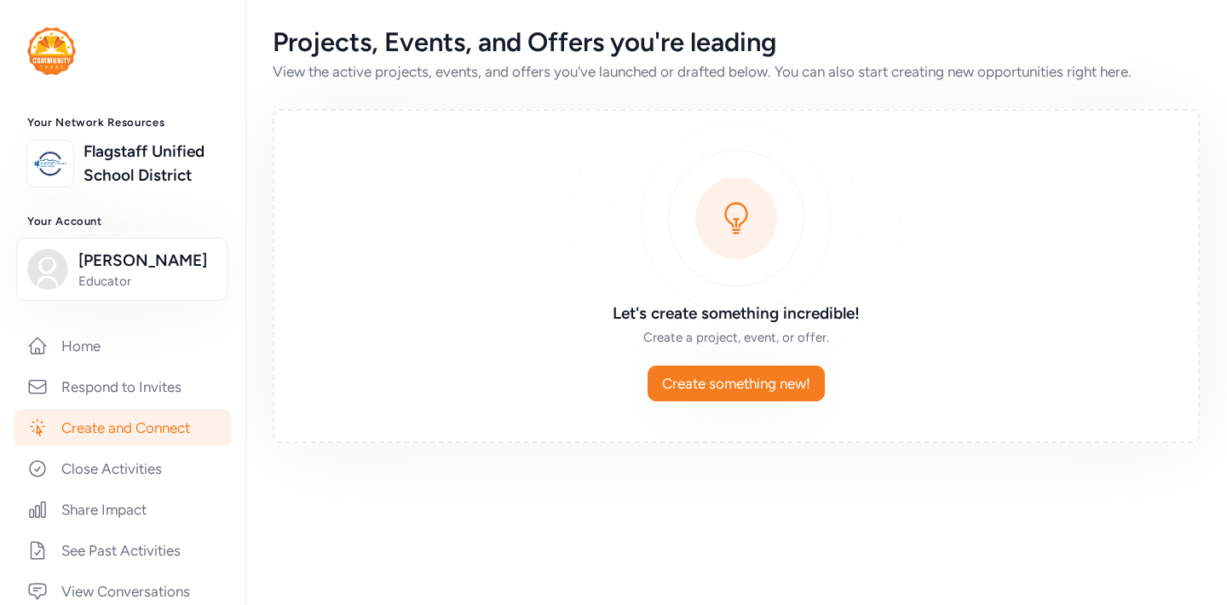
click at [189, 320] on div "Your Network Resources Flagstaff Unified School District Your Account James Jon…" at bounding box center [122, 566] width 245 height 901
click at [735, 383] on span "Create something new!" at bounding box center [736, 383] width 148 height 20
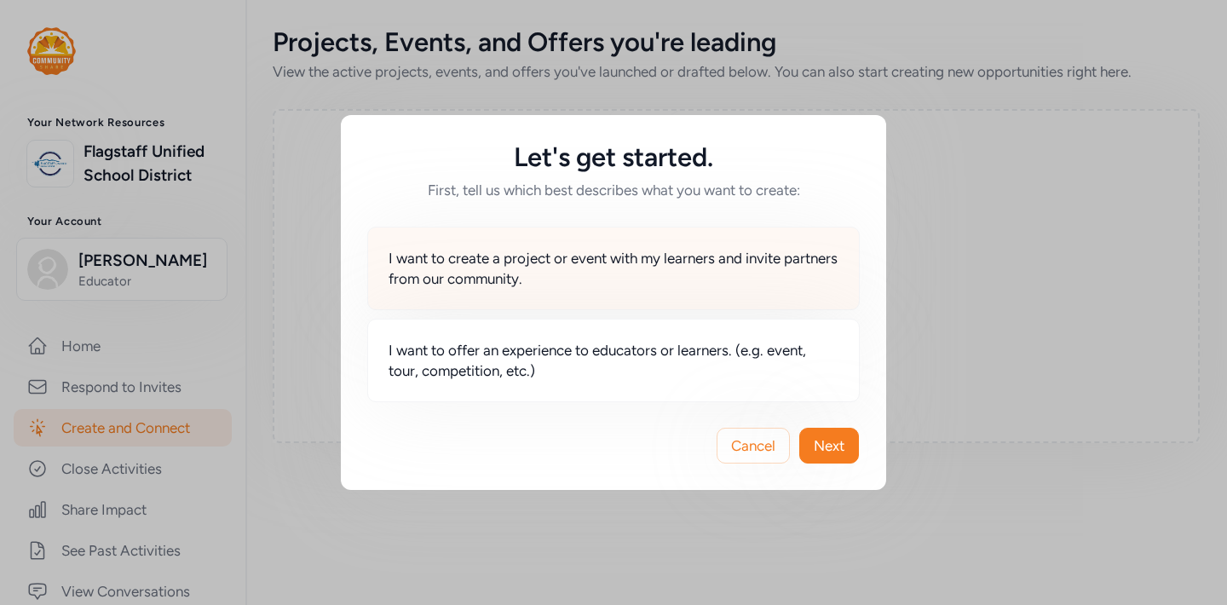
click at [484, 273] on span "I want to create a project or event with my learners and invite partners from o…" at bounding box center [613, 268] width 450 height 41
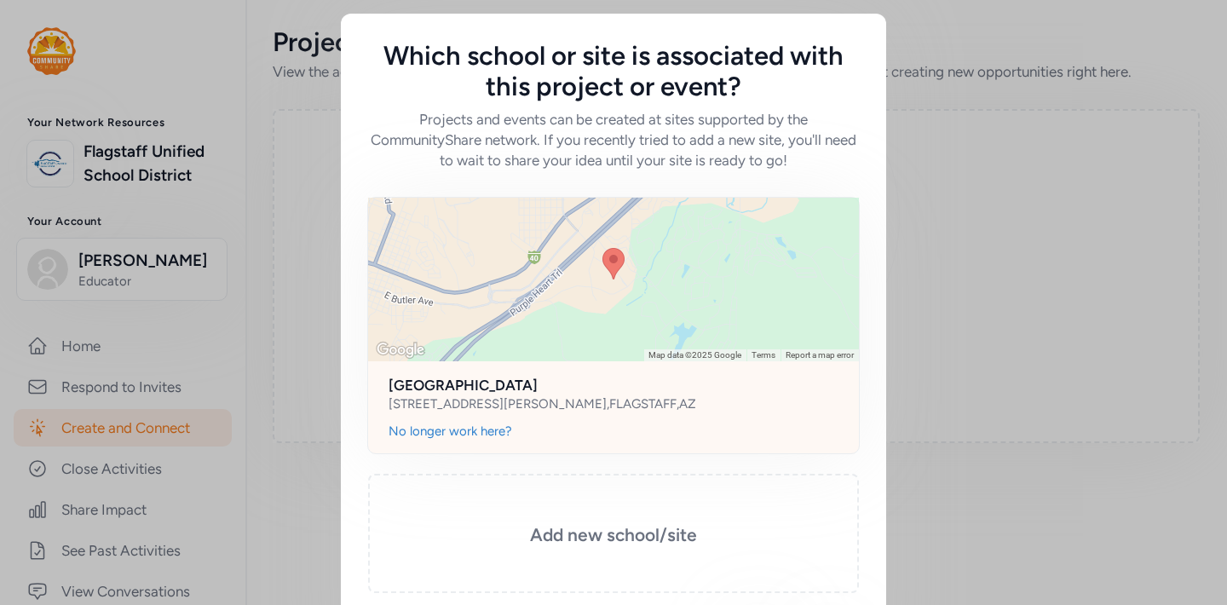
click at [494, 395] on div "3950 E BUTLER AVE , FLAGSTAFF , AZ" at bounding box center [541, 403] width 307 height 17
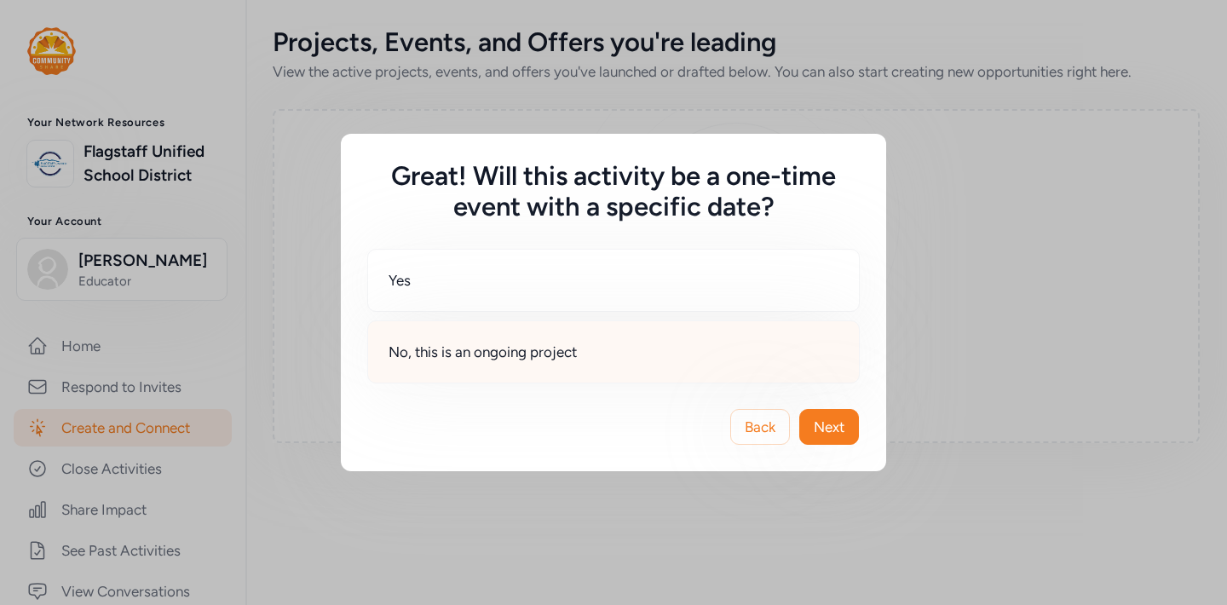
click at [741, 359] on div "No, this is an ongoing project" at bounding box center [613, 351] width 492 height 63
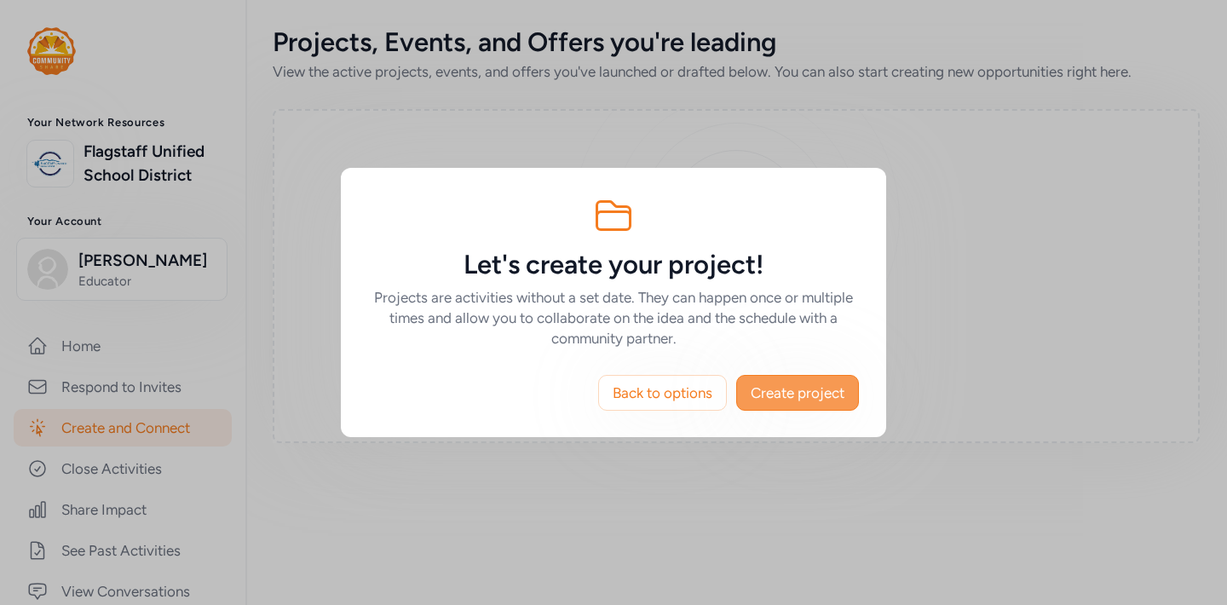
click at [768, 400] on span "Create project" at bounding box center [797, 392] width 94 height 20
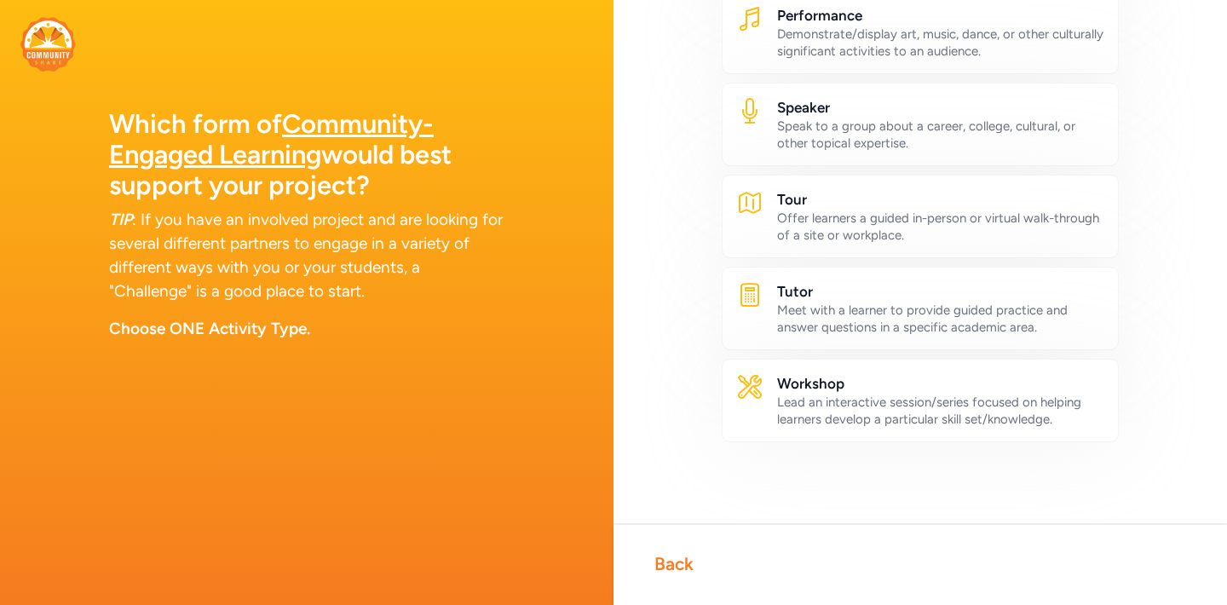
scroll to position [997, 0]
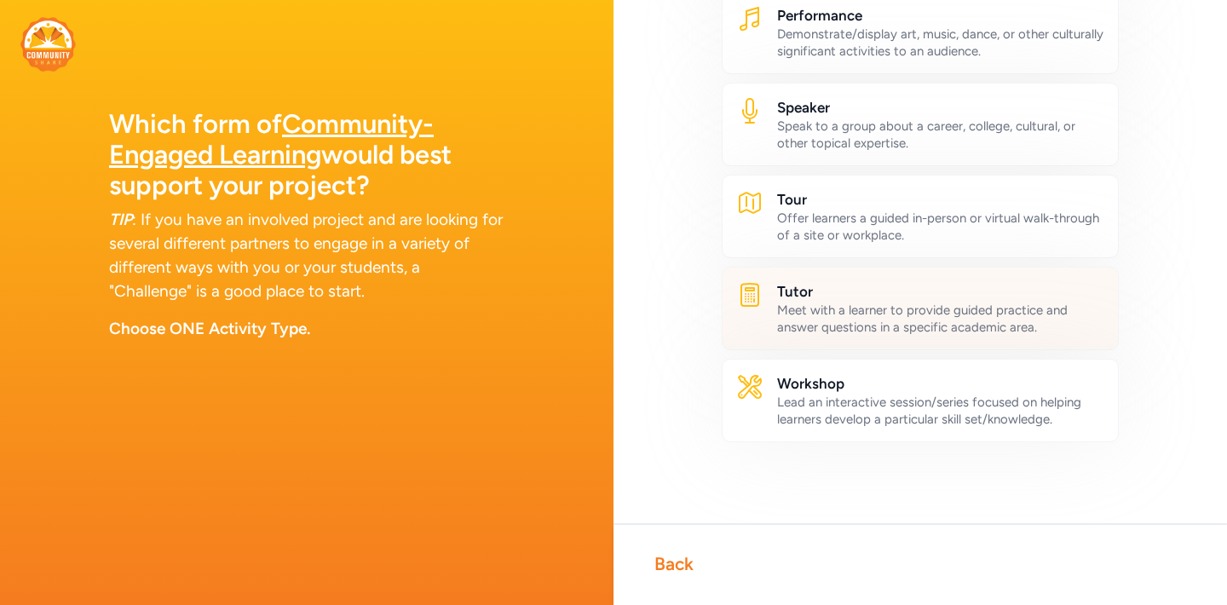
click at [843, 323] on div "Meet with a learner to provide guided practice and answer questions in a specif…" at bounding box center [940, 319] width 327 height 34
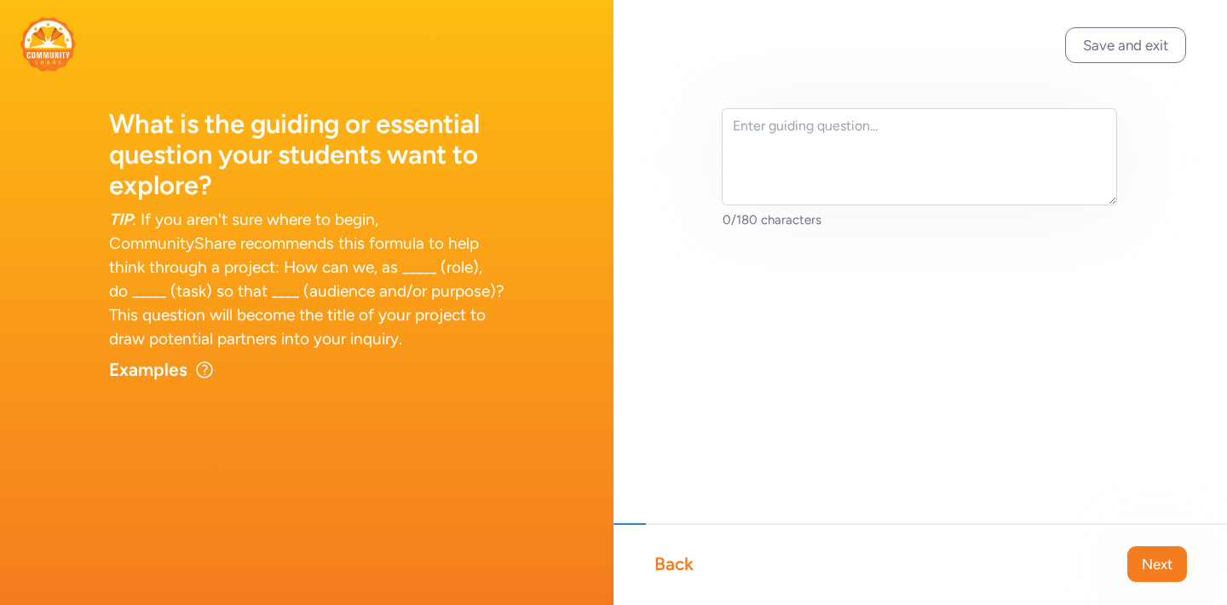
click at [669, 564] on div "Back" at bounding box center [673, 564] width 39 height 24
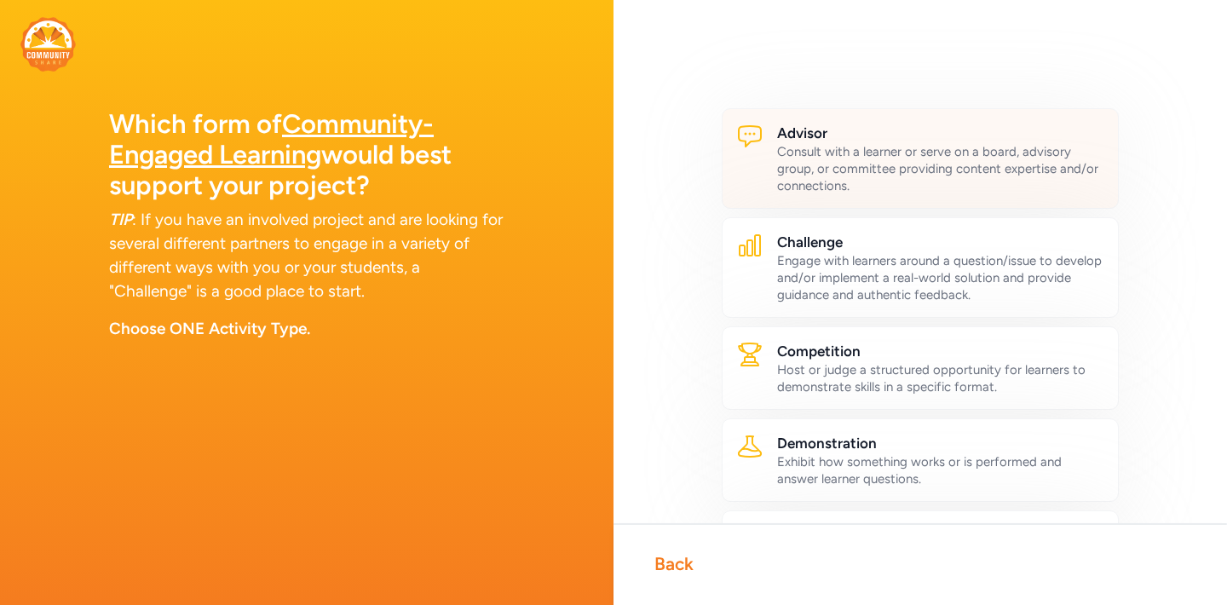
click at [841, 142] on h2 "Advisor" at bounding box center [940, 133] width 327 height 20
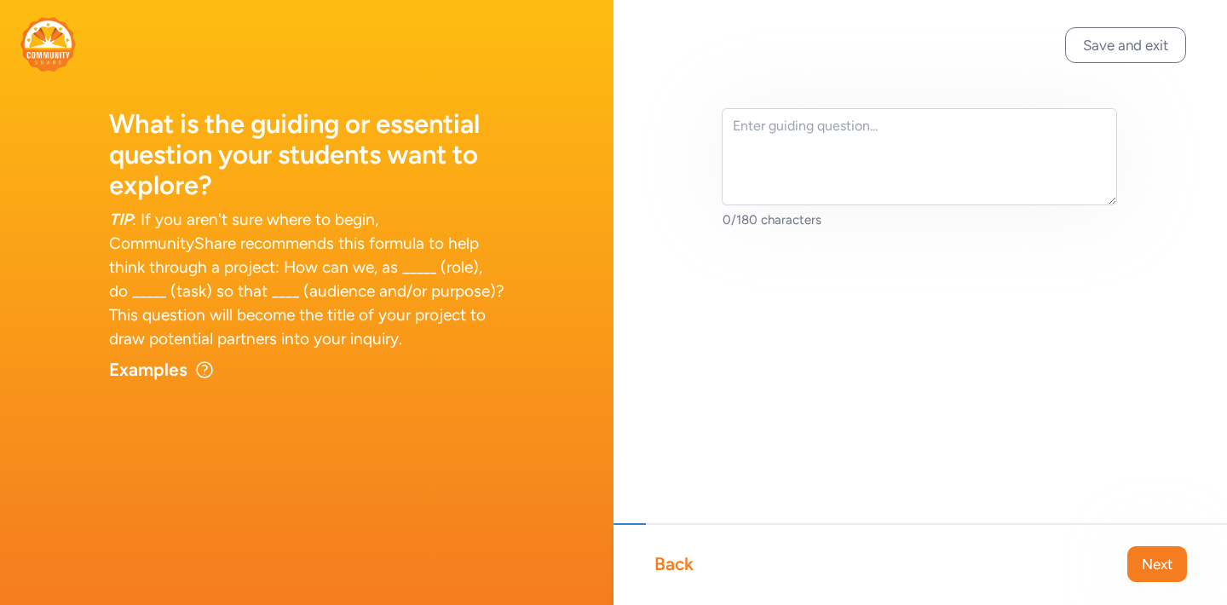
click at [662, 566] on div "Back" at bounding box center [673, 564] width 39 height 24
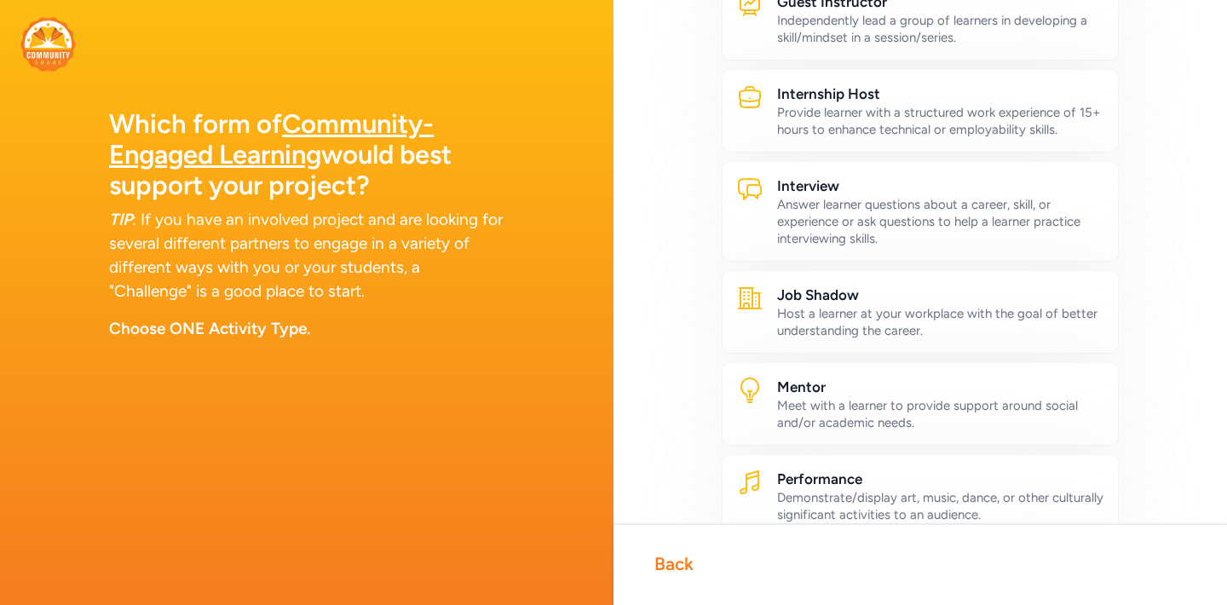
scroll to position [546, 0]
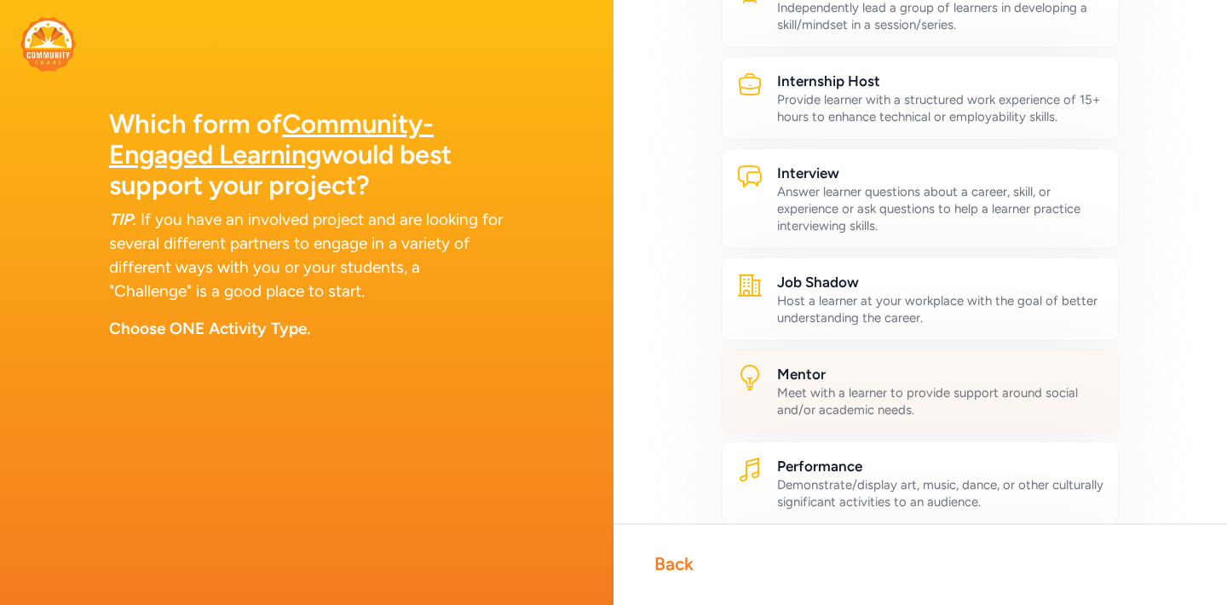
click at [849, 381] on h2 "Mentor" at bounding box center [940, 374] width 327 height 20
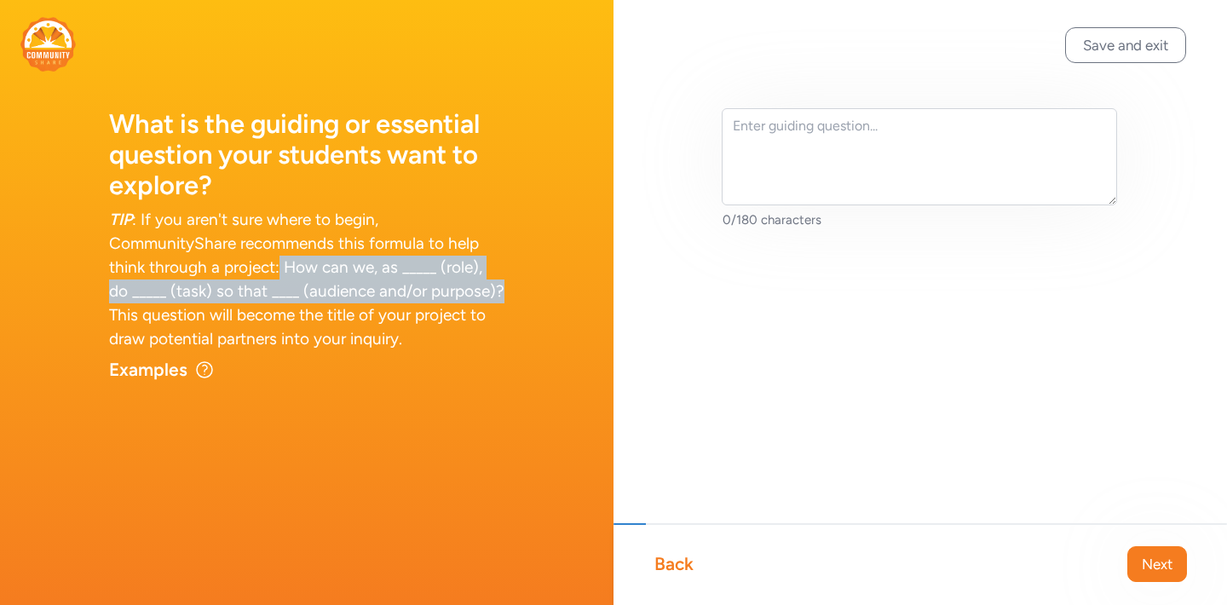
drag, startPoint x: 279, startPoint y: 265, endPoint x: 508, endPoint y: 300, distance: 232.6
click at [508, 300] on div "What is the guiding or essential question your students want to explore? TIP : …" at bounding box center [306, 216] width 613 height 433
copy div "How can we, as _____ (role), do _____ (task) so that ____ (audience and/or purp…"
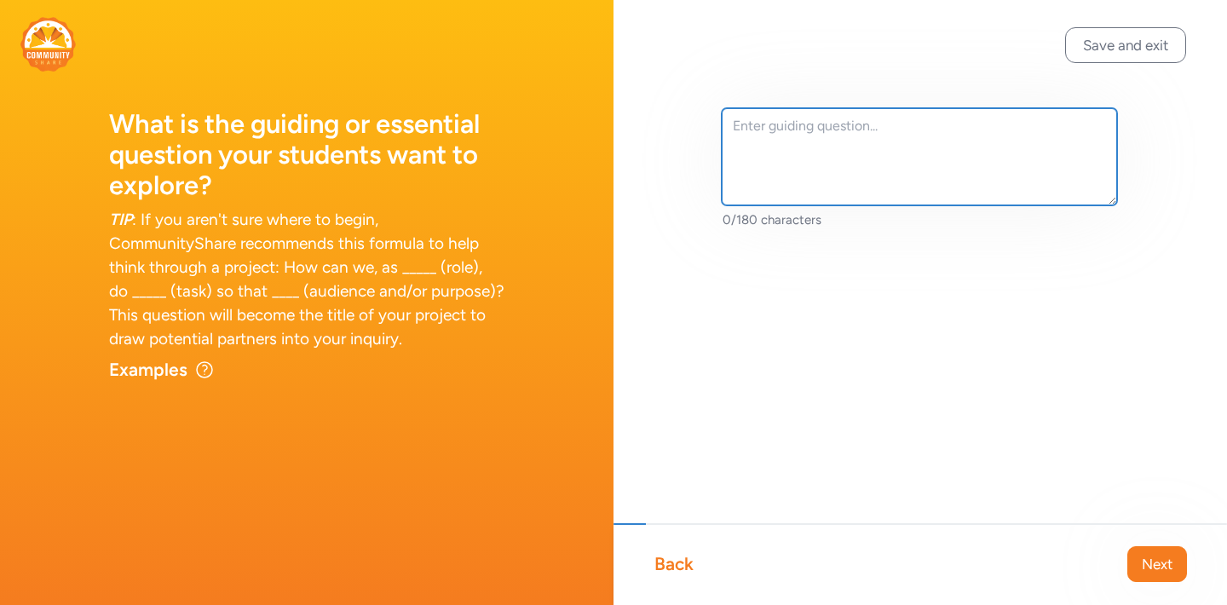
click at [771, 156] on textarea at bounding box center [918, 156] width 395 height 97
paste textarea "How can we, as _____ (role), do _____ (task) so that ____ (audience and/or purp…"
click at [865, 126] on textarea "How can we, as _____ (role), do _____ (task) so that ____ (audience and/or purp…" at bounding box center [918, 156] width 395 height 97
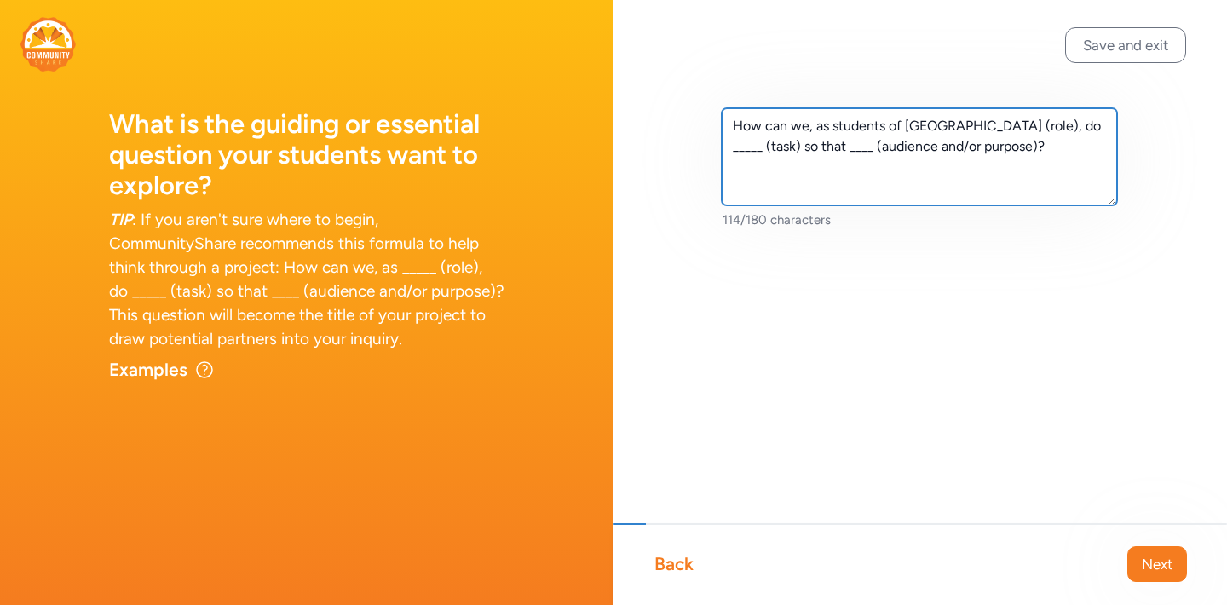
click at [1089, 124] on textarea "How can we, as students of Sinaguag Middle School (role), do _____ (task) so th…" at bounding box center [918, 156] width 395 height 97
click at [965, 126] on textarea "How can we, as students of Sinaguag Middle School, do _____ (task) so that ____…" at bounding box center [918, 156] width 395 height 97
click at [845, 143] on textarea "How can we, as students of Sinagua Middle School, do _____ (task) so that ____ …" at bounding box center [918, 156] width 395 height 97
click at [1102, 129] on textarea "How can we, as students of Sinagua Middle School, do _____ (task) so that ____ …" at bounding box center [918, 156] width 395 height 97
click at [1082, 129] on textarea "How can we, as students of Sinagua Middle School, do a problem solving project …" at bounding box center [918, 156] width 395 height 97
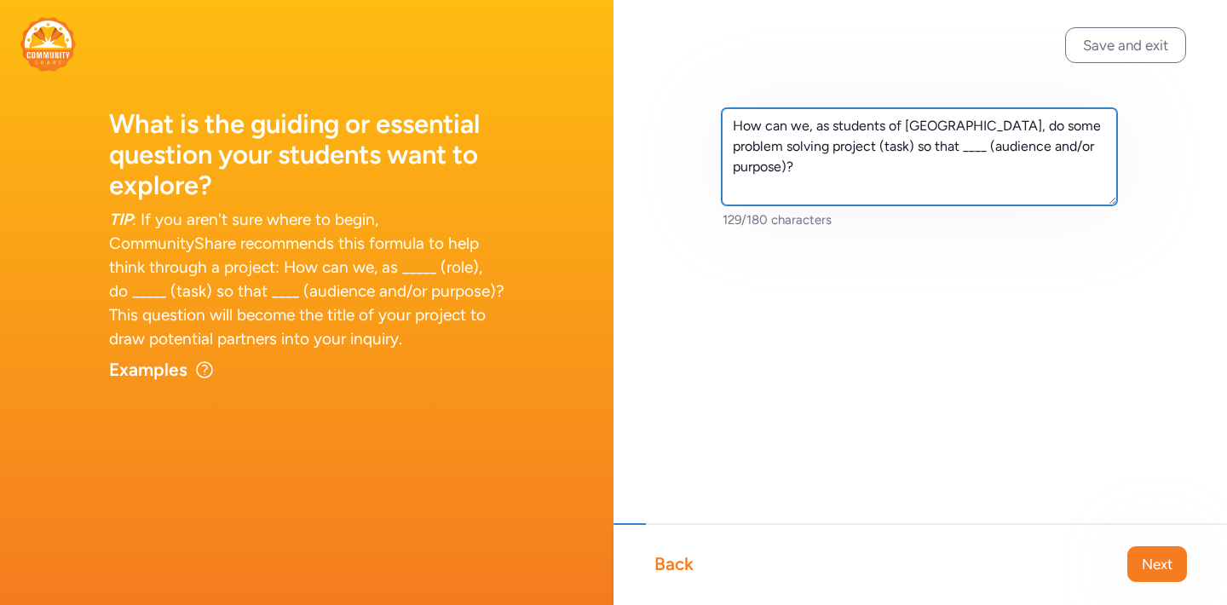
click at [876, 146] on textarea "How can we, as students of Sinagua Middle School, do some problem solving proje…" at bounding box center [918, 156] width 395 height 97
click at [916, 143] on textarea "How can we, as students of Sinagua Middle School, do some problem solving proje…" at bounding box center [918, 156] width 395 height 97
click at [962, 146] on textarea "How can we, as students of Sinagua Middle School, do some problem solving proje…" at bounding box center [918, 156] width 395 height 97
click at [1075, 145] on textarea "How can we, as students of Sinagua Middle School, do some problem solving proje…" at bounding box center [918, 156] width 395 height 97
click at [1060, 151] on textarea "How can we, as students of Sinagua Middle School, do some problem solving proje…" at bounding box center [918, 156] width 395 height 97
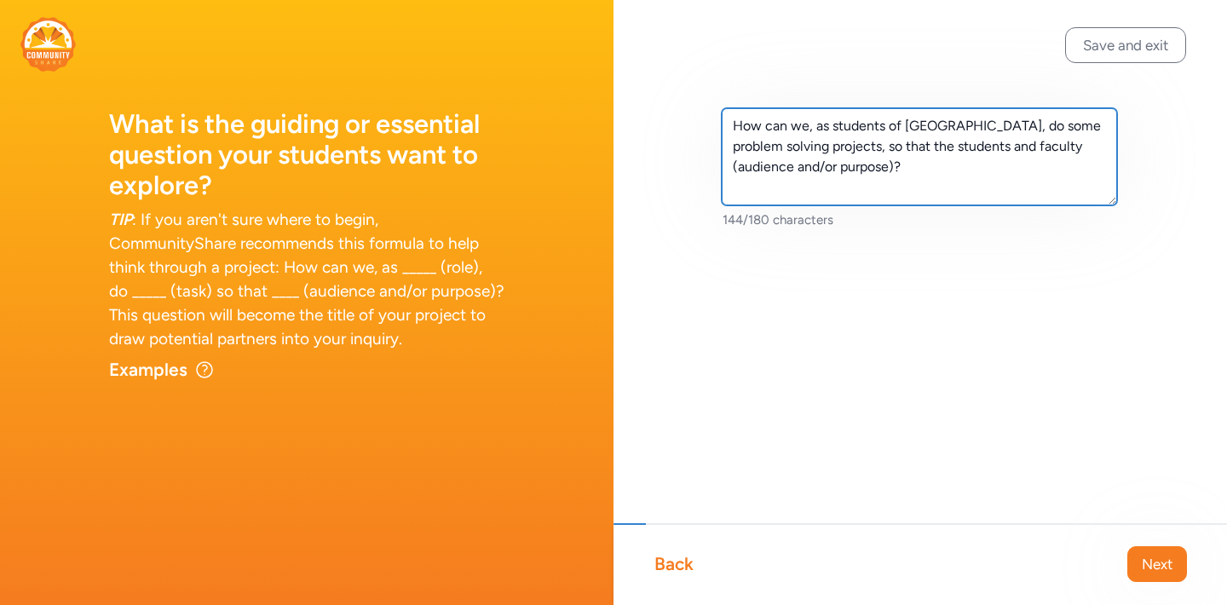
click at [1064, 170] on textarea "How can we, as students of Sinagua Middle School, do some problem solving proje…" at bounding box center [918, 156] width 395 height 97
click at [1092, 150] on textarea "How can we, as students of Sinagua Middle School, do some problem solving proje…" at bounding box center [918, 156] width 395 height 97
click at [1040, 147] on textarea "How can we, as students of Sinagua Middle School, do some problem solving proje…" at bounding box center [918, 156] width 395 height 97
click at [951, 168] on textarea "How can we, as students of Sinagua Middle School, do some problem solving proje…" at bounding box center [918, 156] width 395 height 97
click at [799, 185] on textarea "How can we, as students of Sinagua Middle School, do some problem solving proje…" at bounding box center [918, 156] width 395 height 97
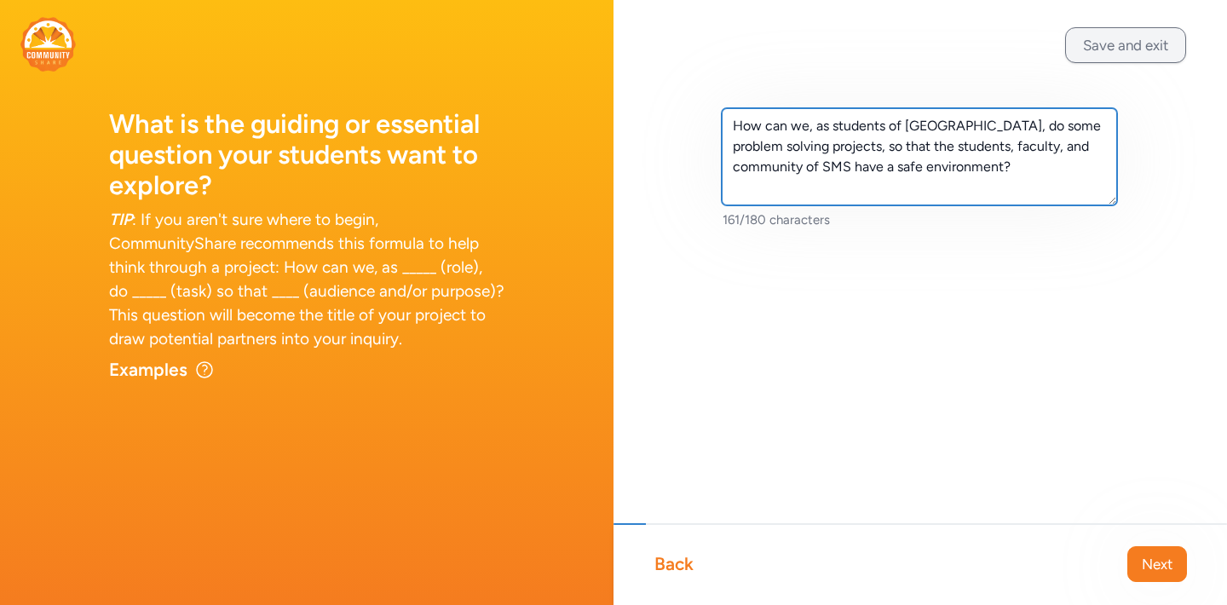
type textarea "How can we, as students of Sinagua Middle School, do some problem solving proje…"
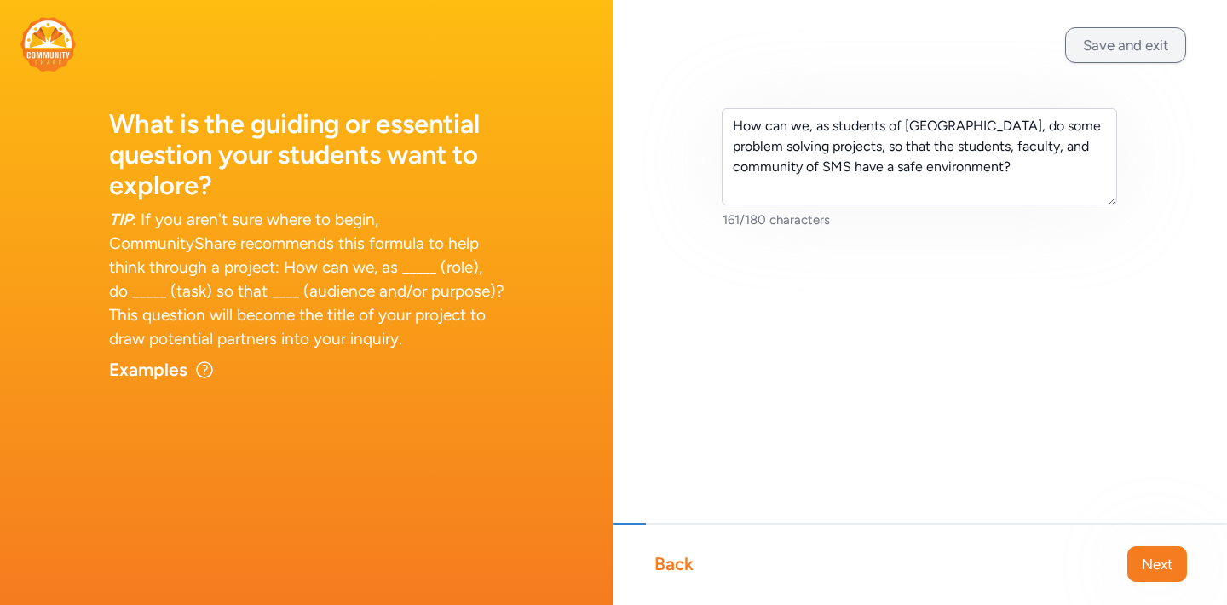
click at [1094, 36] on button "Save and exit" at bounding box center [1125, 45] width 121 height 36
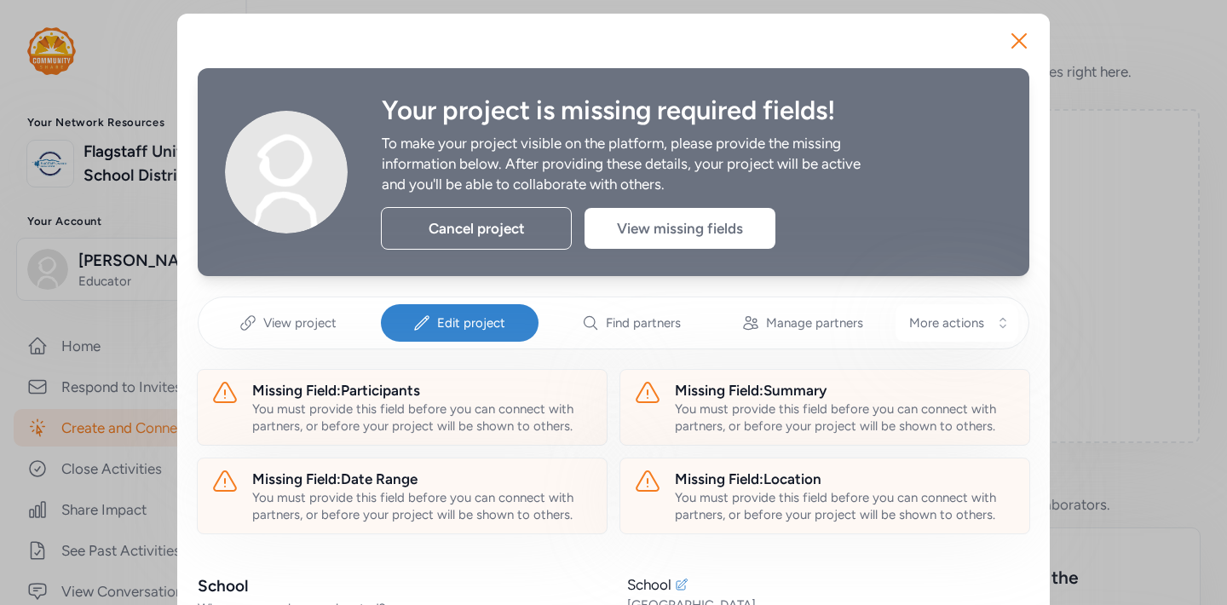
click at [445, 324] on span "Edit project" at bounding box center [471, 322] width 68 height 17
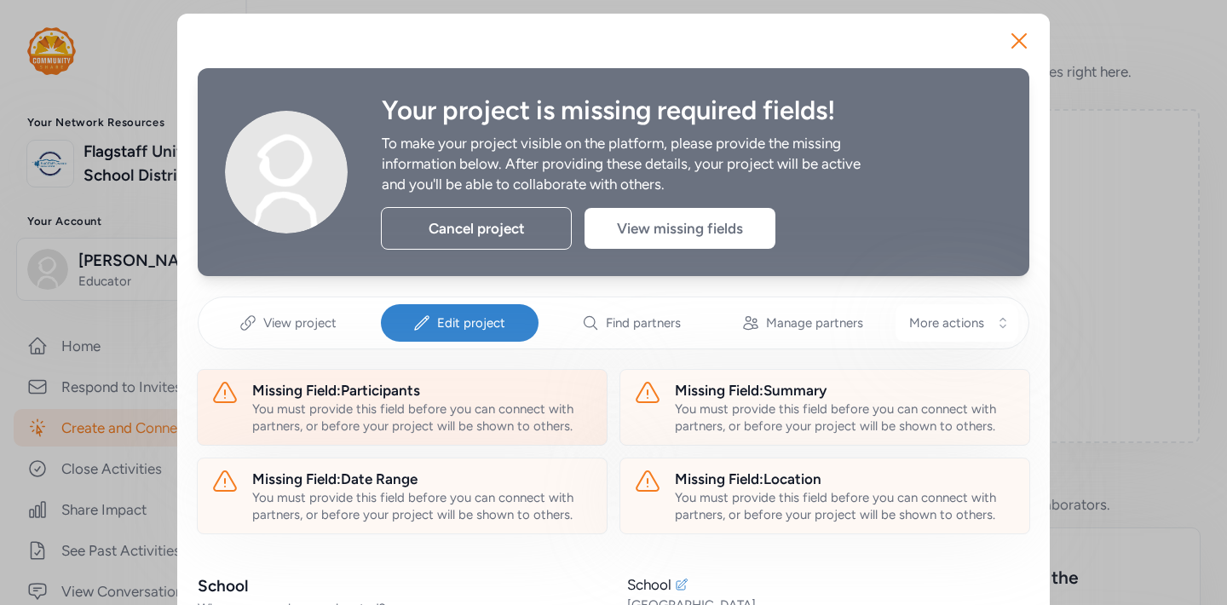
click at [361, 394] on div "Missing Field: Participants" at bounding box center [422, 390] width 341 height 20
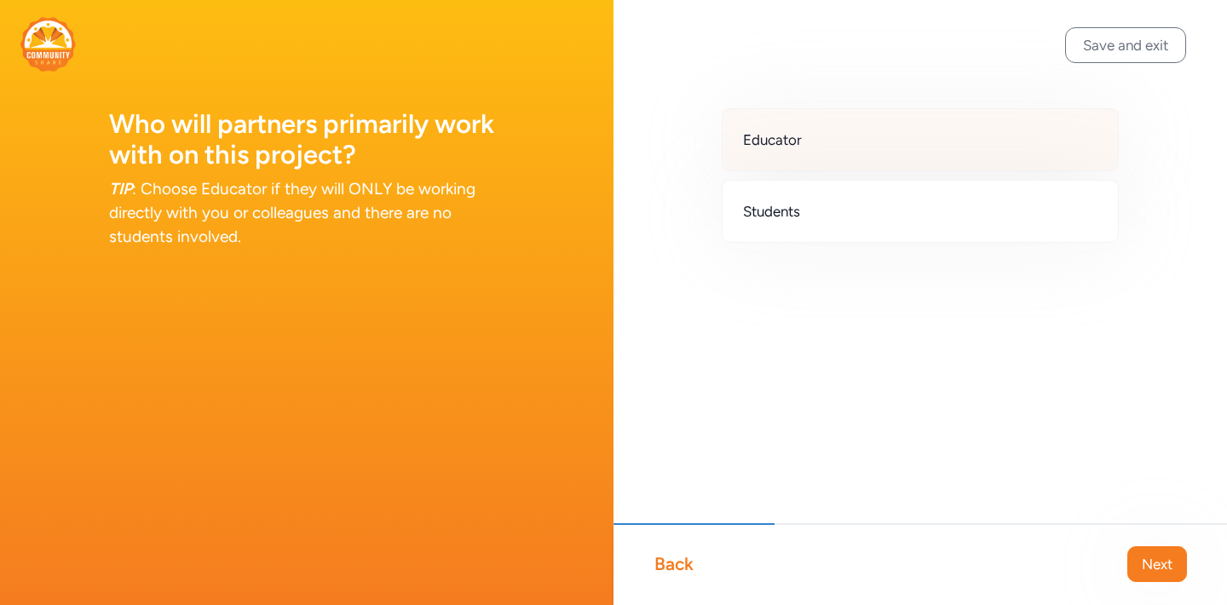
click at [792, 158] on div "Educator" at bounding box center [919, 139] width 397 height 63
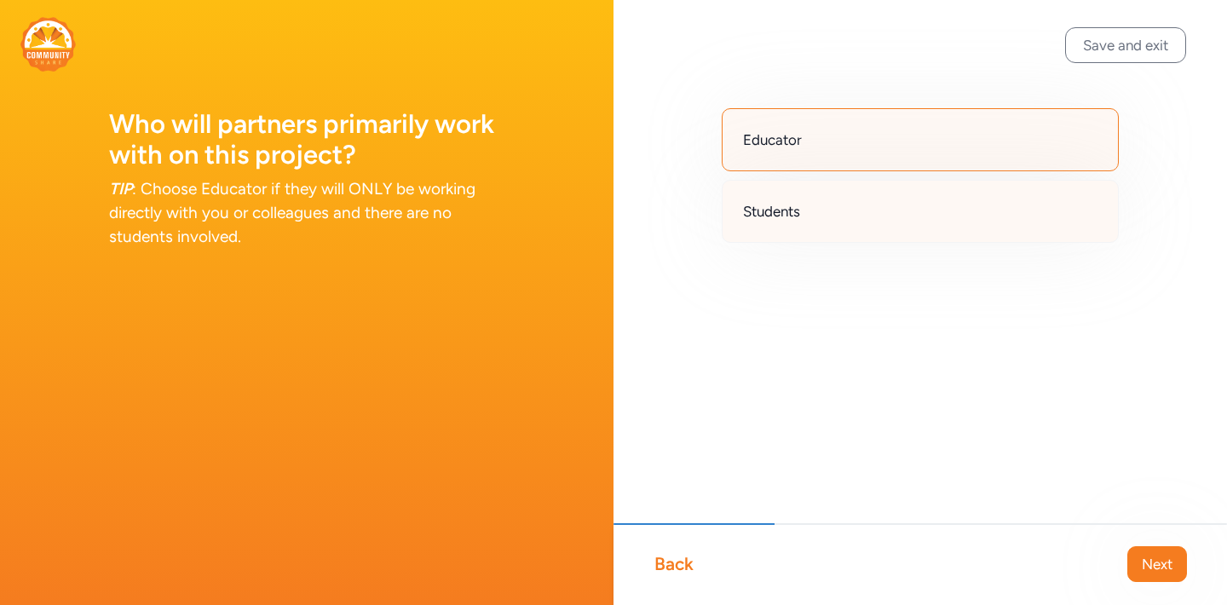
click at [790, 207] on span "Students" at bounding box center [771, 211] width 57 height 20
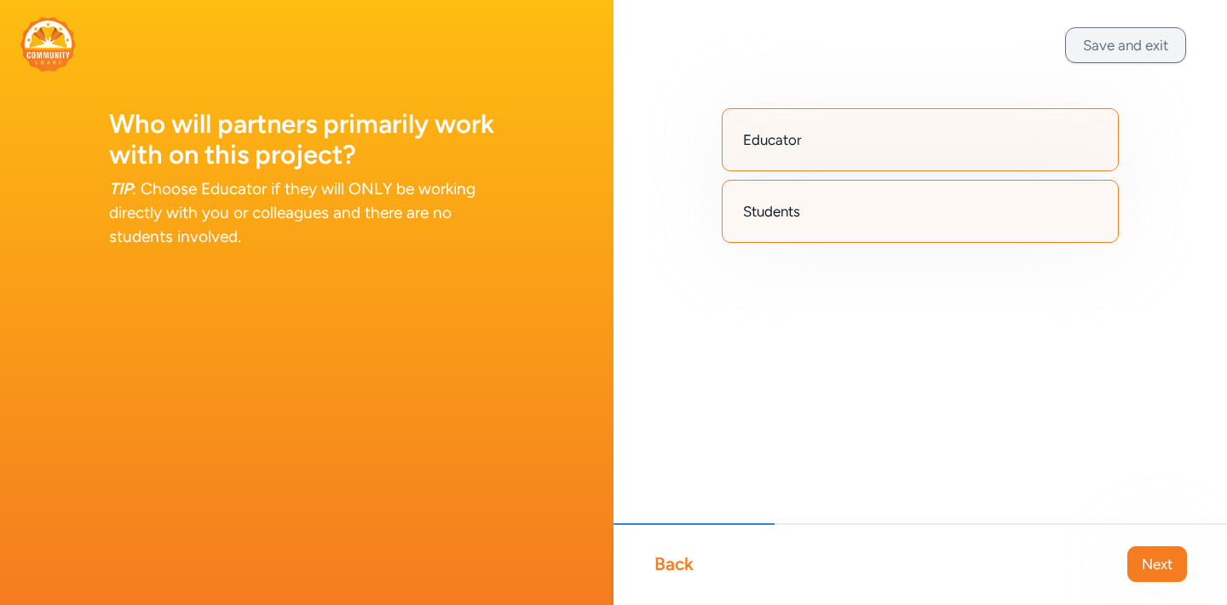
click at [1117, 45] on button "Save and exit" at bounding box center [1125, 45] width 121 height 36
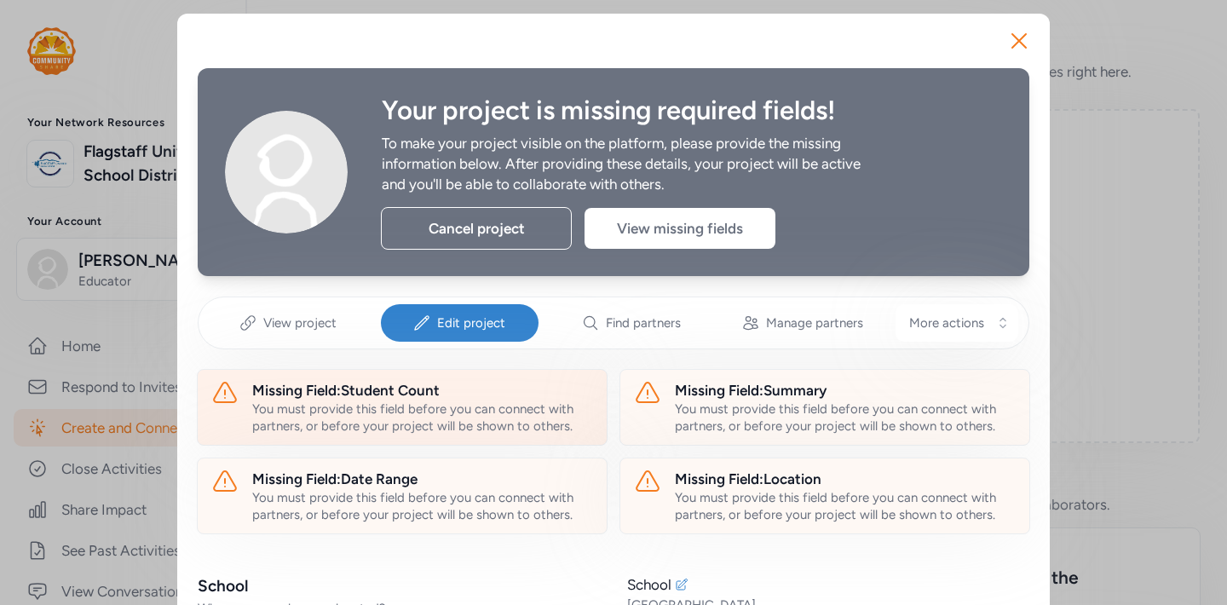
click at [370, 399] on div "Missing Field: Student Count" at bounding box center [422, 390] width 341 height 20
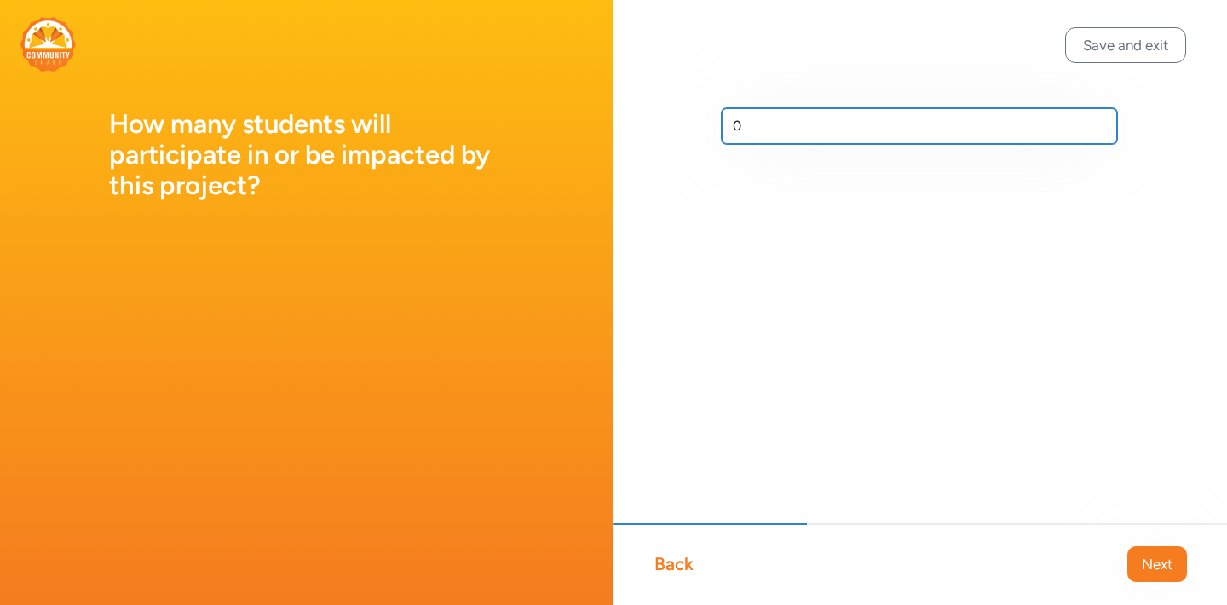
click at [755, 123] on input "0" at bounding box center [918, 126] width 395 height 36
type input "35"
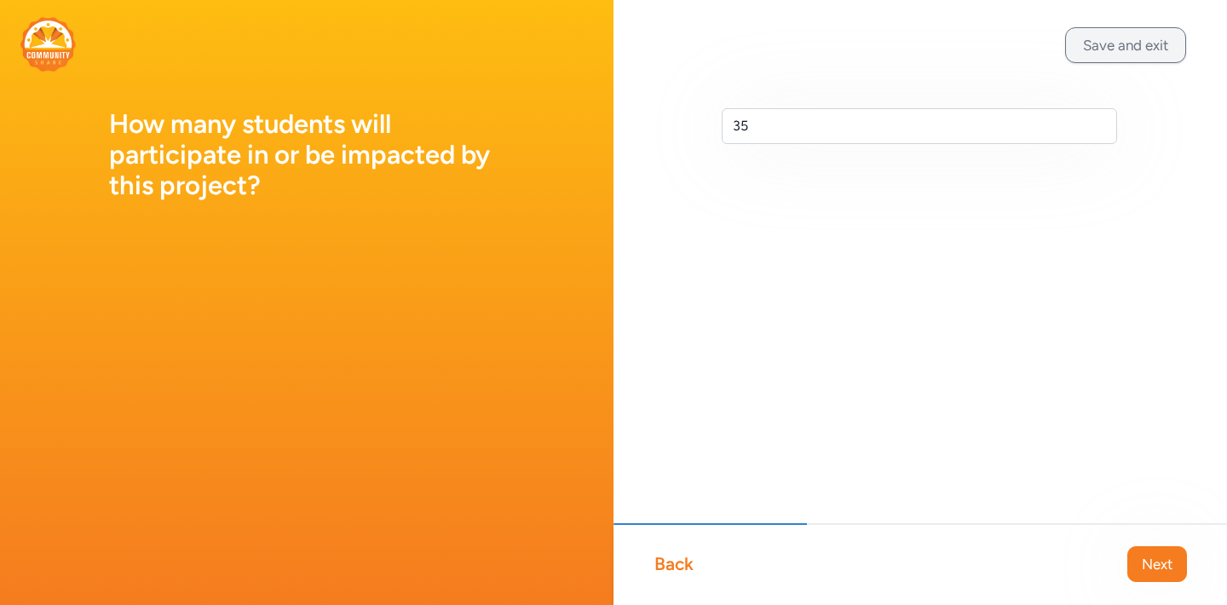
click at [1143, 47] on button "Save and exit" at bounding box center [1125, 45] width 121 height 36
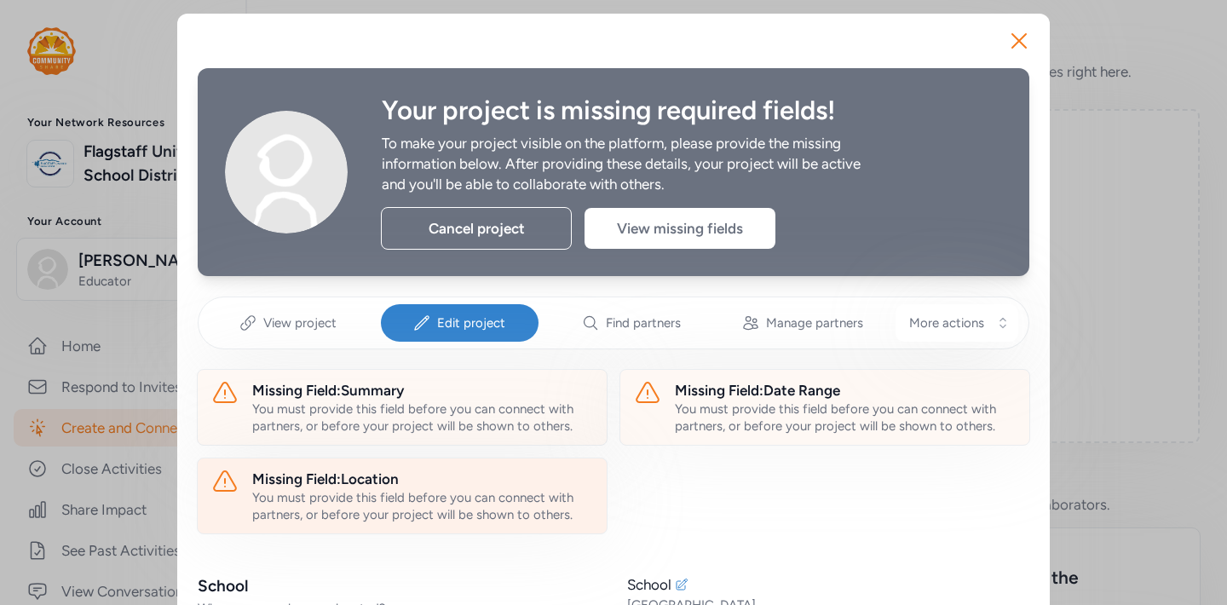
click at [426, 497] on div "You must provide this field before you can connect with partners, or before you…" at bounding box center [422, 506] width 341 height 34
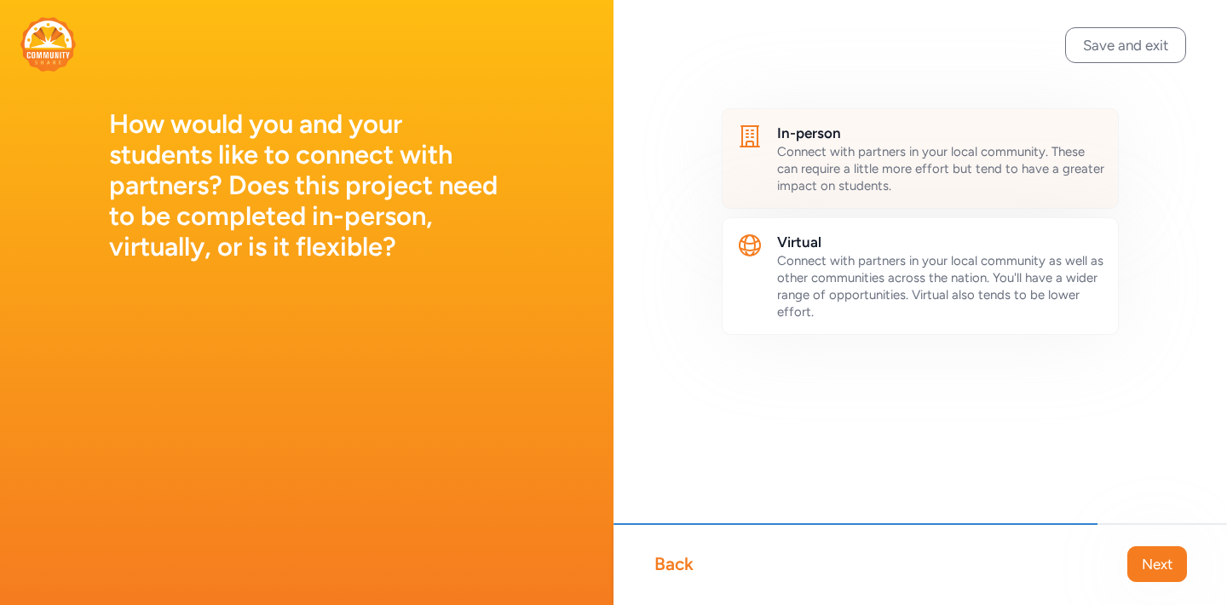
click at [840, 158] on span "Connect with partners in your local community. These can require a little more …" at bounding box center [940, 168] width 327 height 49
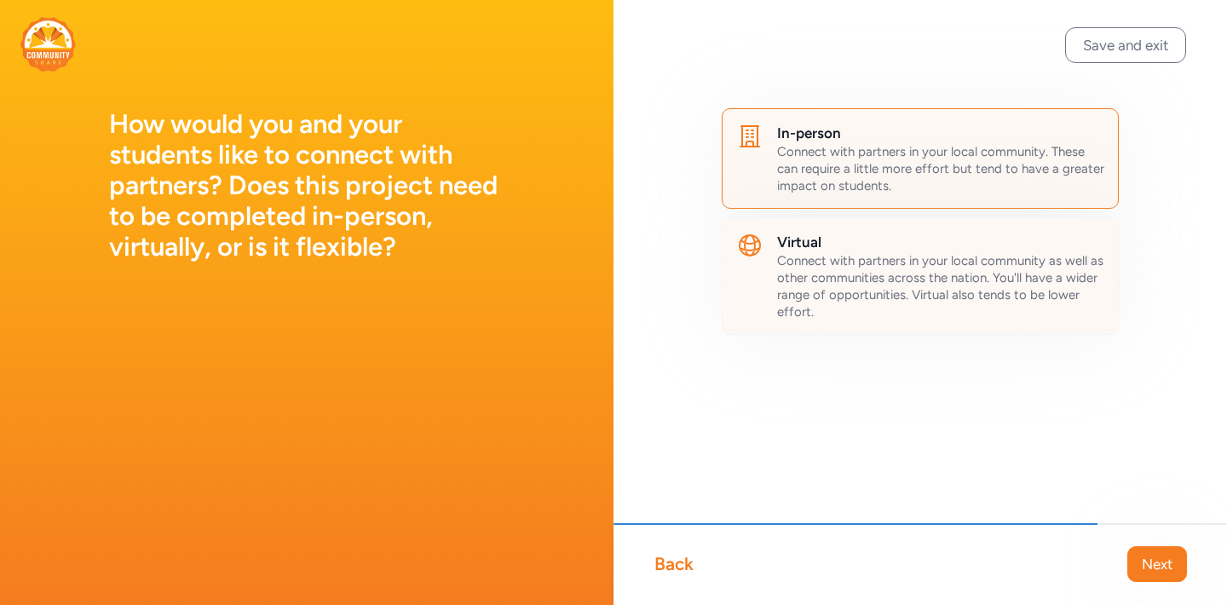
click at [837, 251] on h2 "Virtual" at bounding box center [940, 242] width 327 height 20
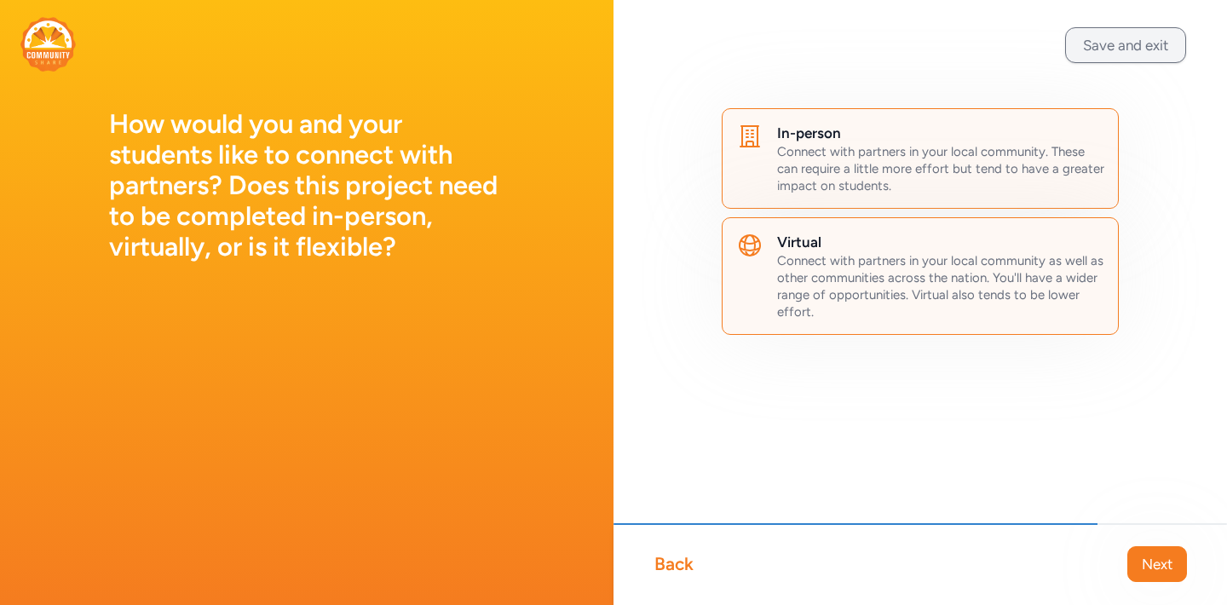
click at [1134, 48] on button "Save and exit" at bounding box center [1125, 45] width 121 height 36
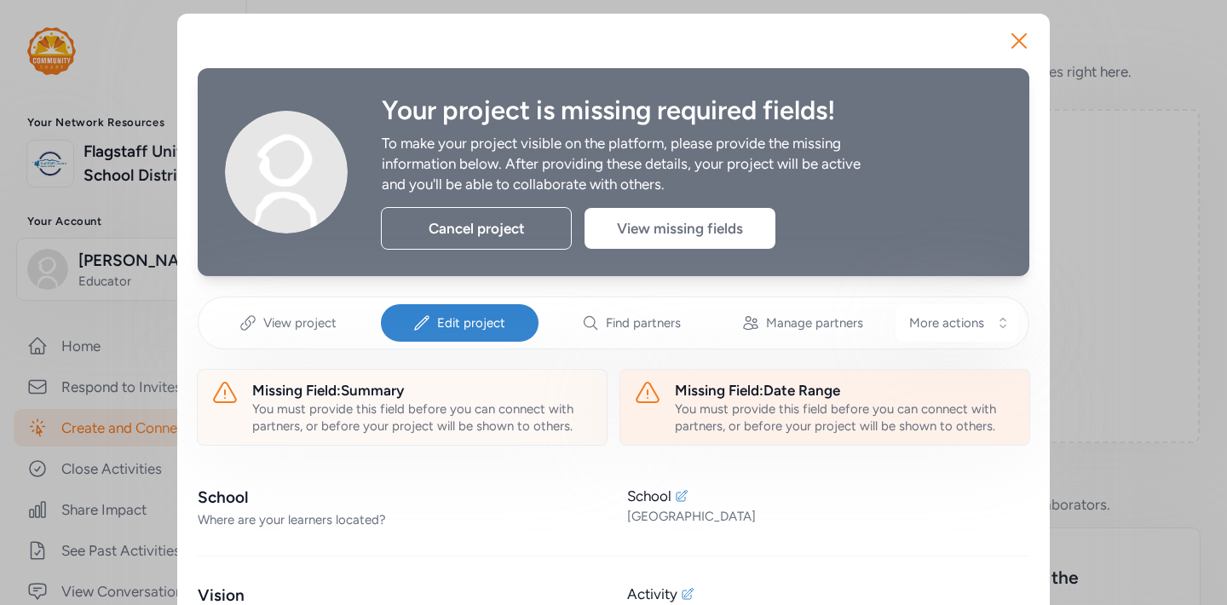
click at [759, 388] on div "Missing Field: Date Range" at bounding box center [845, 390] width 341 height 20
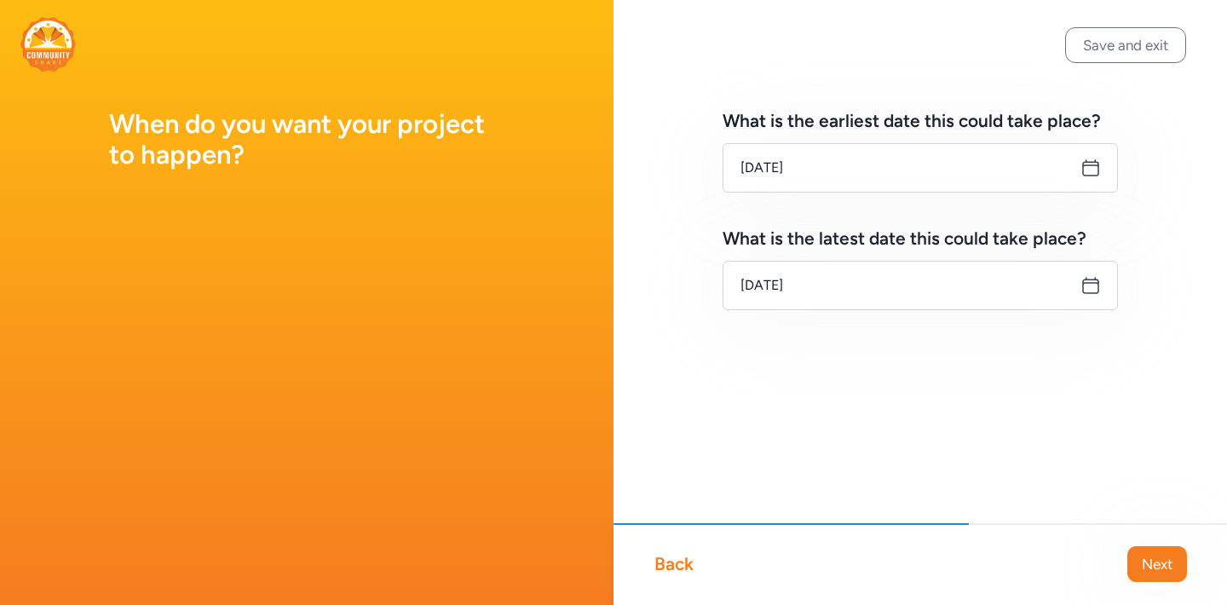
click at [1089, 284] on icon at bounding box center [1090, 285] width 20 height 20
click at [1088, 282] on icon at bounding box center [1090, 285] width 20 height 20
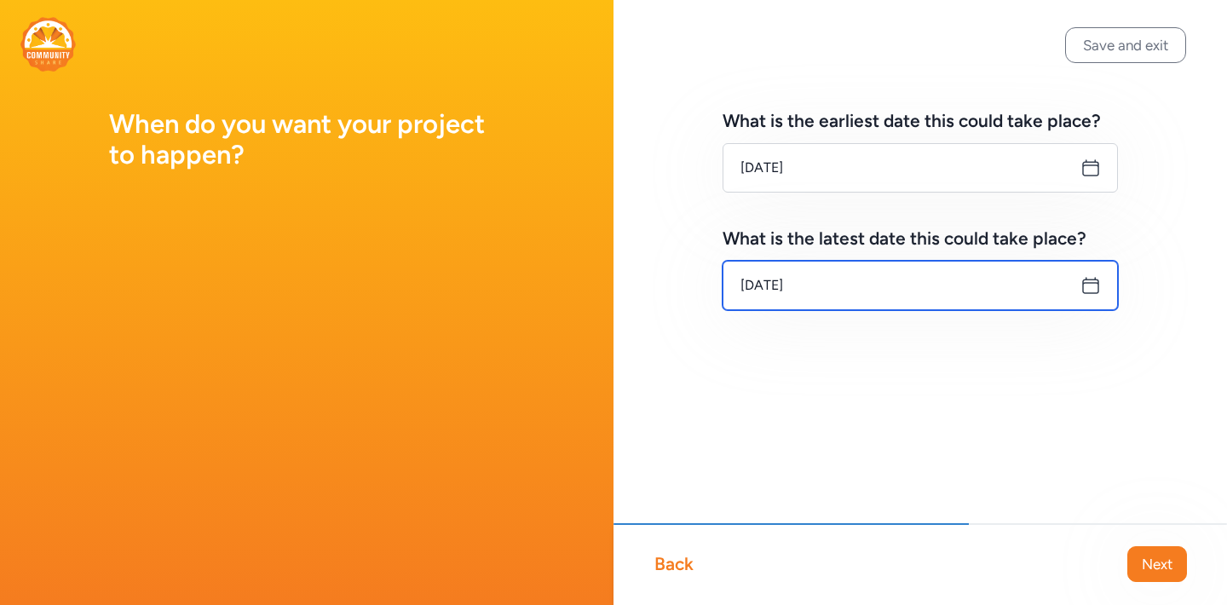
click at [818, 280] on input "Sep 15, 2025" at bounding box center [919, 285] width 395 height 49
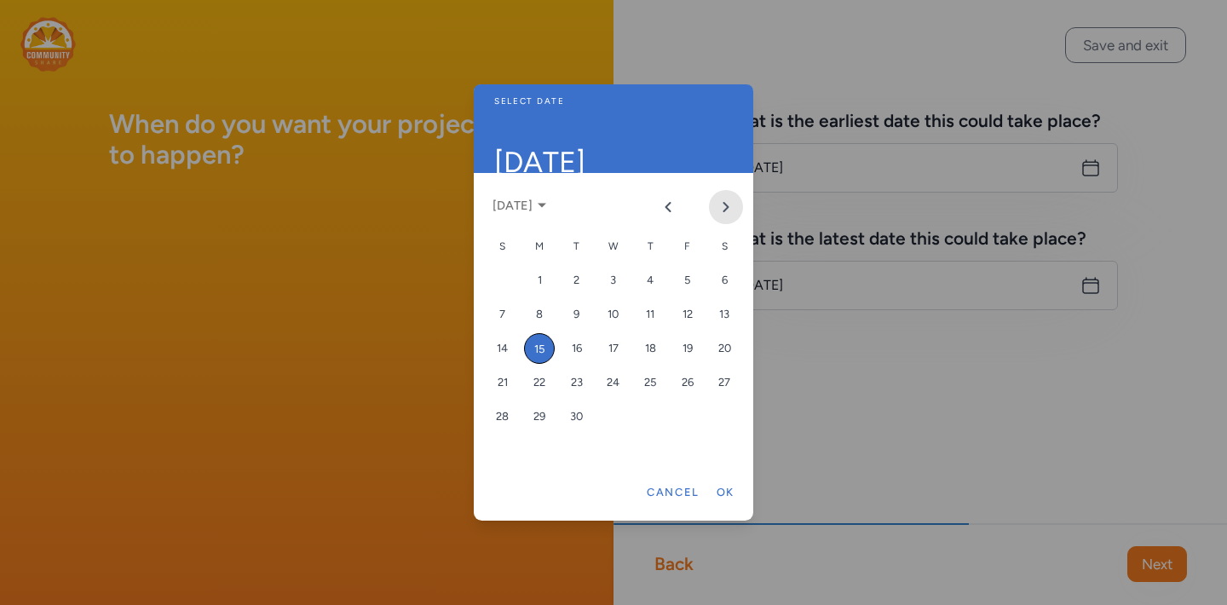
click at [728, 210] on icon "Next month" at bounding box center [726, 207] width 14 height 14
click at [723, 204] on icon "Next month" at bounding box center [726, 207] width 14 height 14
click at [687, 311] on div "12" at bounding box center [687, 314] width 31 height 31
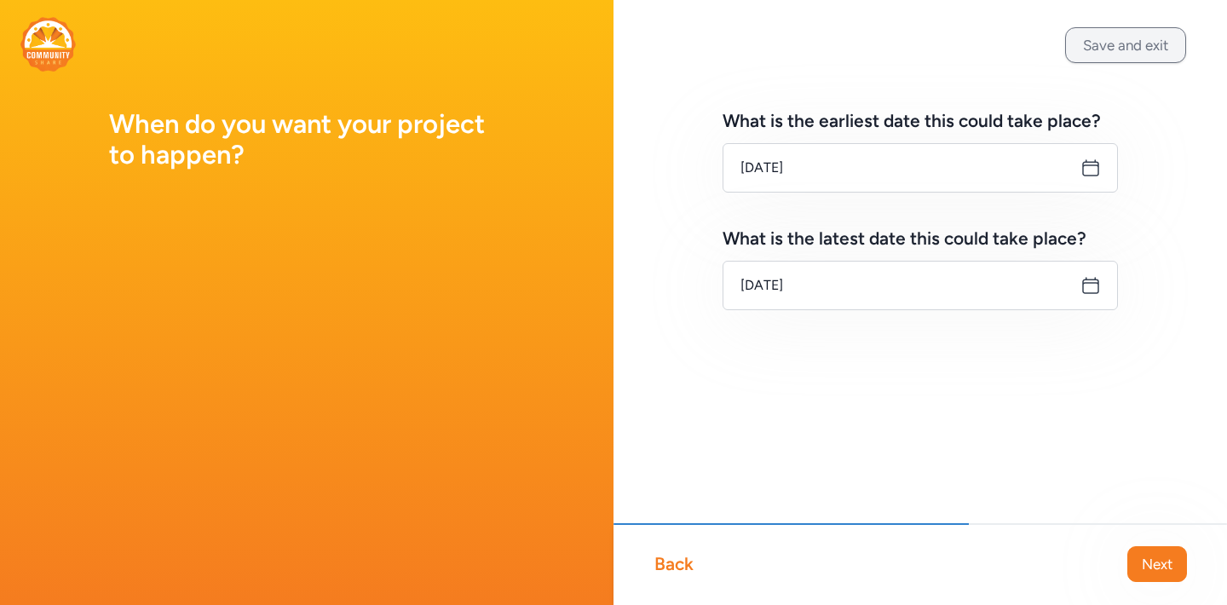
click at [1101, 55] on button "Save and exit" at bounding box center [1125, 45] width 121 height 36
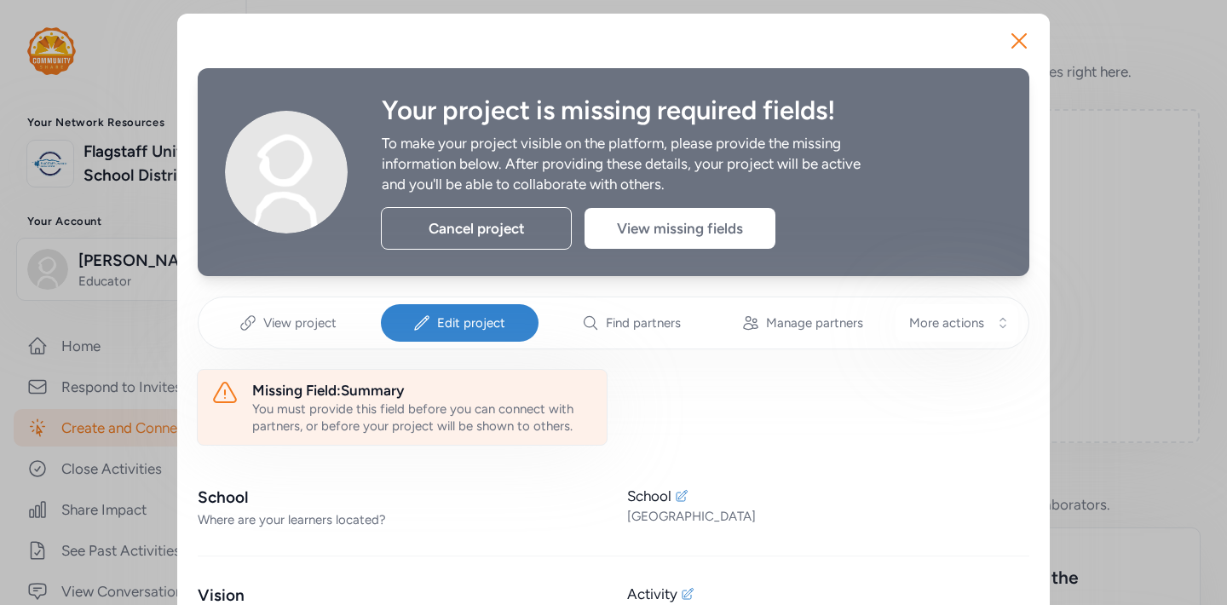
click at [413, 406] on div "You must provide this field before you can connect with partners, or before you…" at bounding box center [422, 417] width 341 height 34
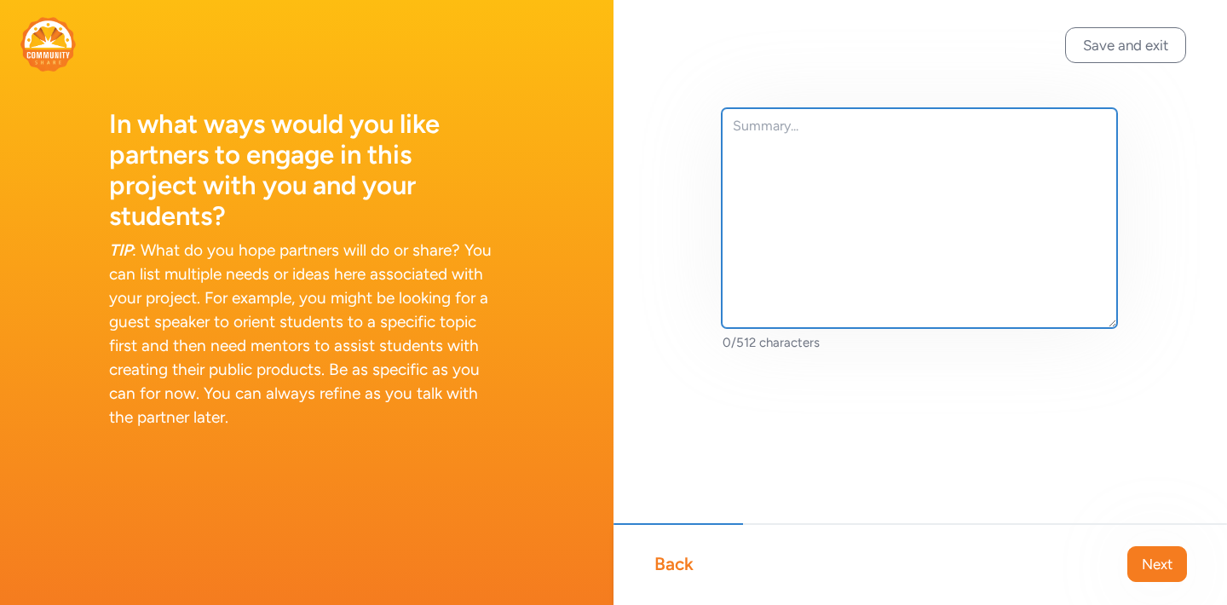
click at [750, 184] on textarea at bounding box center [918, 218] width 395 height 220
paste textarea "How can we, as _____ (role), do _____ (task) so that ____ (audience and/or purp…"
click at [734, 126] on textarea "How can we, as _____ (role), do _____ (task) so that ____ (audience and/or purp…" at bounding box center [918, 218] width 395 height 220
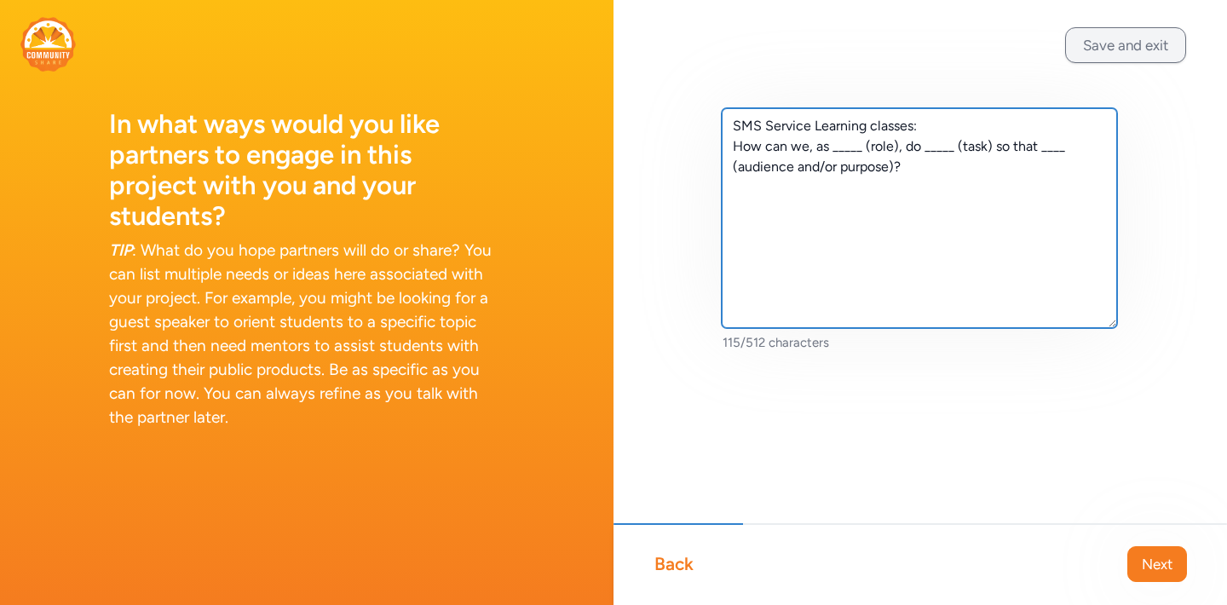
type textarea "SMS Service Learning classes: How can we, as _____ (role), do _____ (task) so t…"
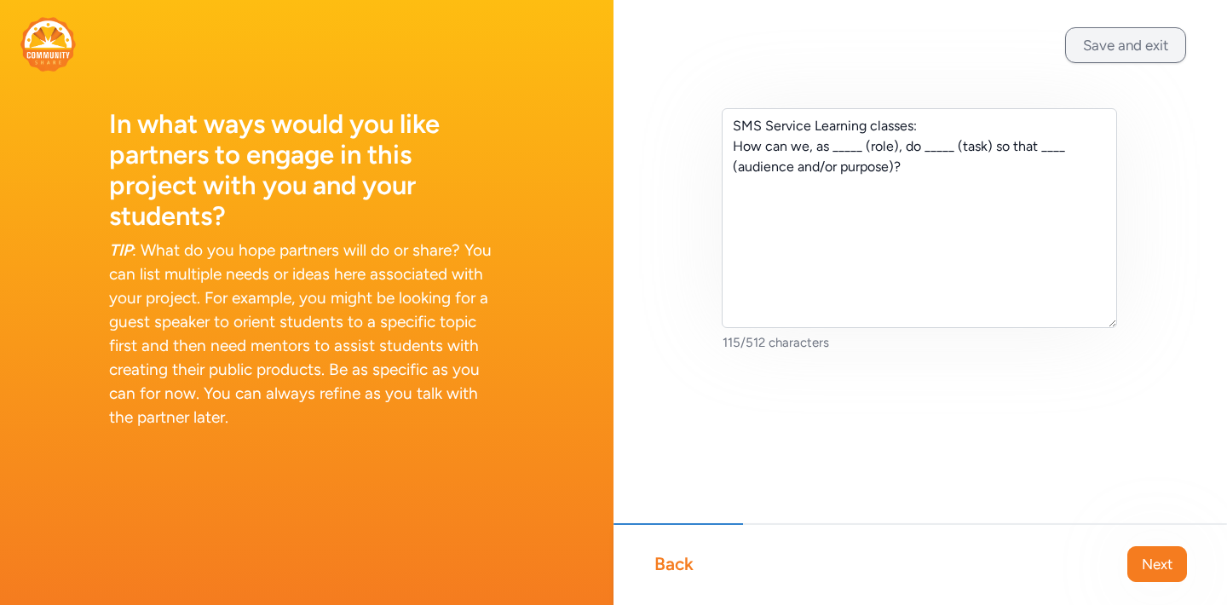
click at [1121, 38] on button "Save and exit" at bounding box center [1125, 45] width 121 height 36
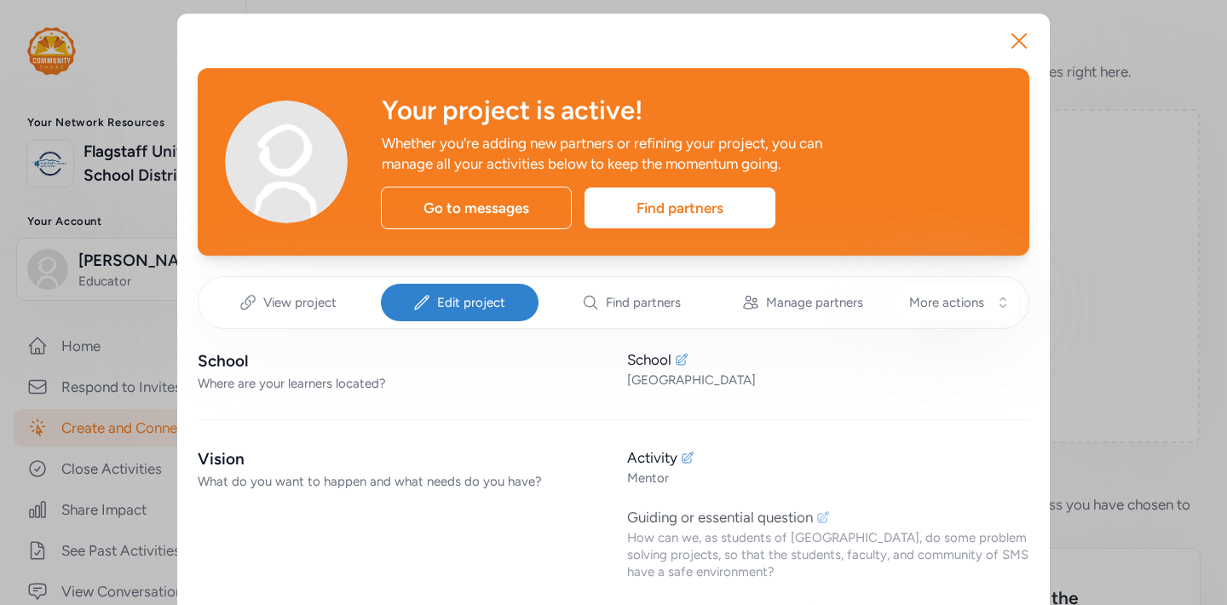
click at [722, 553] on div "How can we, as students of Sinagua Middle School, do some problem solving proje…" at bounding box center [828, 554] width 402 height 51
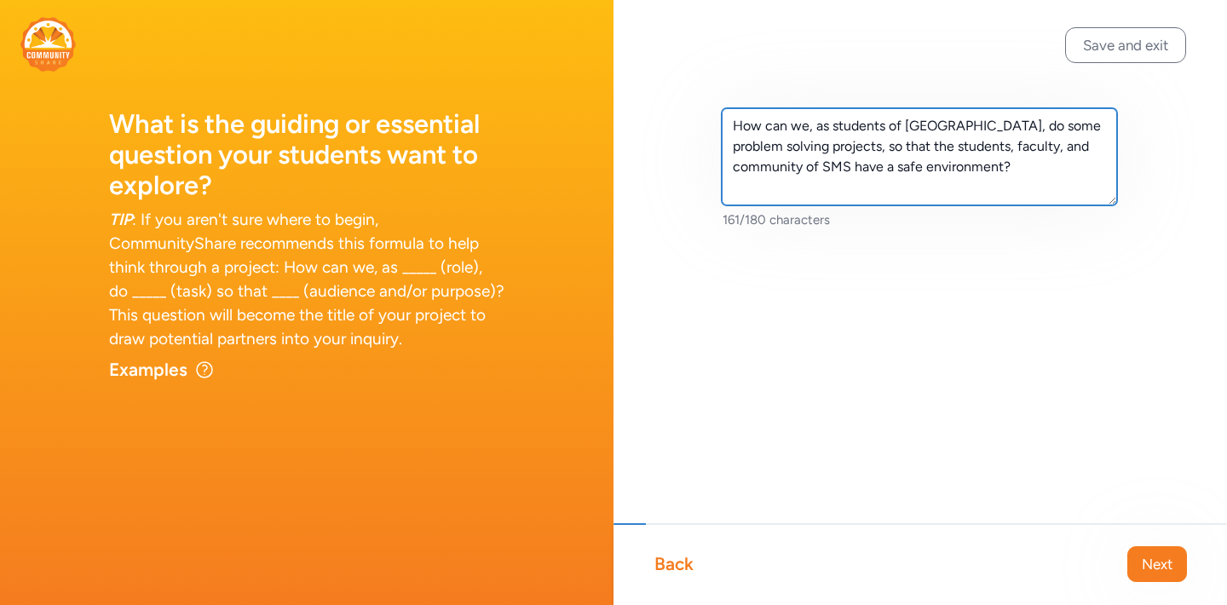
drag, startPoint x: 1008, startPoint y: 166, endPoint x: 653, endPoint y: 66, distance: 368.3
click at [653, 66] on div "How can we, as students of Sinagua Middle School, do some problem solving proje…" at bounding box center [919, 196] width 613 height 392
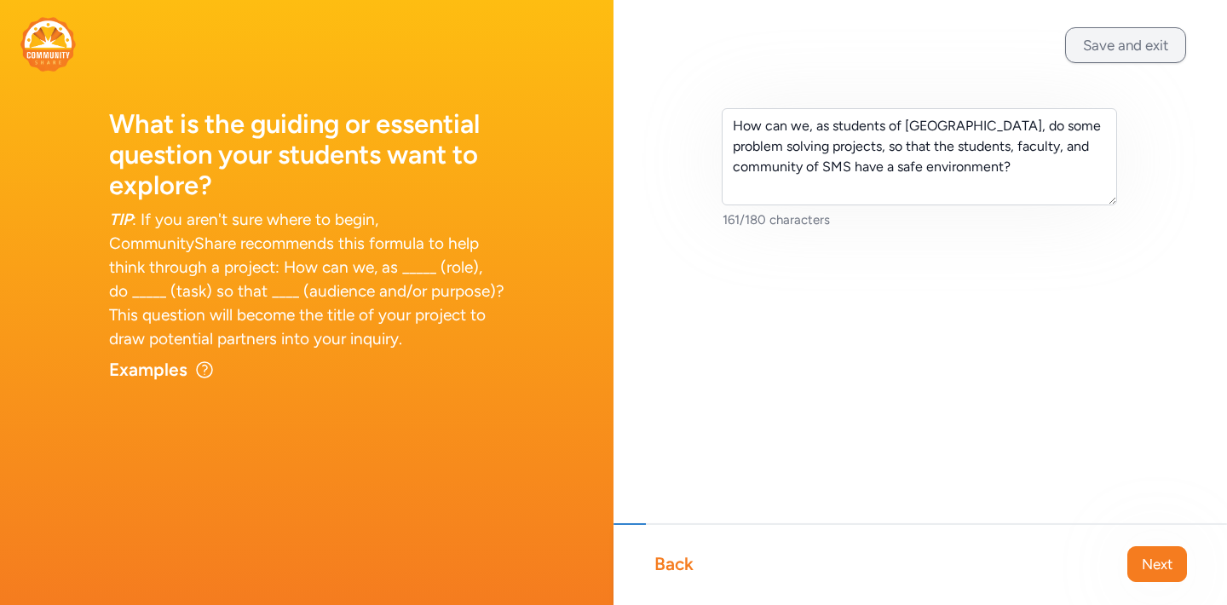
click at [1129, 40] on button "Save and exit" at bounding box center [1125, 45] width 121 height 36
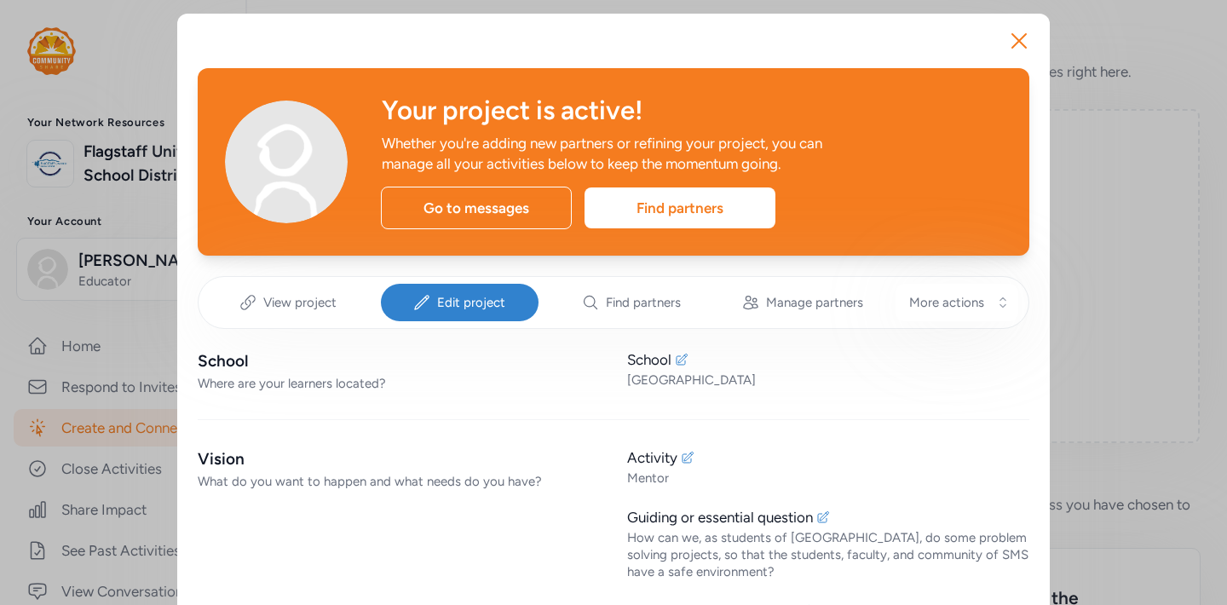
click at [1020, 39] on icon "button" at bounding box center [1019, 41] width 14 height 14
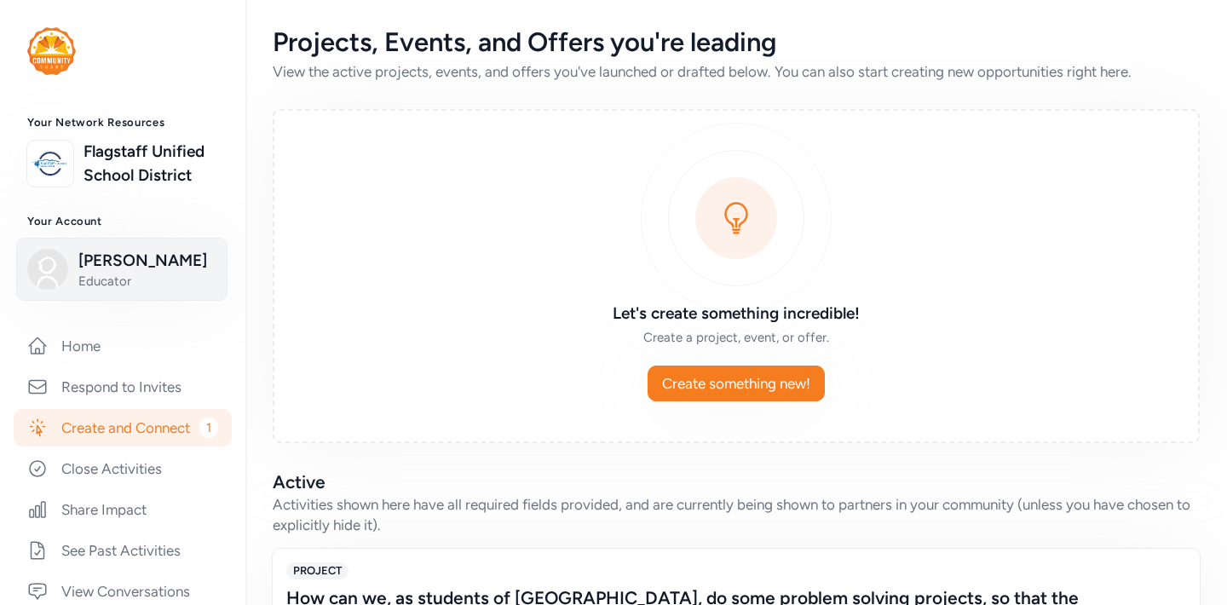
click at [110, 270] on span "James Jones" at bounding box center [147, 261] width 138 height 24
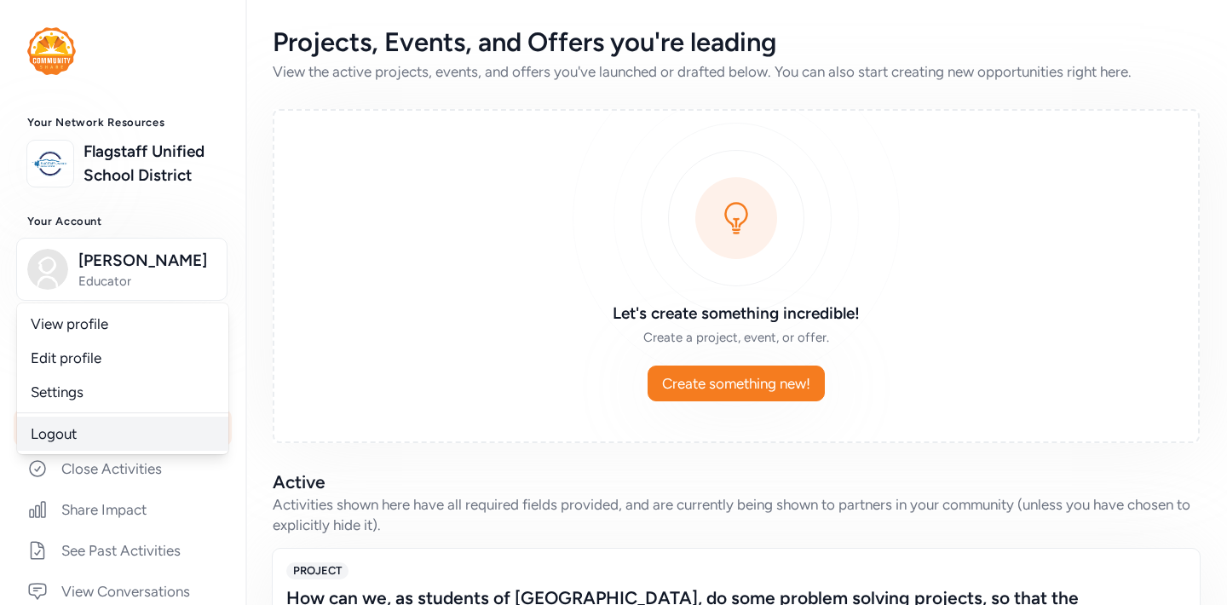
click at [51, 426] on link "Logout" at bounding box center [122, 434] width 211 height 34
